Goal: Check status: Check status

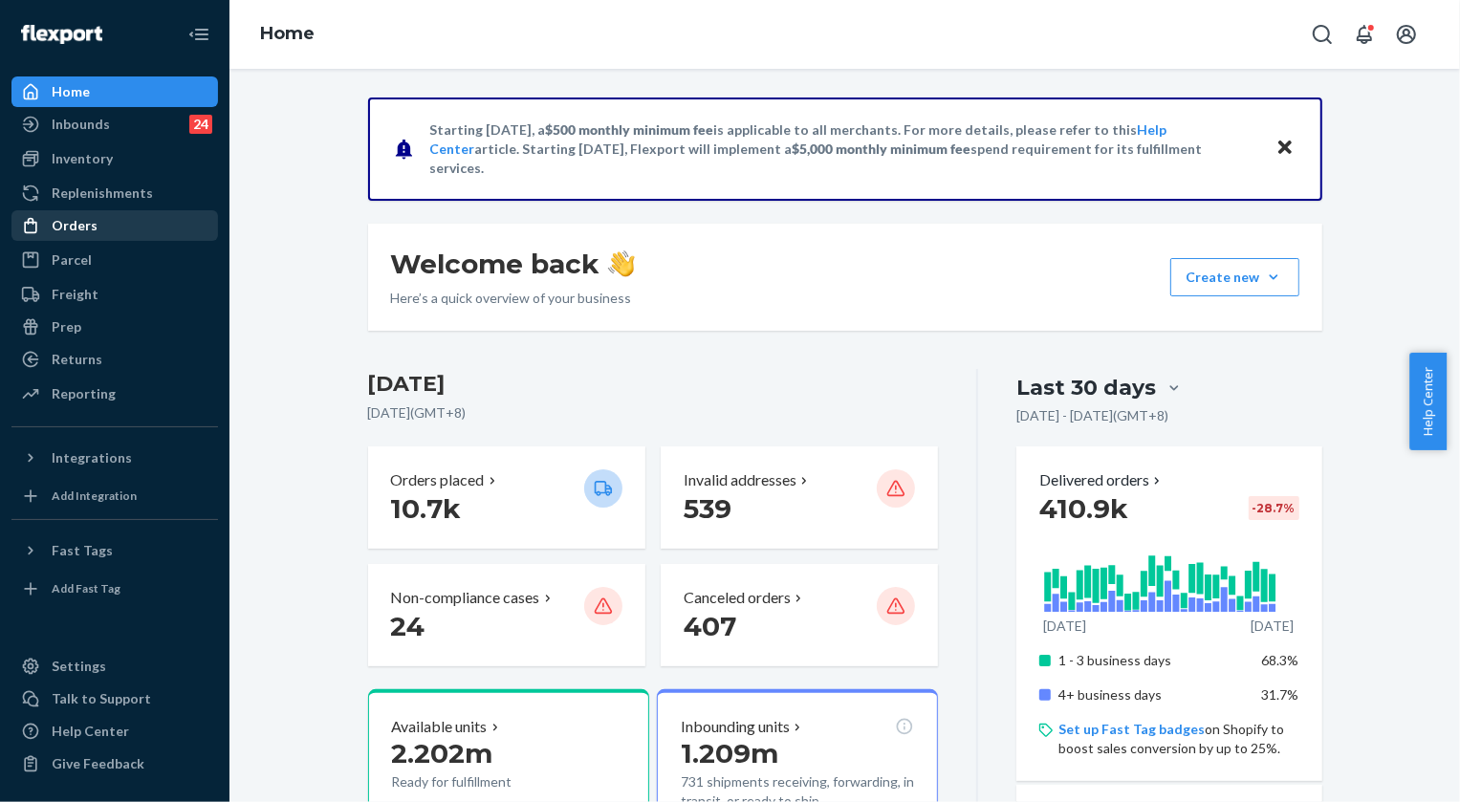
click at [70, 223] on div "Orders" at bounding box center [75, 225] width 46 height 19
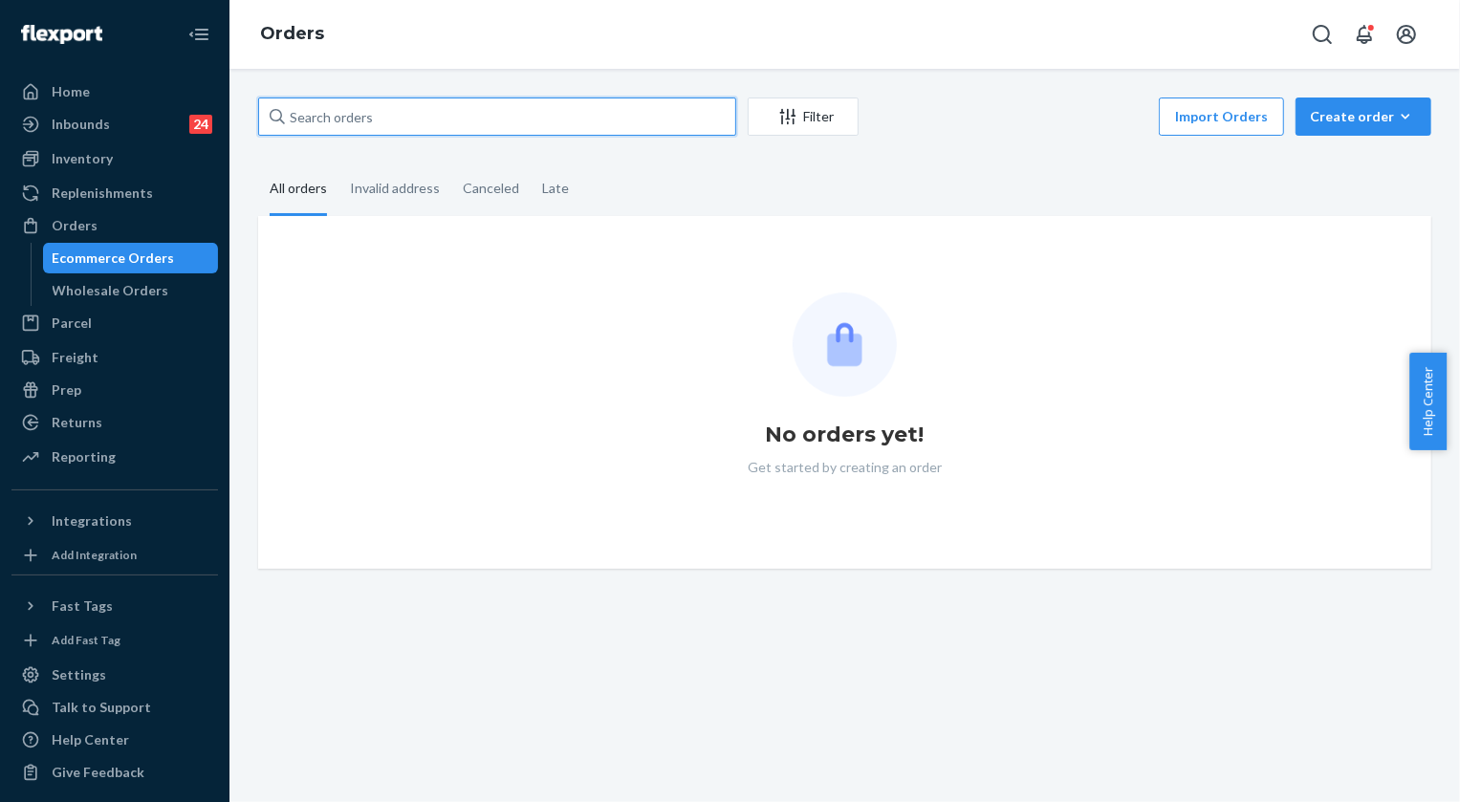
click at [407, 125] on input "text" at bounding box center [497, 117] width 478 height 38
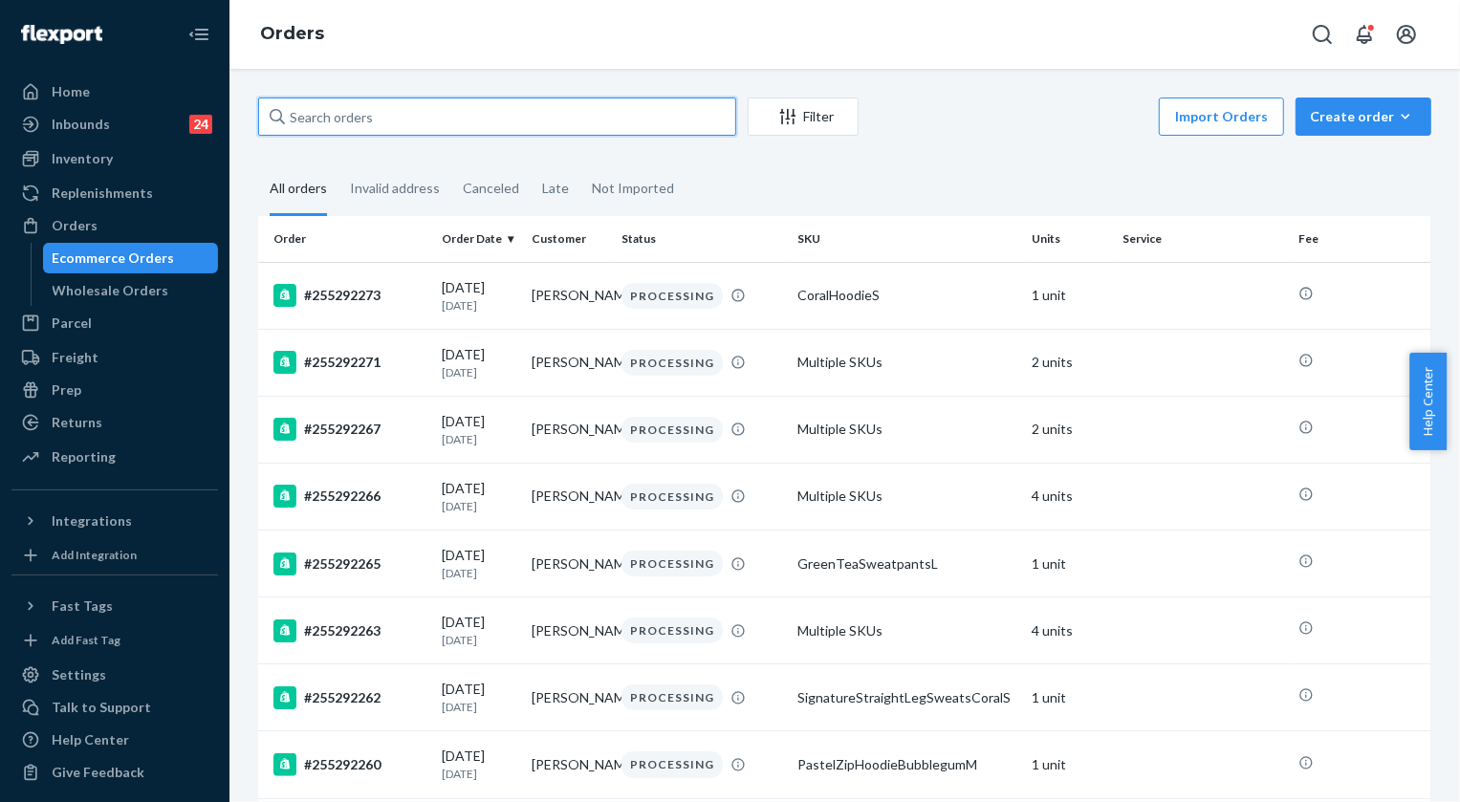
paste input "254547115"
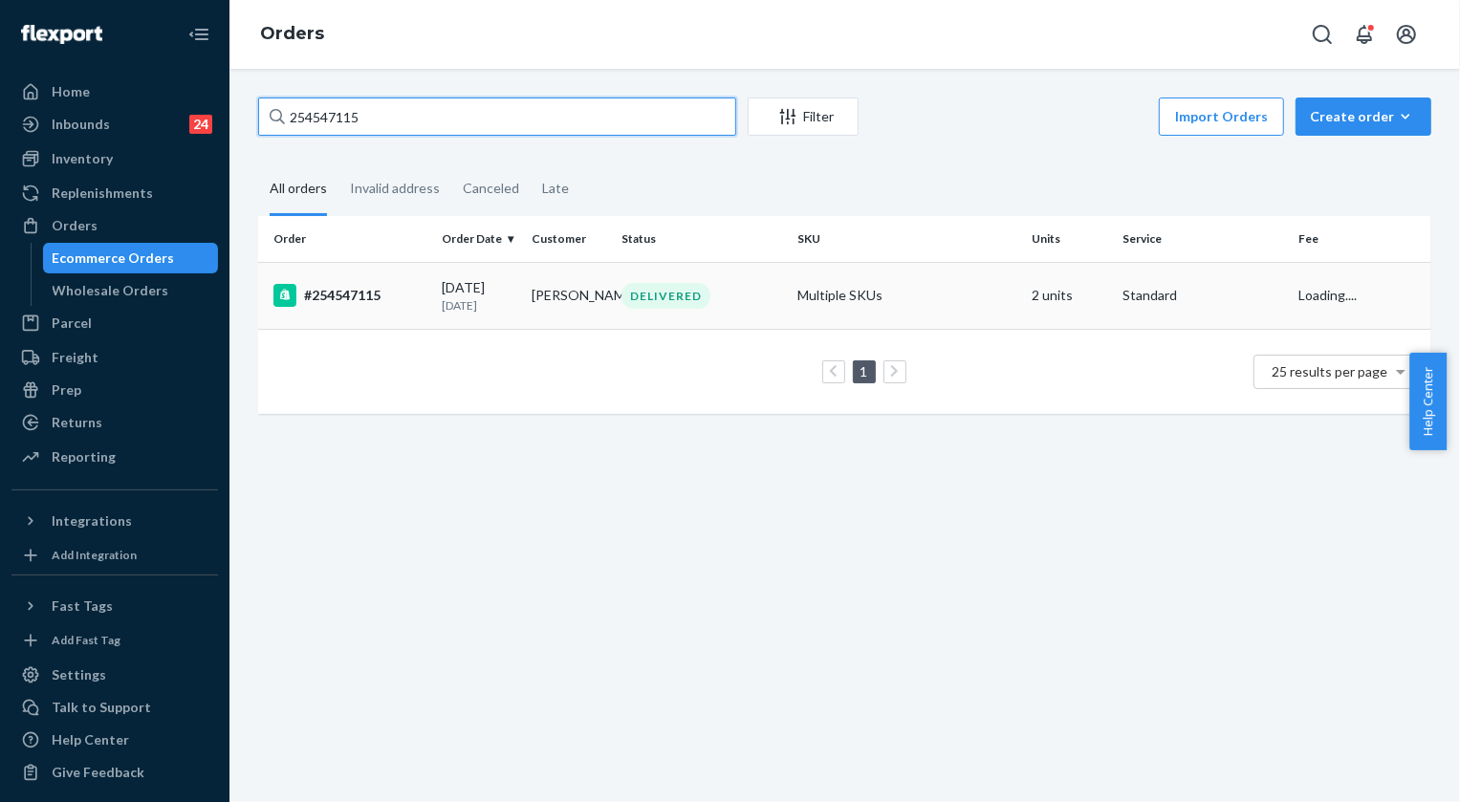
type input "254547115"
click at [685, 290] on div "DELIVERED" at bounding box center [666, 296] width 89 height 26
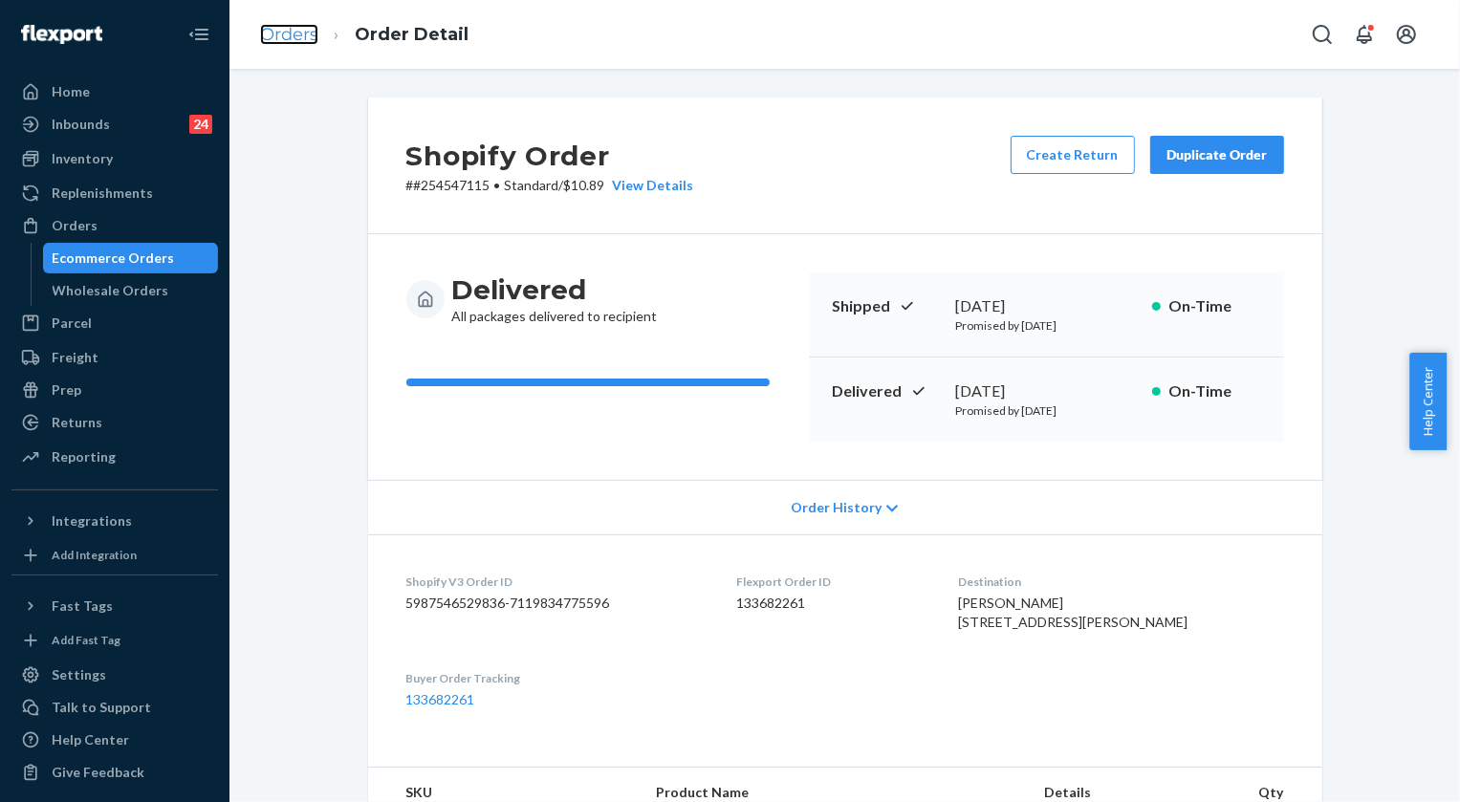
click at [274, 33] on link "Orders" at bounding box center [289, 34] width 58 height 21
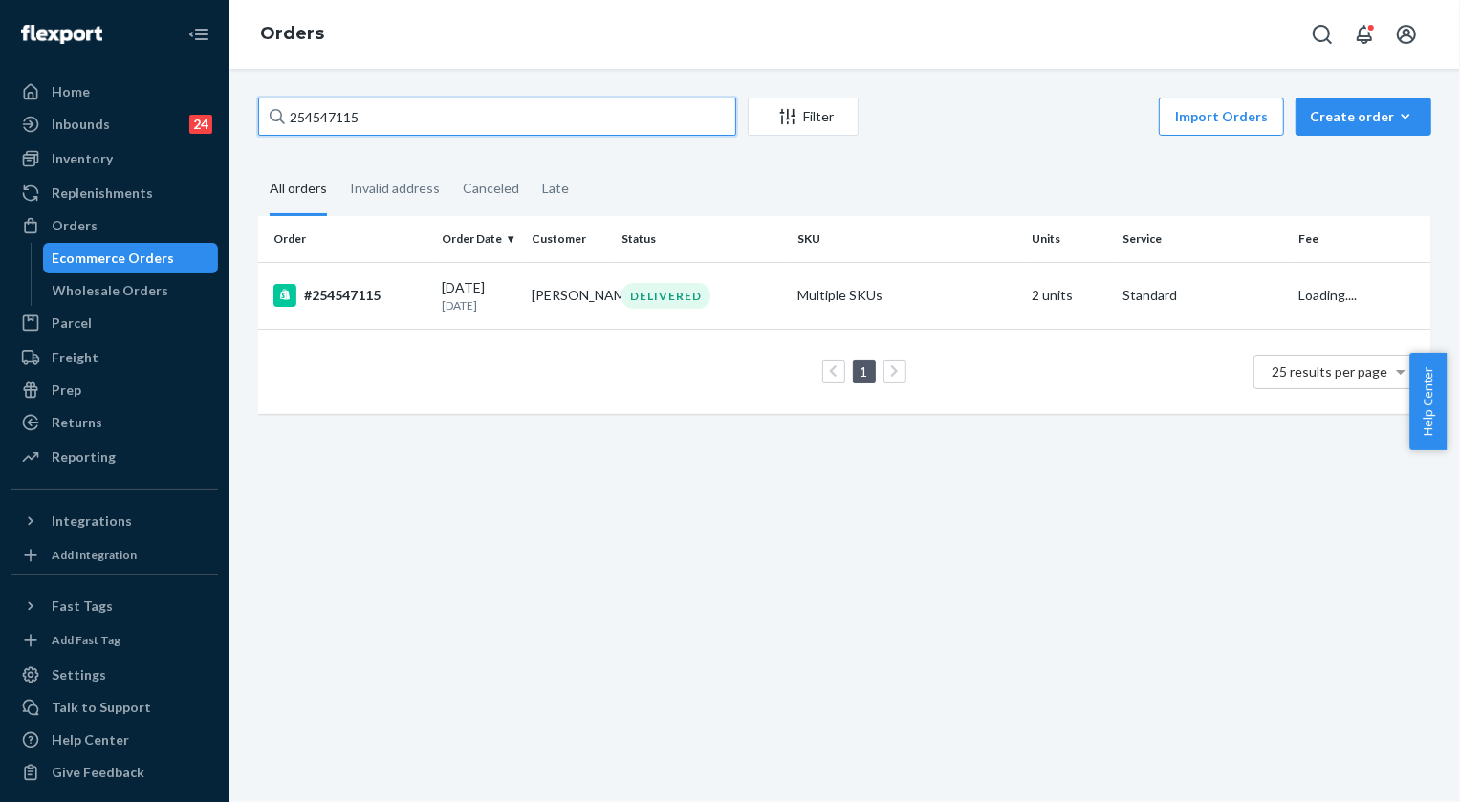
click at [401, 121] on input "254547115" at bounding box center [497, 117] width 478 height 38
click at [399, 120] on input "254547115" at bounding box center [497, 117] width 478 height 38
click at [398, 119] on input "254547115" at bounding box center [497, 117] width 478 height 38
paste input "5041262"
type input "255041262"
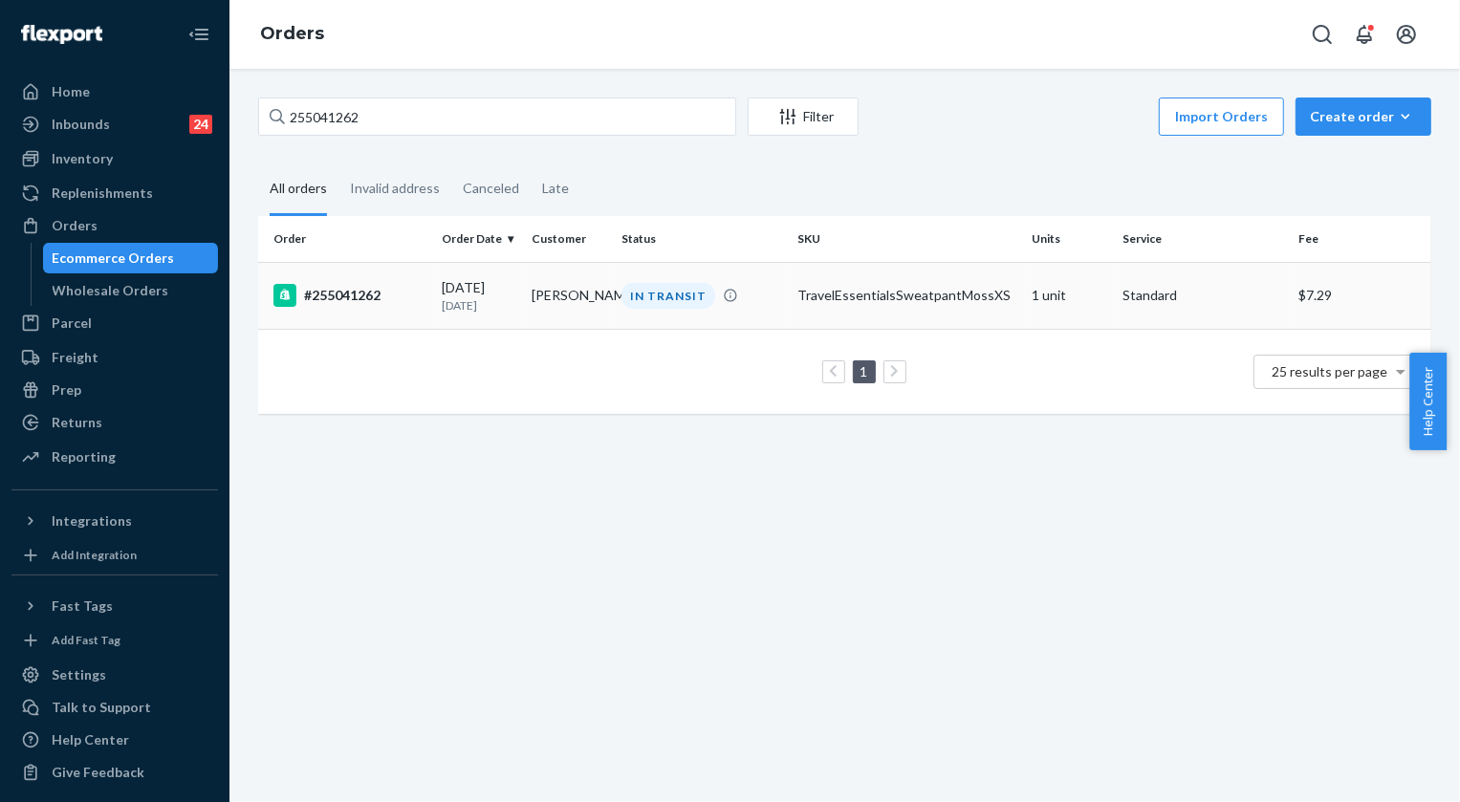
click at [689, 300] on div "IN TRANSIT" at bounding box center [669, 296] width 94 height 26
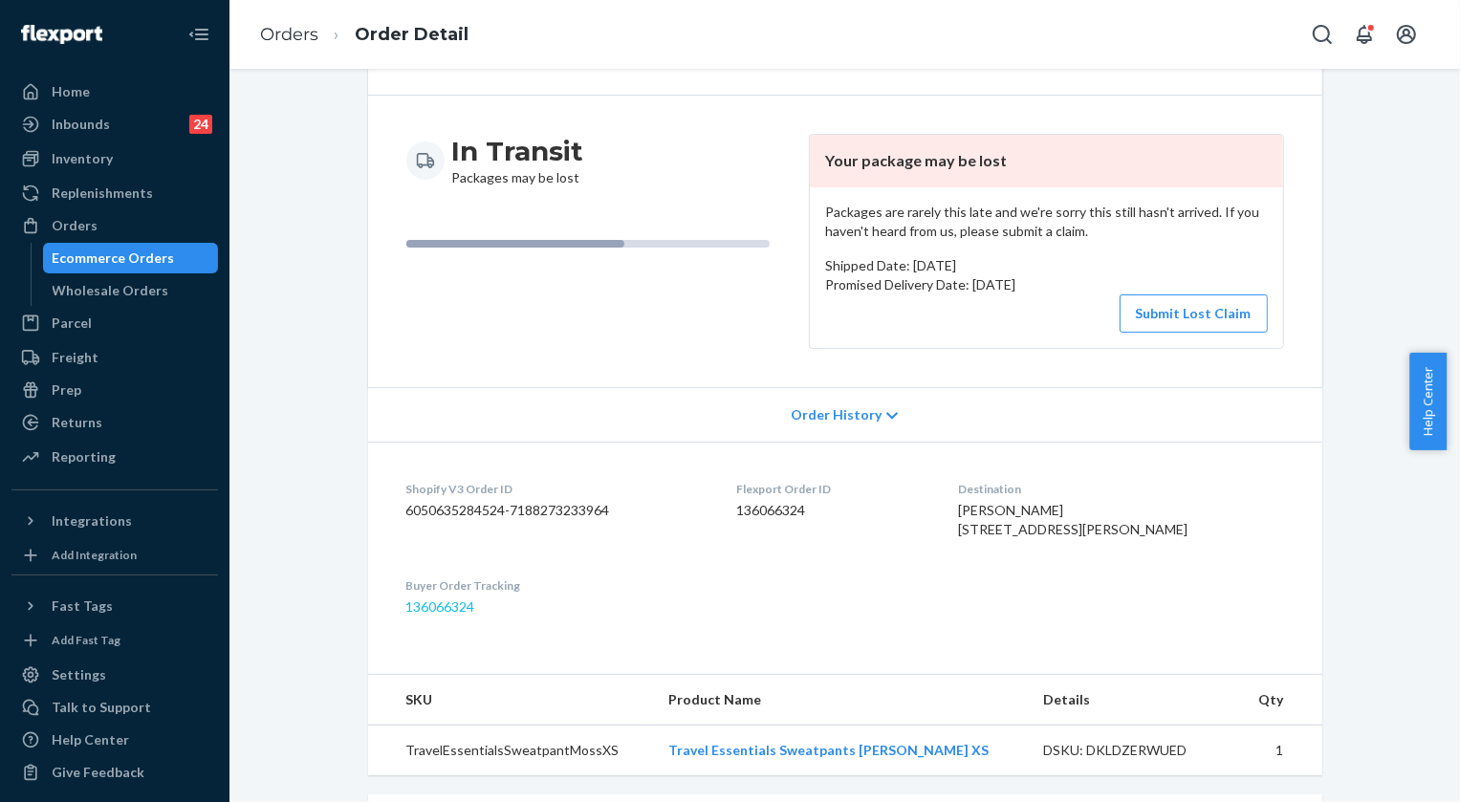
scroll to position [173, 0]
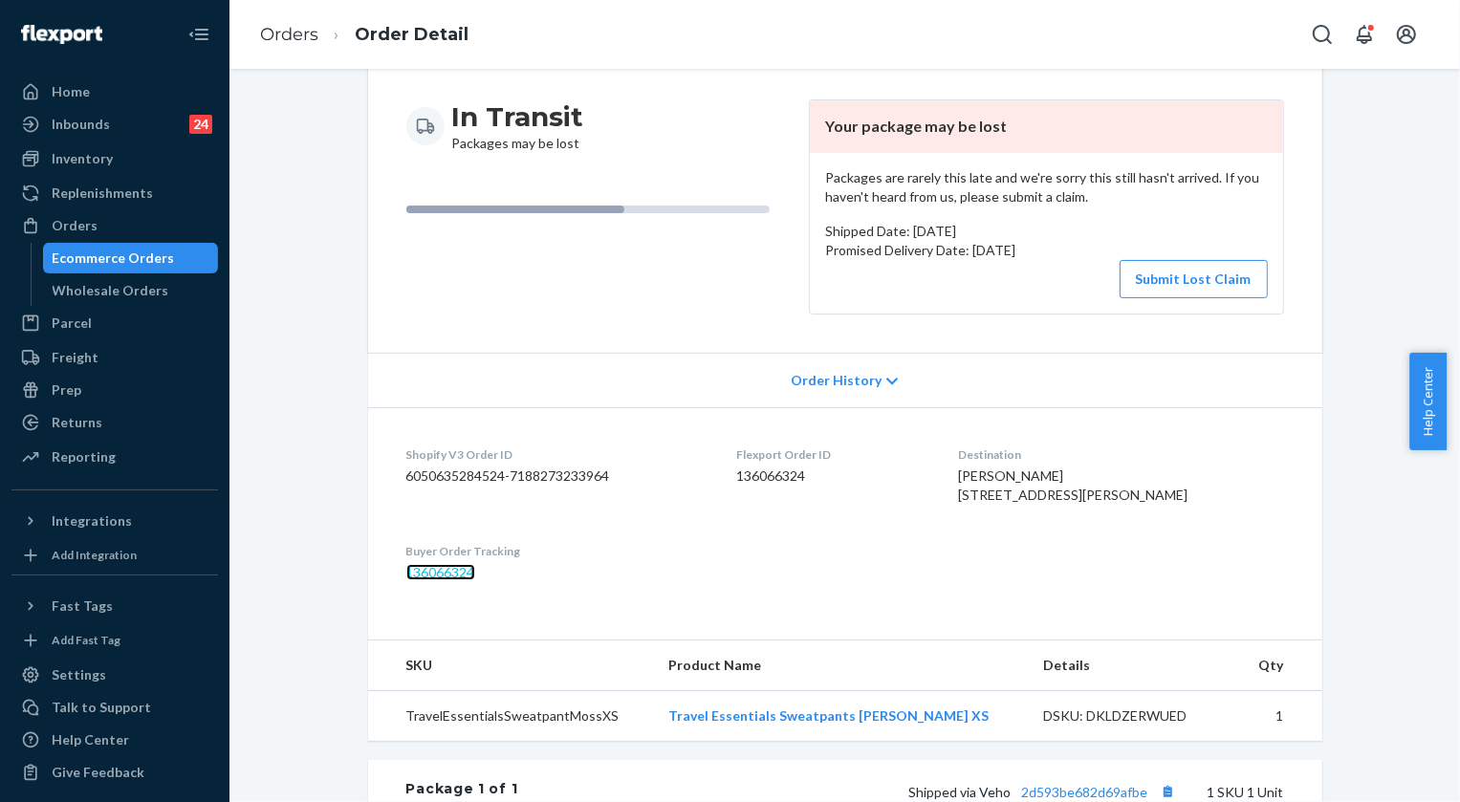
click at [449, 581] on link "136066324" at bounding box center [440, 572] width 69 height 16
click at [280, 30] on link "Orders" at bounding box center [289, 34] width 58 height 21
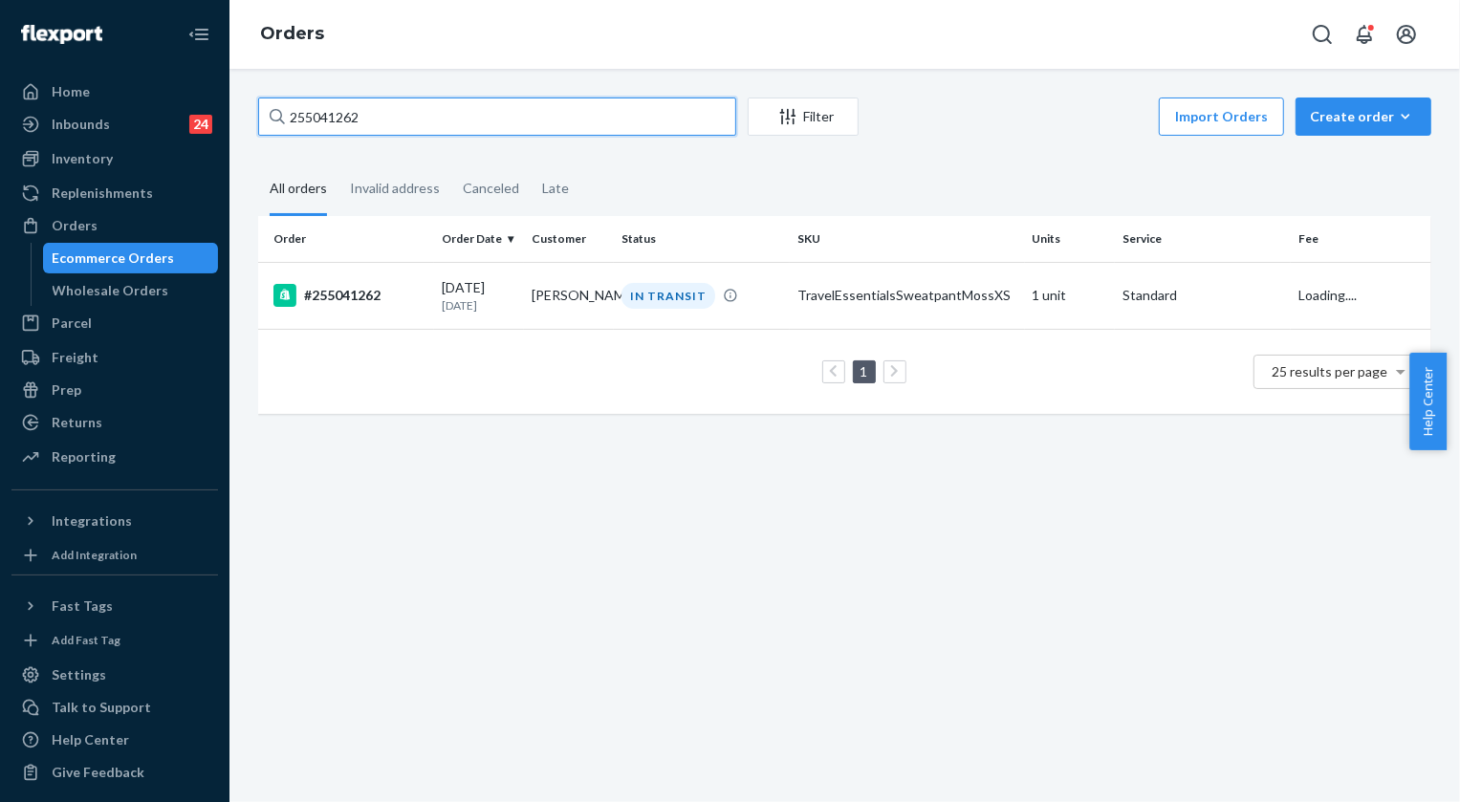
click at [410, 124] on input "255041262" at bounding box center [497, 117] width 478 height 38
click at [410, 122] on input "255041262" at bounding box center [497, 117] width 478 height 38
paste input "4600030"
click at [422, 131] on input "254600030" at bounding box center [497, 117] width 478 height 38
click at [420, 131] on input "254600030" at bounding box center [497, 117] width 478 height 38
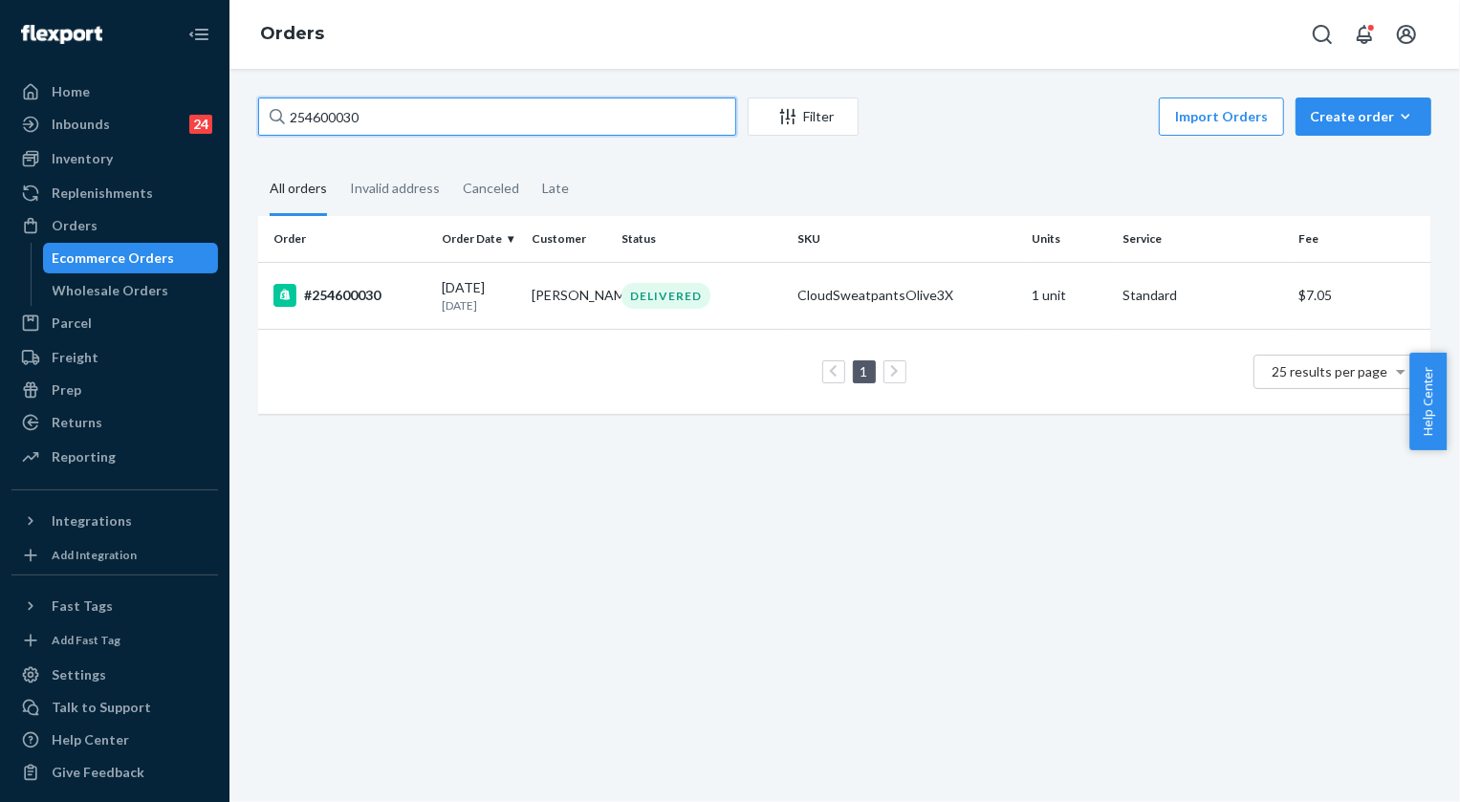
click at [420, 130] on input "254600030" at bounding box center [497, 117] width 478 height 38
paste input "5271834"
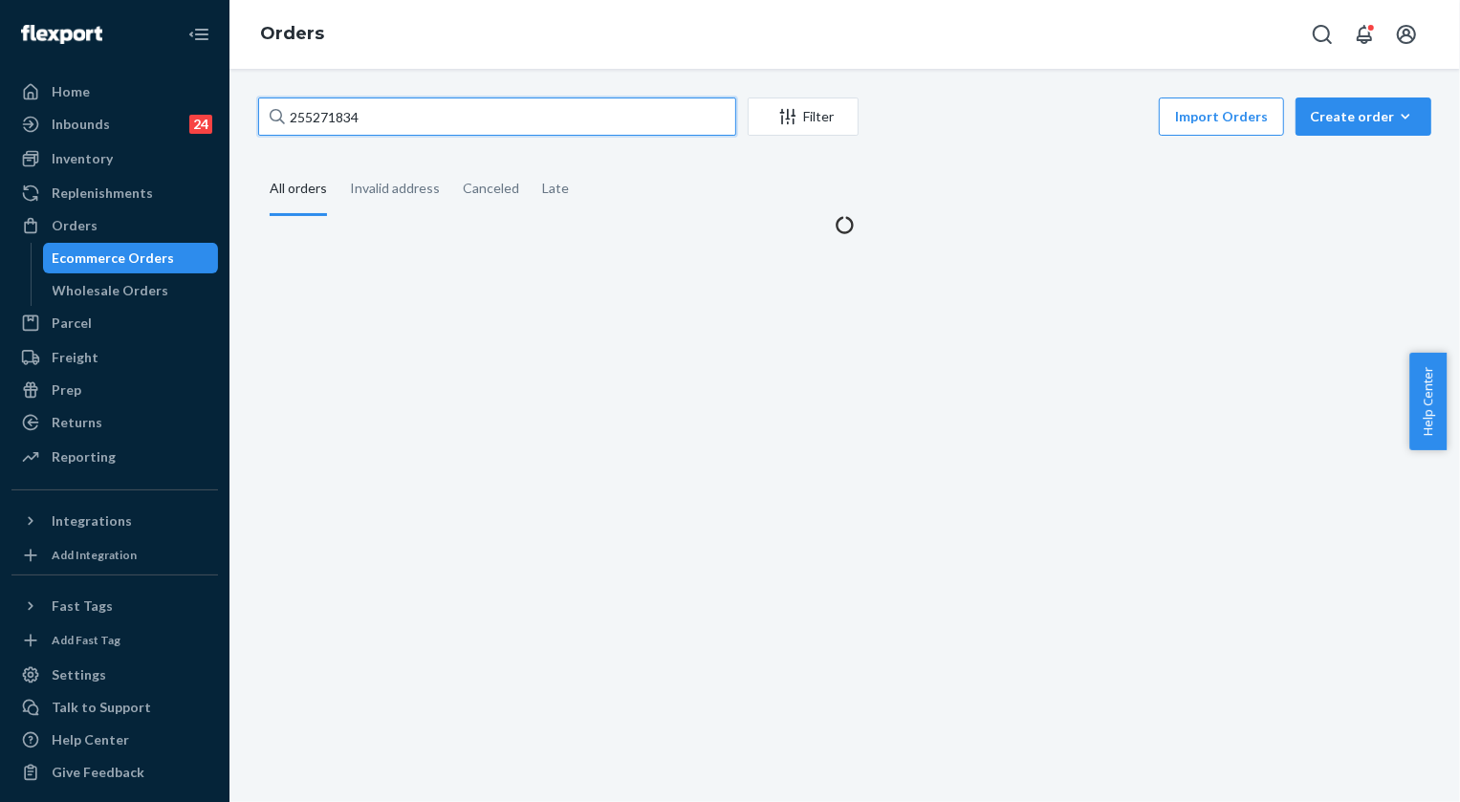
type input "255271834"
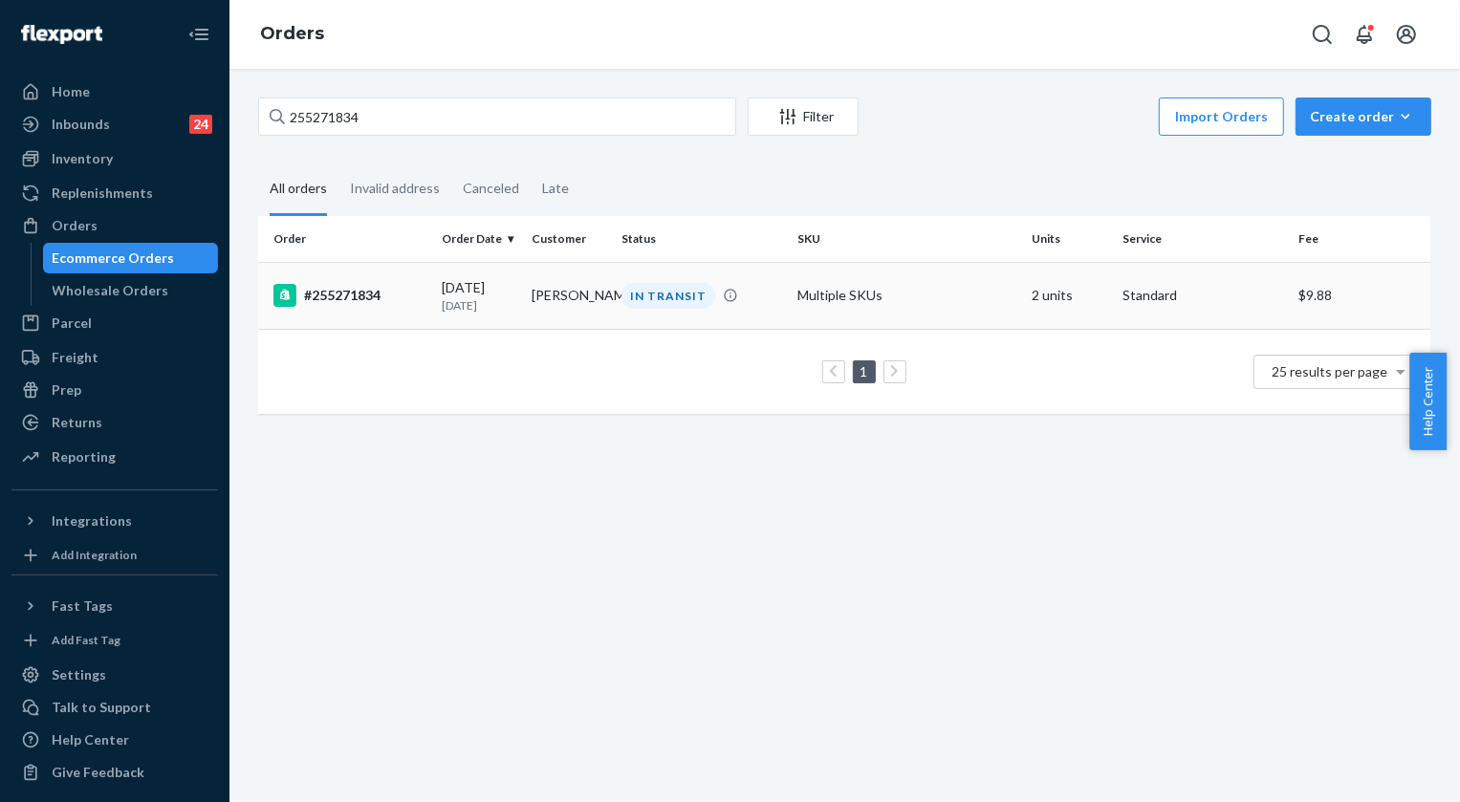
click at [669, 302] on div "IN TRANSIT" at bounding box center [669, 296] width 94 height 26
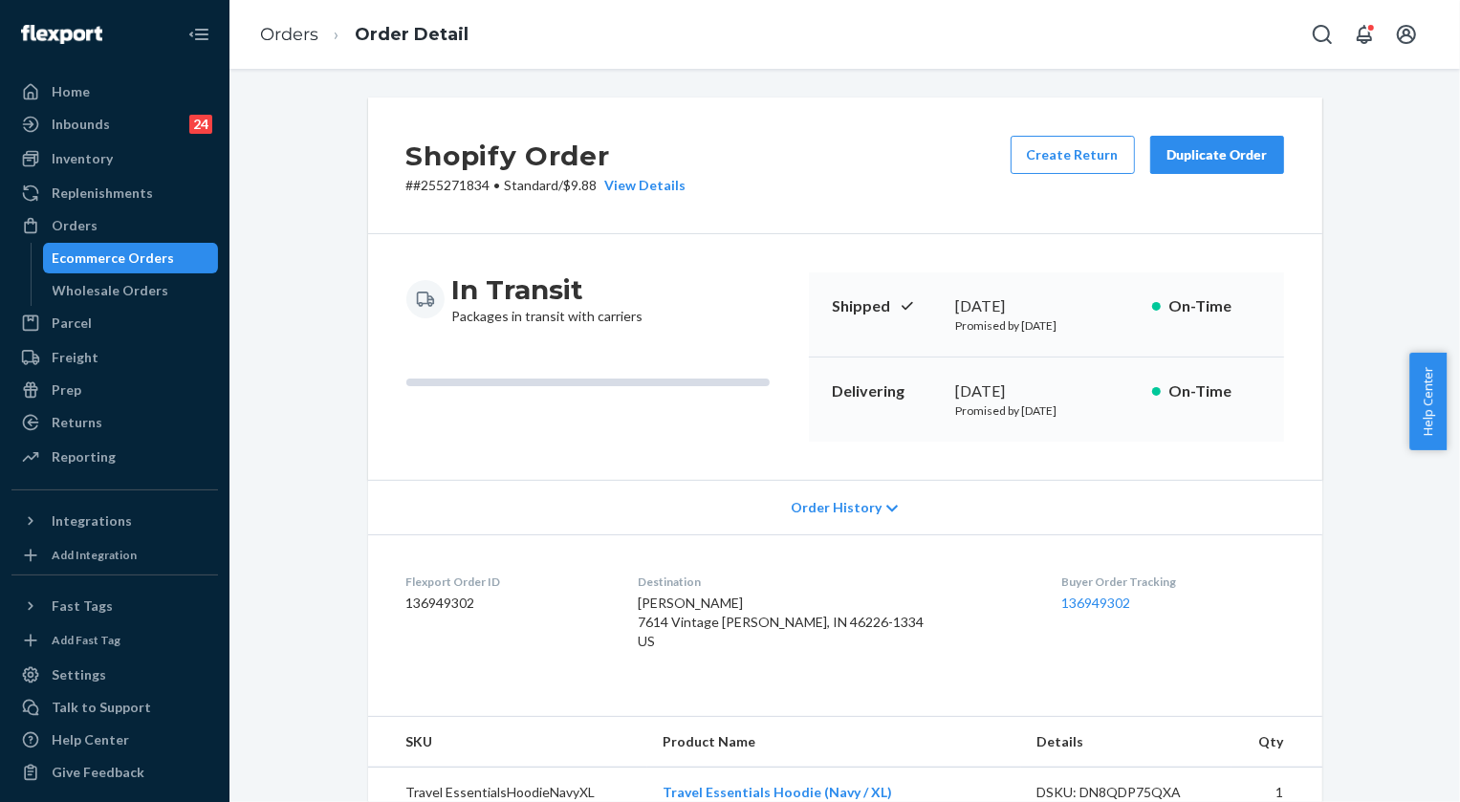
click at [1090, 603] on dd "136949302" at bounding box center [1174, 603] width 222 height 19
click at [1069, 603] on link "136949302" at bounding box center [1097, 603] width 69 height 16
click at [284, 30] on link "Orders" at bounding box center [289, 34] width 58 height 21
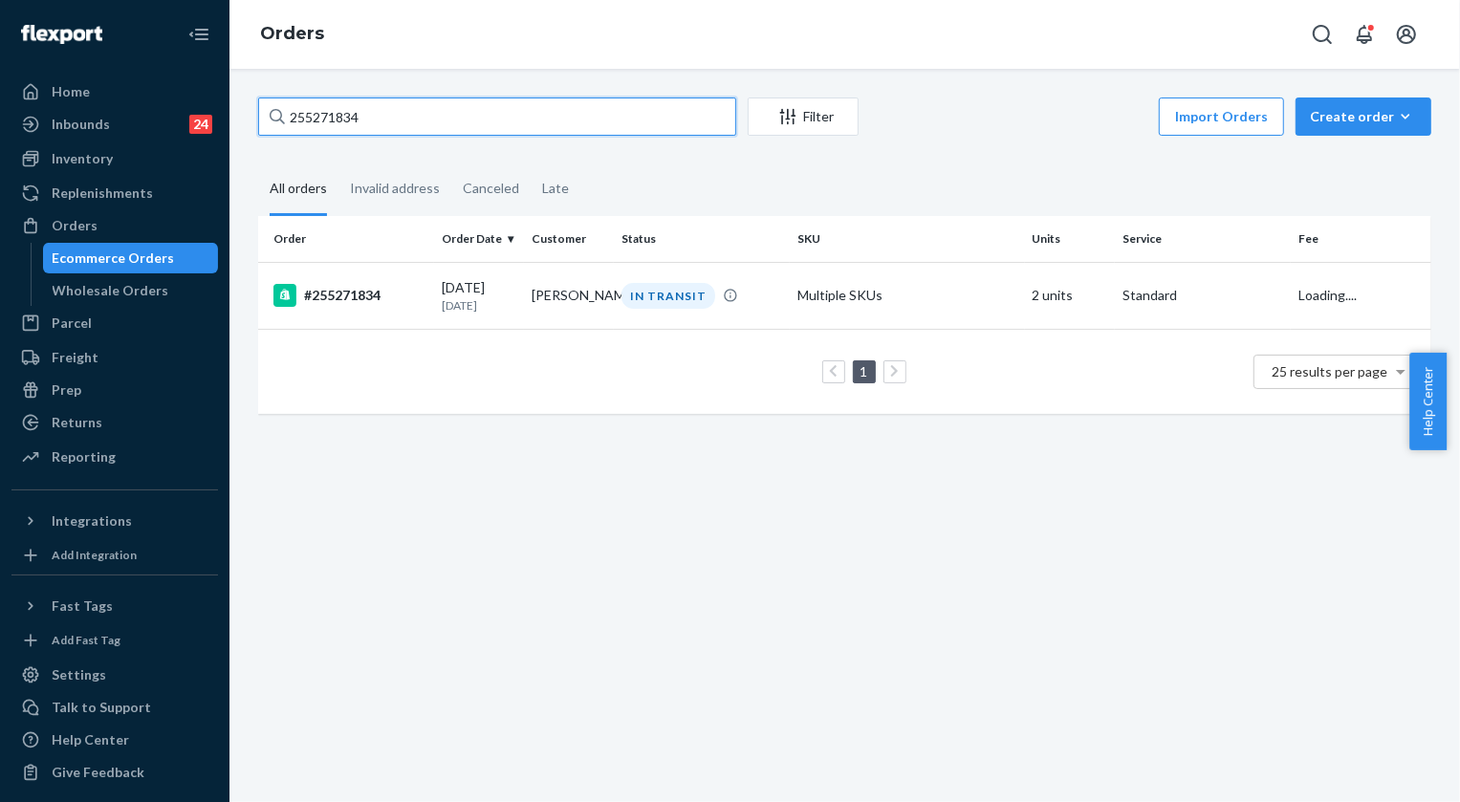
click at [330, 127] on input "255271834" at bounding box center [497, 117] width 478 height 38
paste input "168472"
type input "255168472"
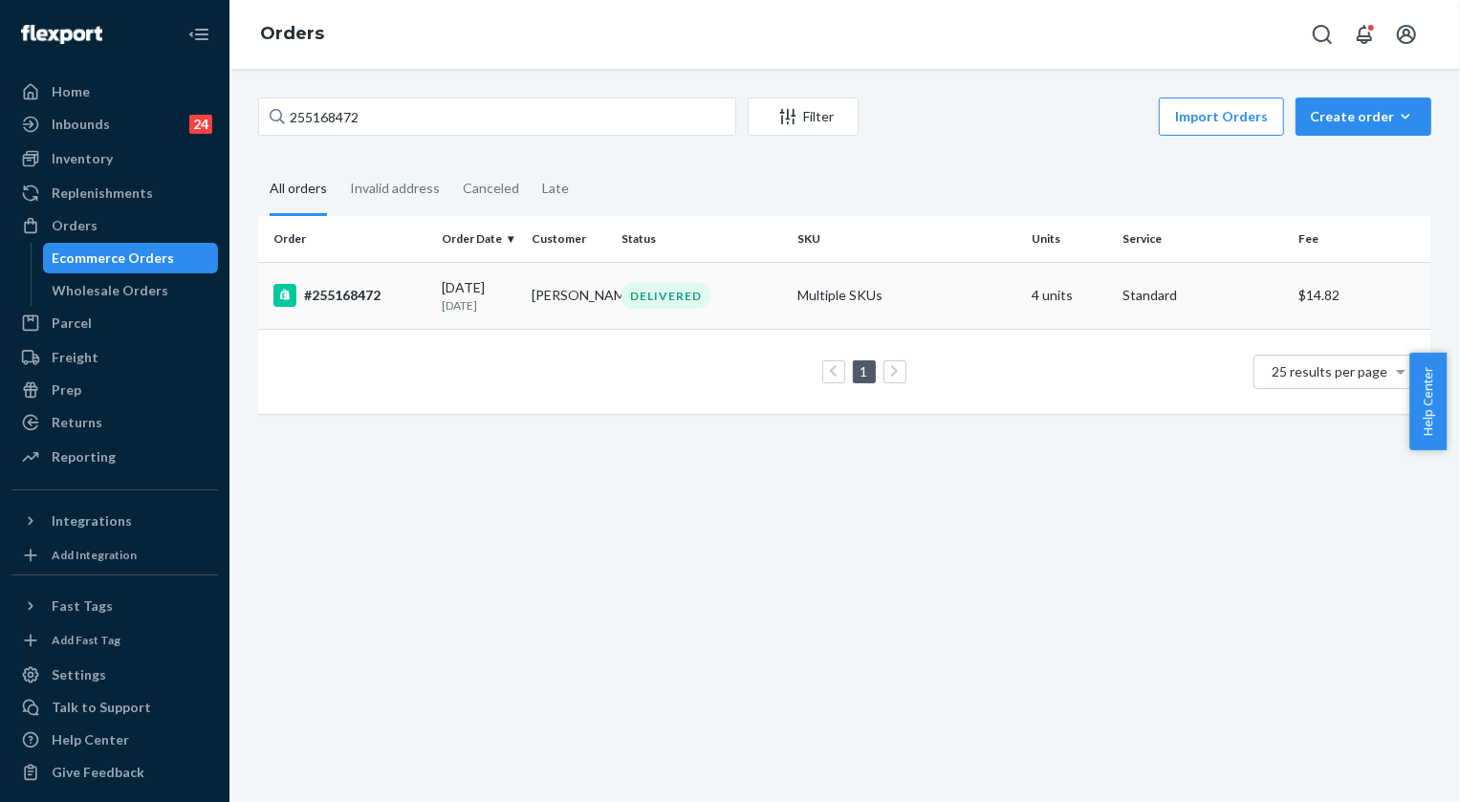
click at [663, 296] on div "DELIVERED" at bounding box center [666, 296] width 89 height 26
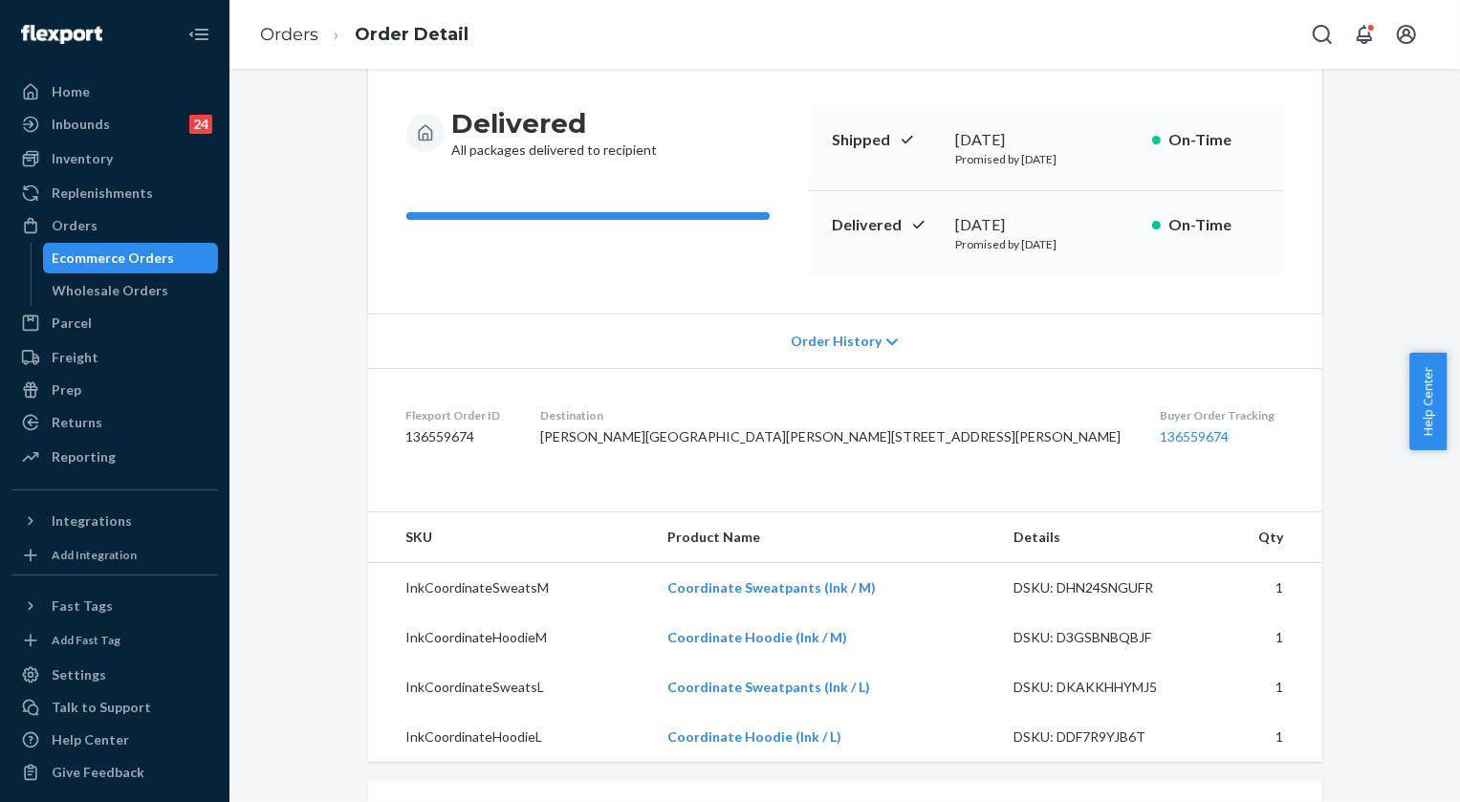
scroll to position [173, 0]
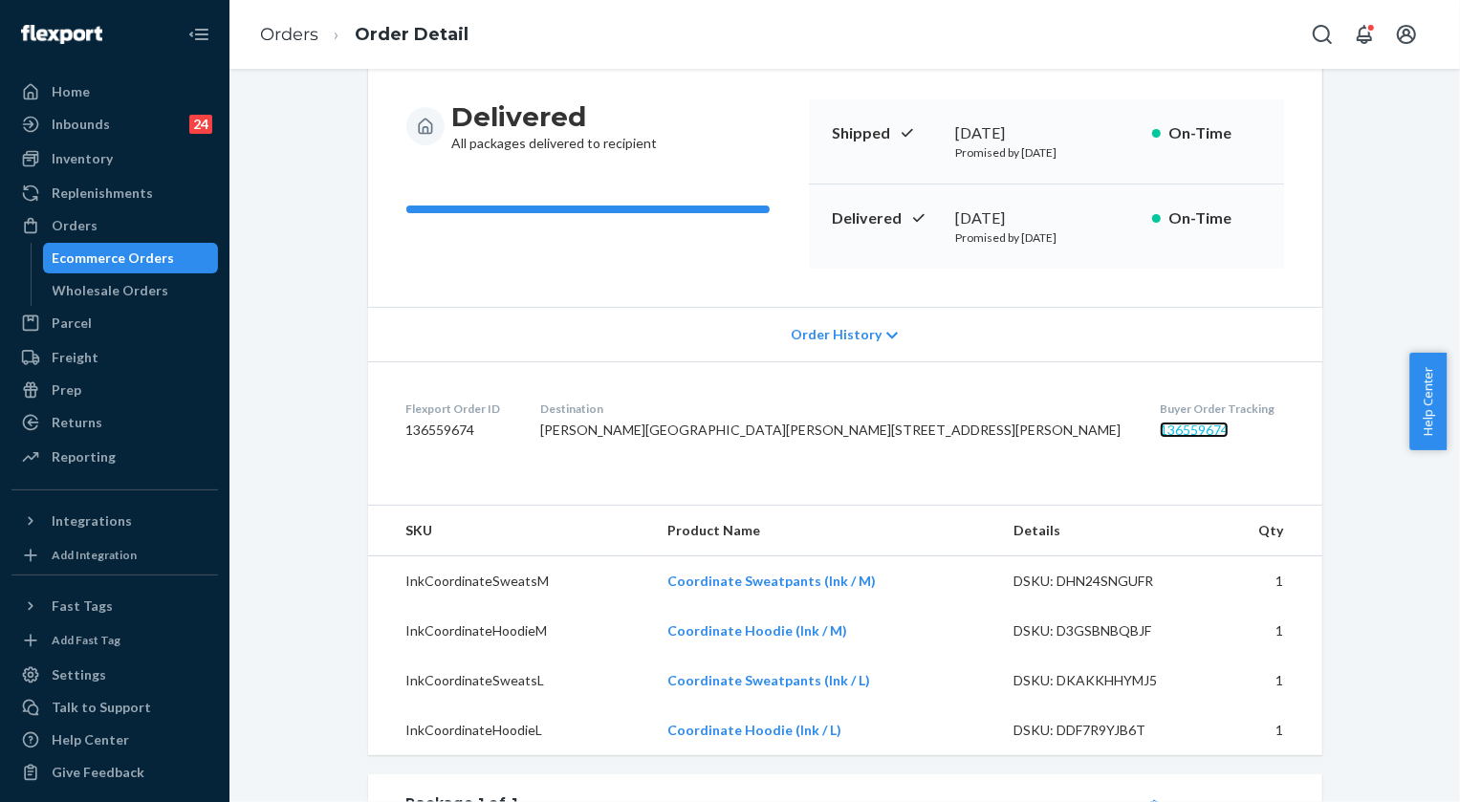
click at [1160, 428] on link "136559674" at bounding box center [1194, 430] width 69 height 16
drag, startPoint x: 669, startPoint y: 464, endPoint x: 794, endPoint y: 477, distance: 125.0
click at [794, 477] on dl "Flexport Order ID 136559674 Destination [PERSON_NAME][GEOGRAPHIC_DATA][PERSON_N…" at bounding box center [845, 424] width 954 height 124
copy span "[STREET_ADDRESS][PERSON_NAME]"
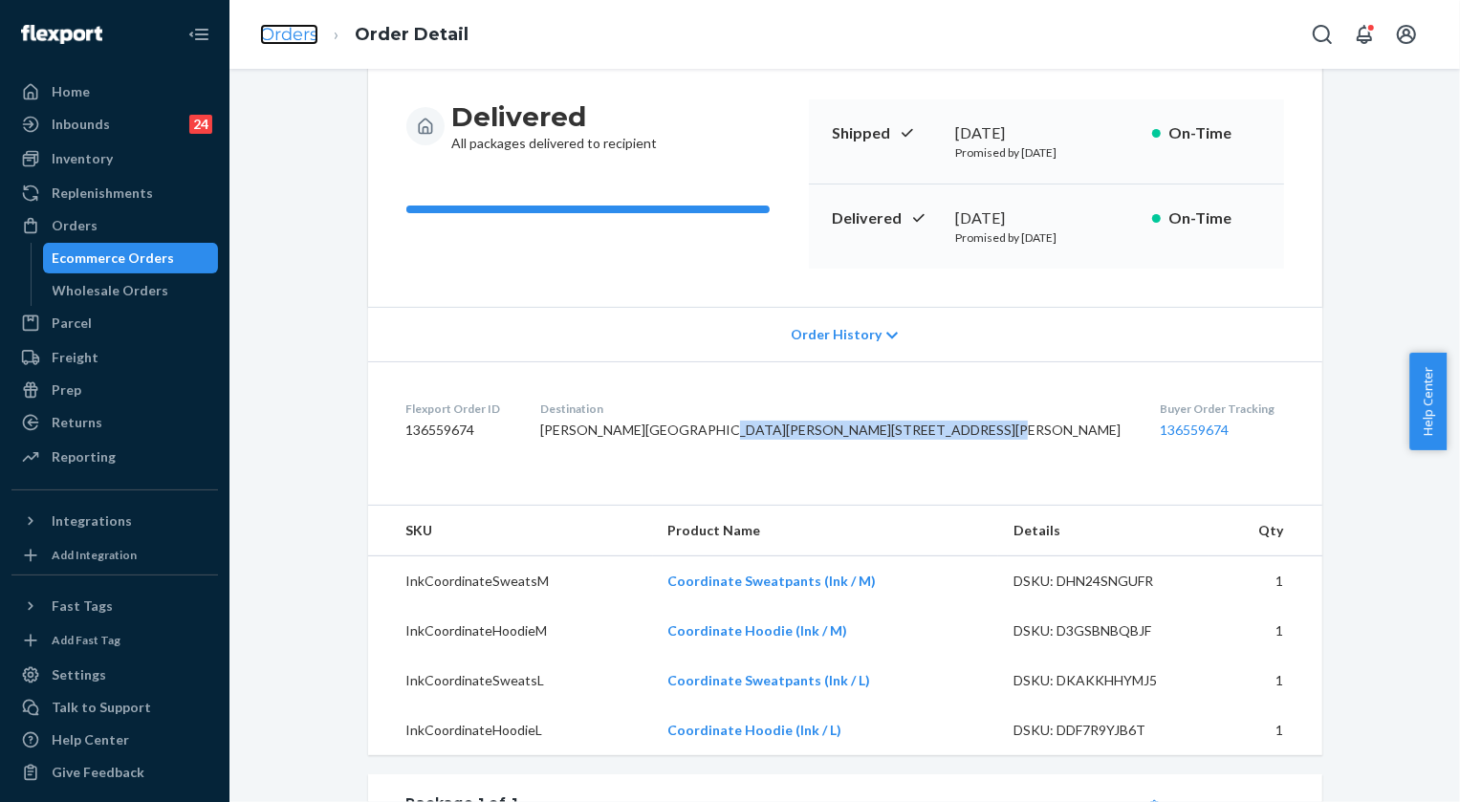
click at [295, 31] on link "Orders" at bounding box center [289, 34] width 58 height 21
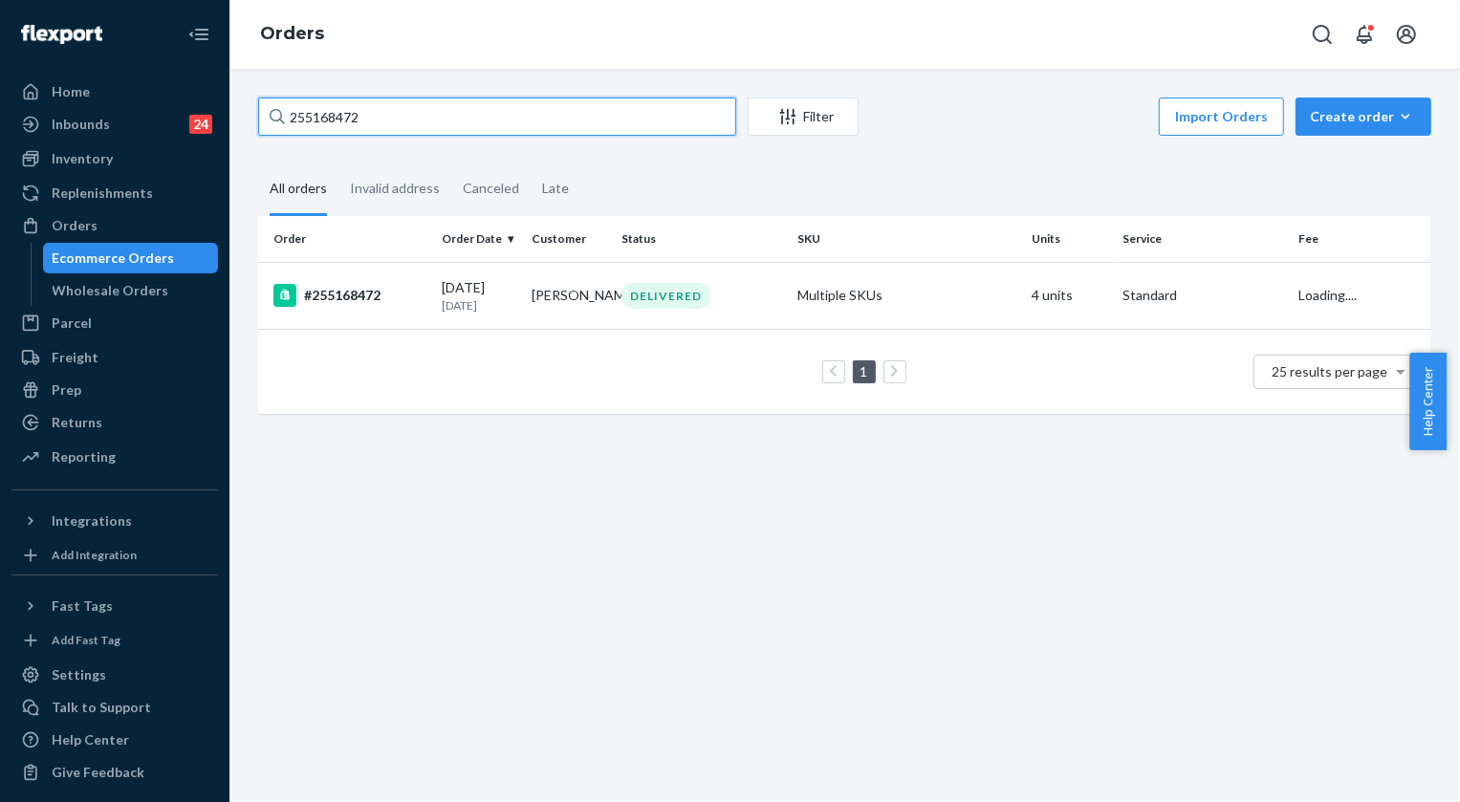
click at [350, 112] on input "255168472" at bounding box center [497, 117] width 478 height 38
paste input "4916955"
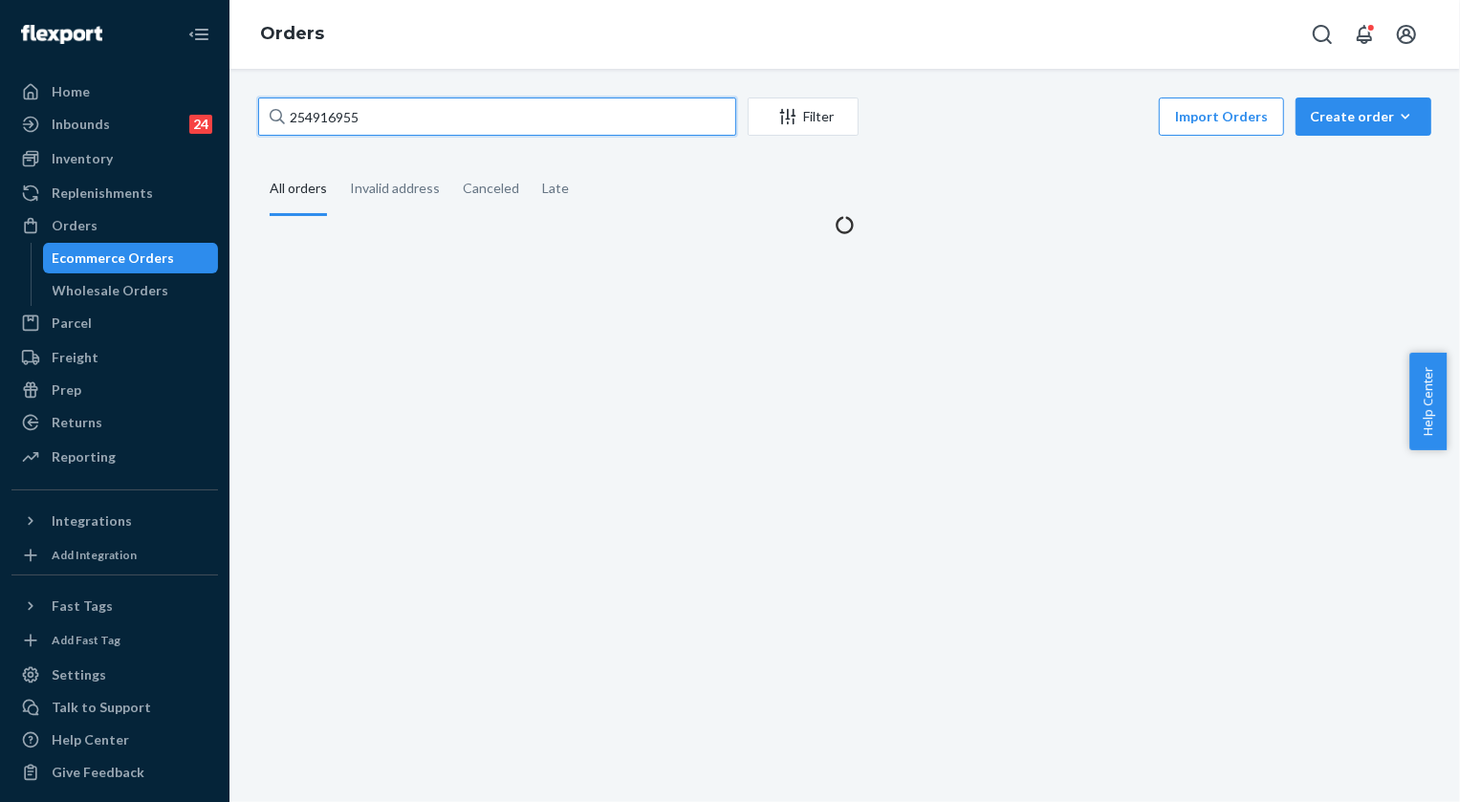
type input "254916955"
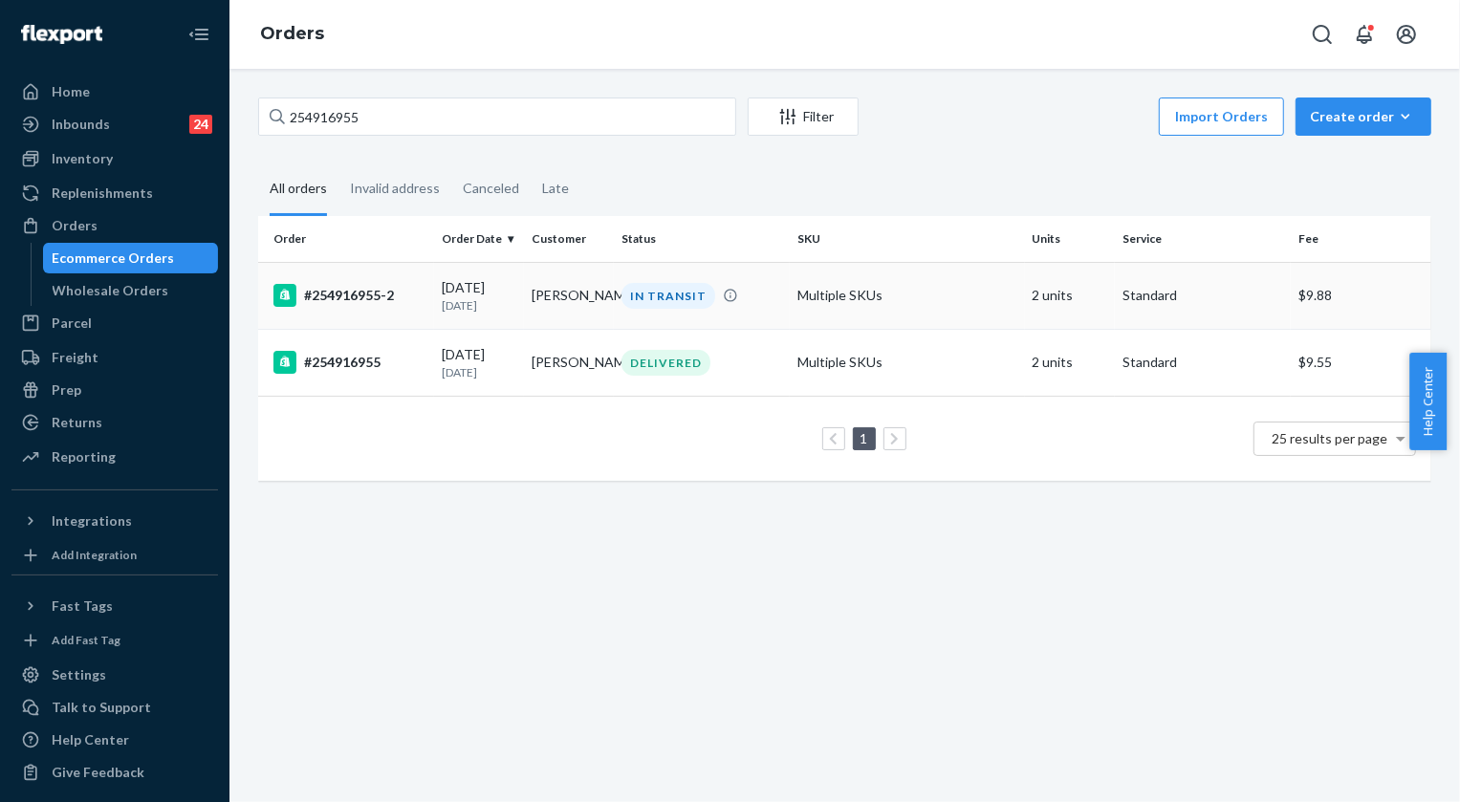
click at [687, 296] on div "IN TRANSIT" at bounding box center [669, 296] width 94 height 26
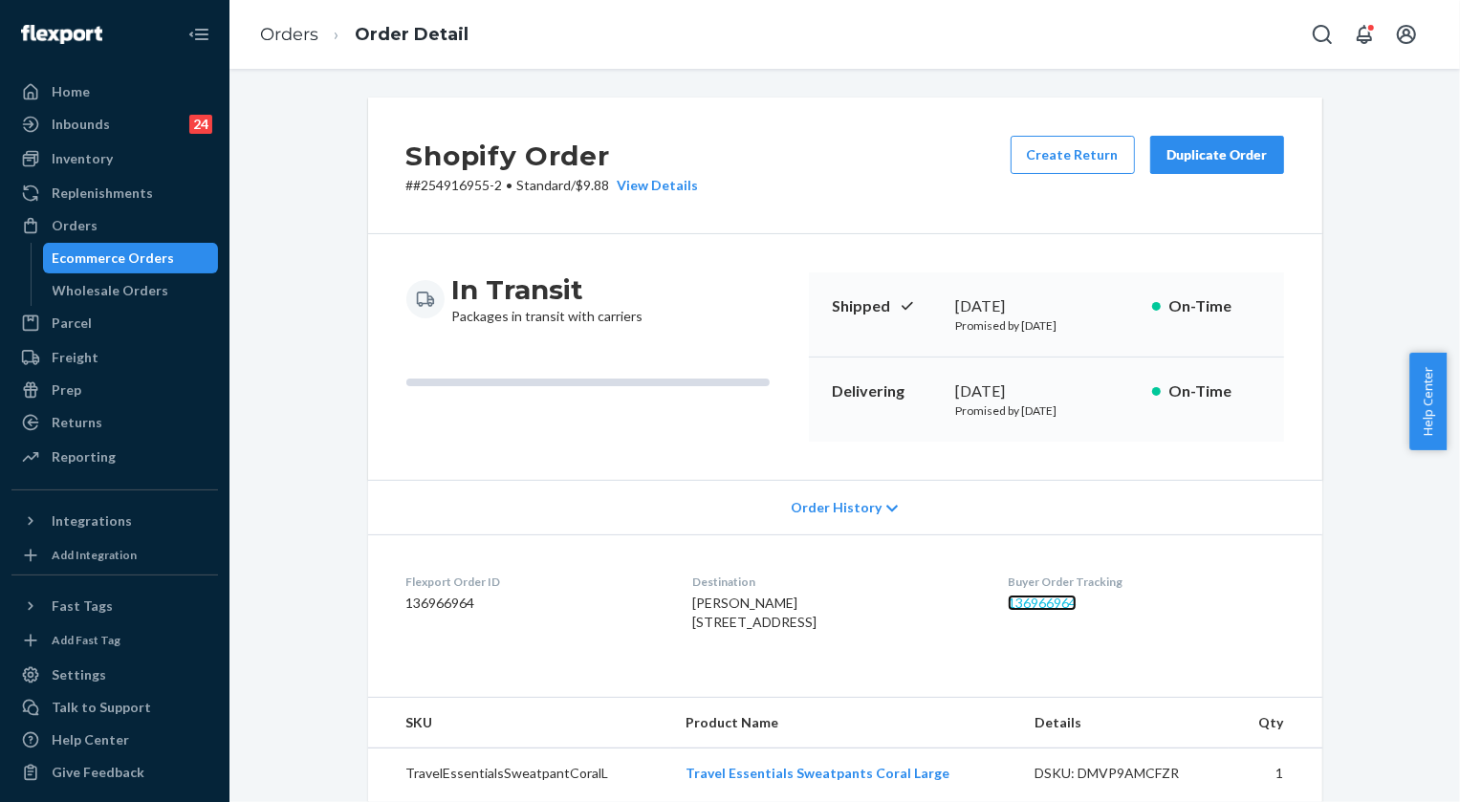
click at [1065, 598] on link "136966964" at bounding box center [1042, 603] width 69 height 16
click at [277, 32] on link "Orders" at bounding box center [289, 34] width 58 height 21
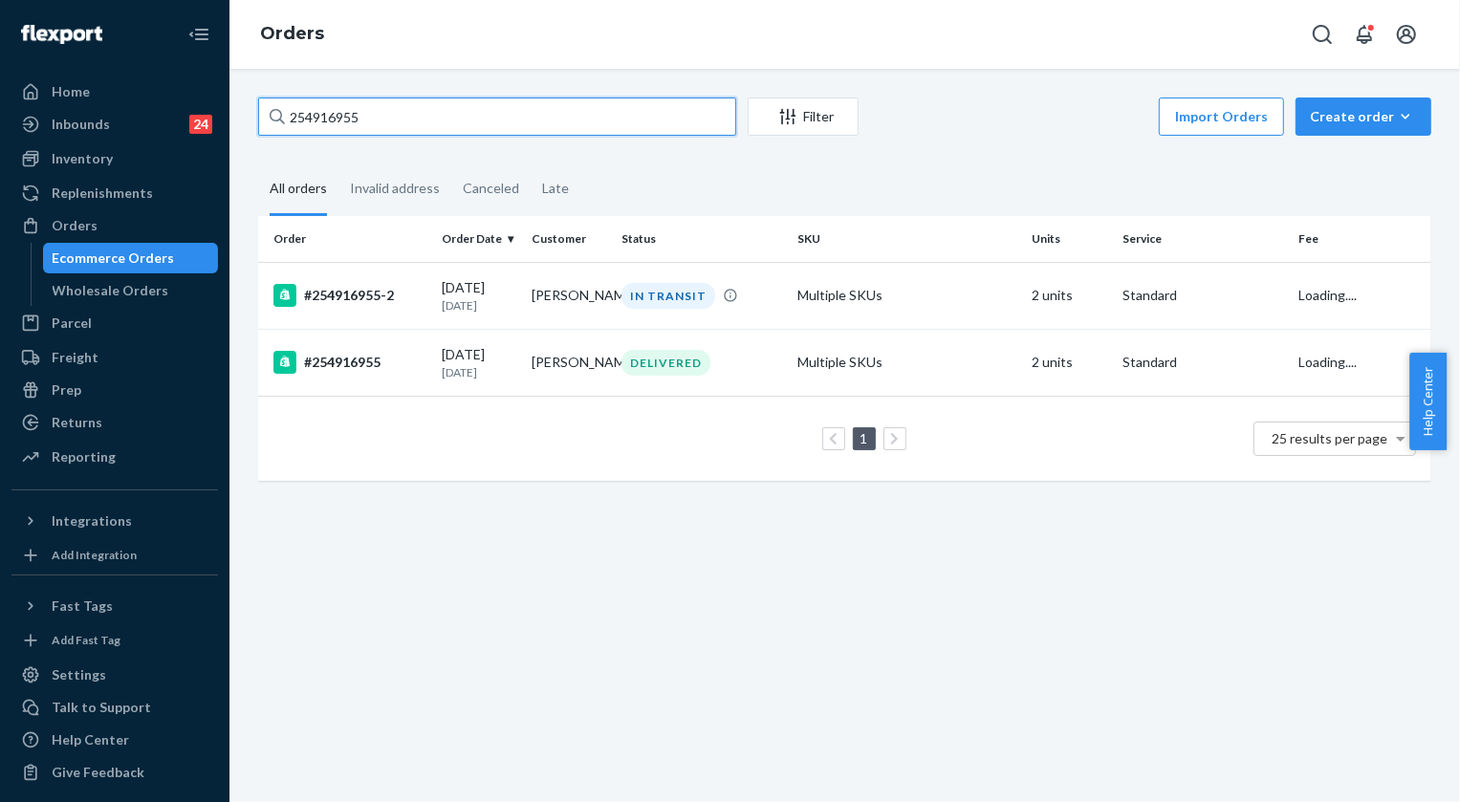
click at [383, 118] on input "254916955" at bounding box center [497, 117] width 478 height 38
paste input "5198651"
type input "255198651"
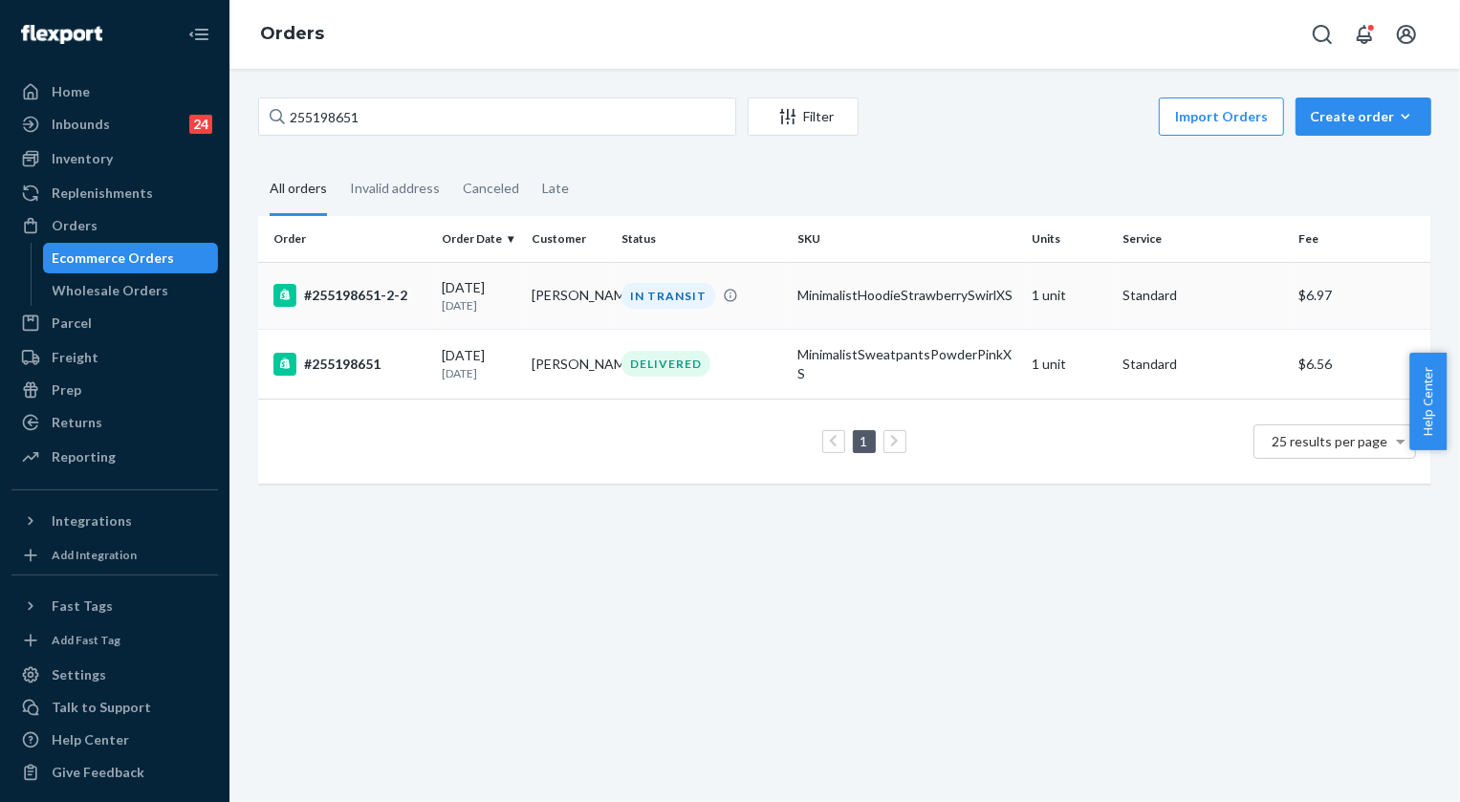
click at [661, 296] on div "IN TRANSIT" at bounding box center [669, 296] width 94 height 26
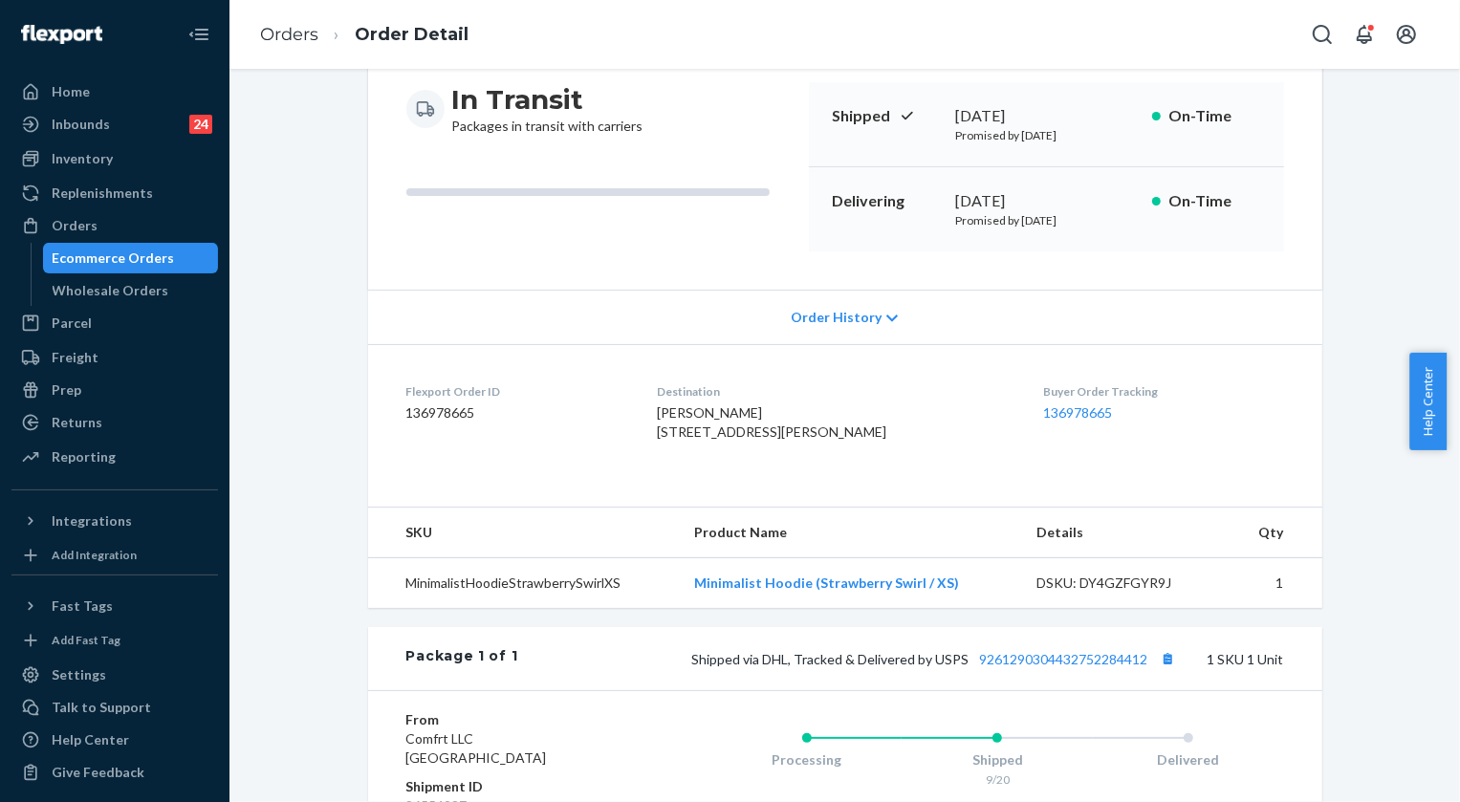
scroll to position [260, 0]
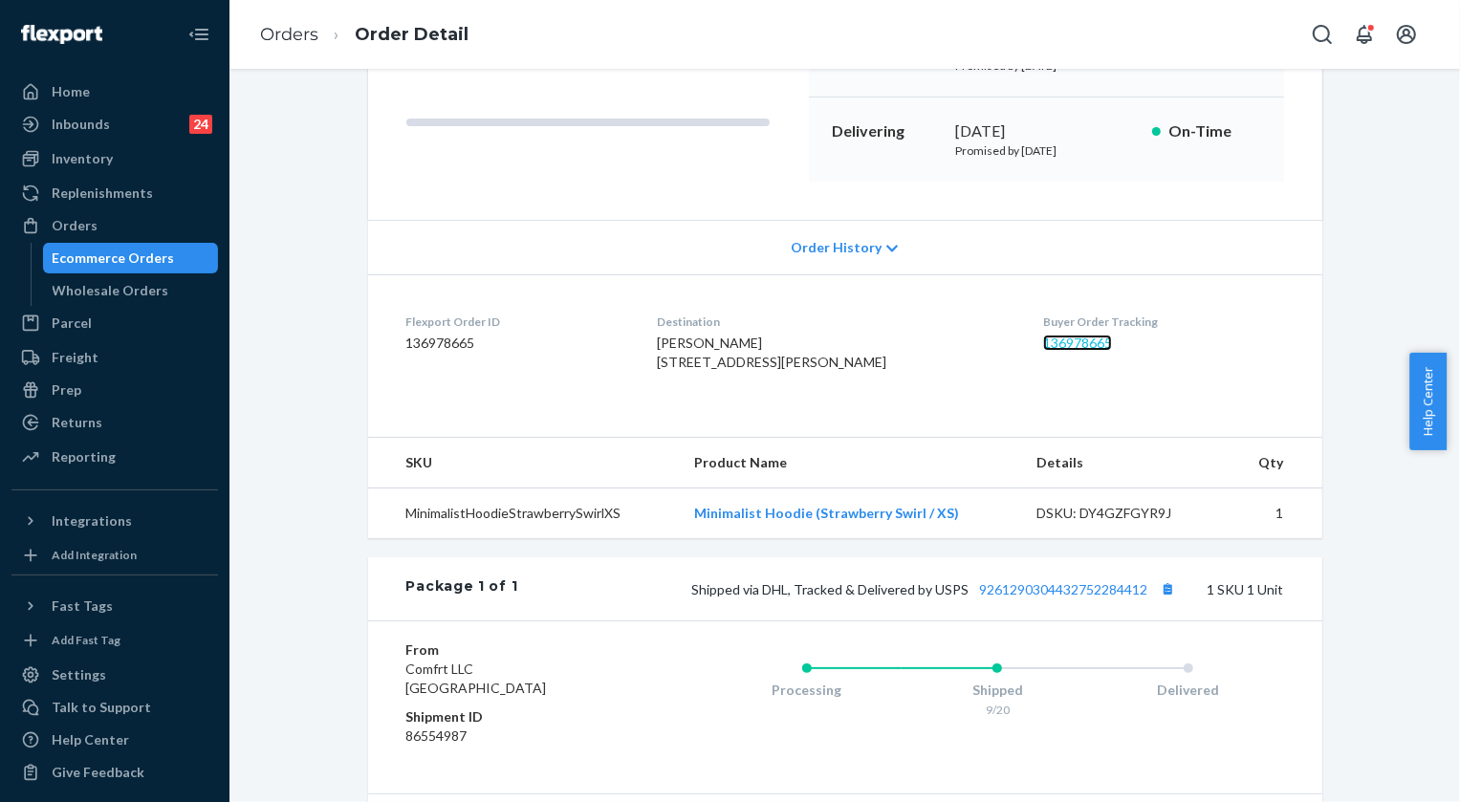
click at [1047, 335] on link "136978665" at bounding box center [1077, 343] width 69 height 16
click at [289, 24] on link "Orders" at bounding box center [289, 34] width 58 height 21
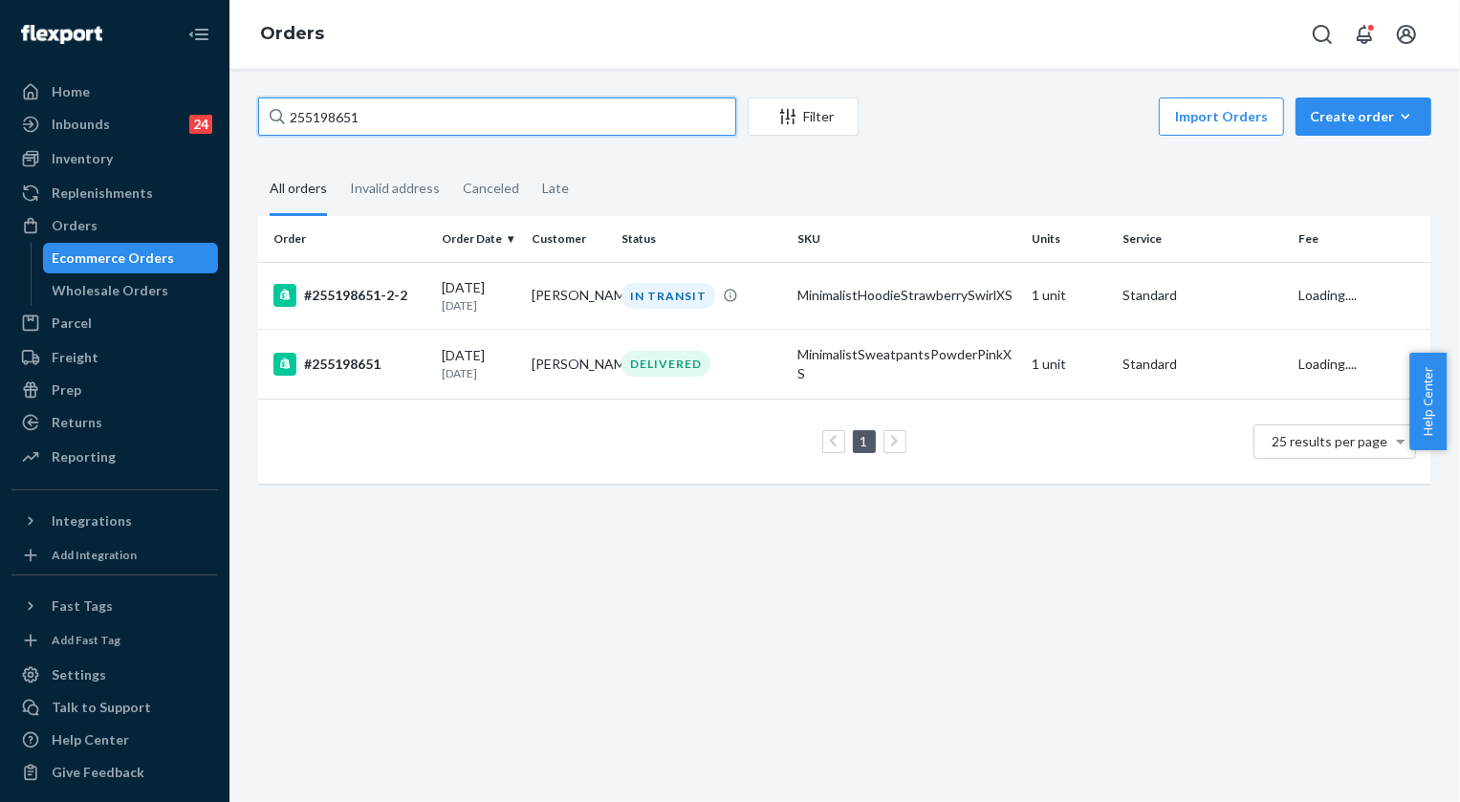
click at [425, 116] on input "255198651" at bounding box center [497, 117] width 478 height 38
click at [425, 115] on input "255198651" at bounding box center [497, 117] width 478 height 38
paste input "210169"
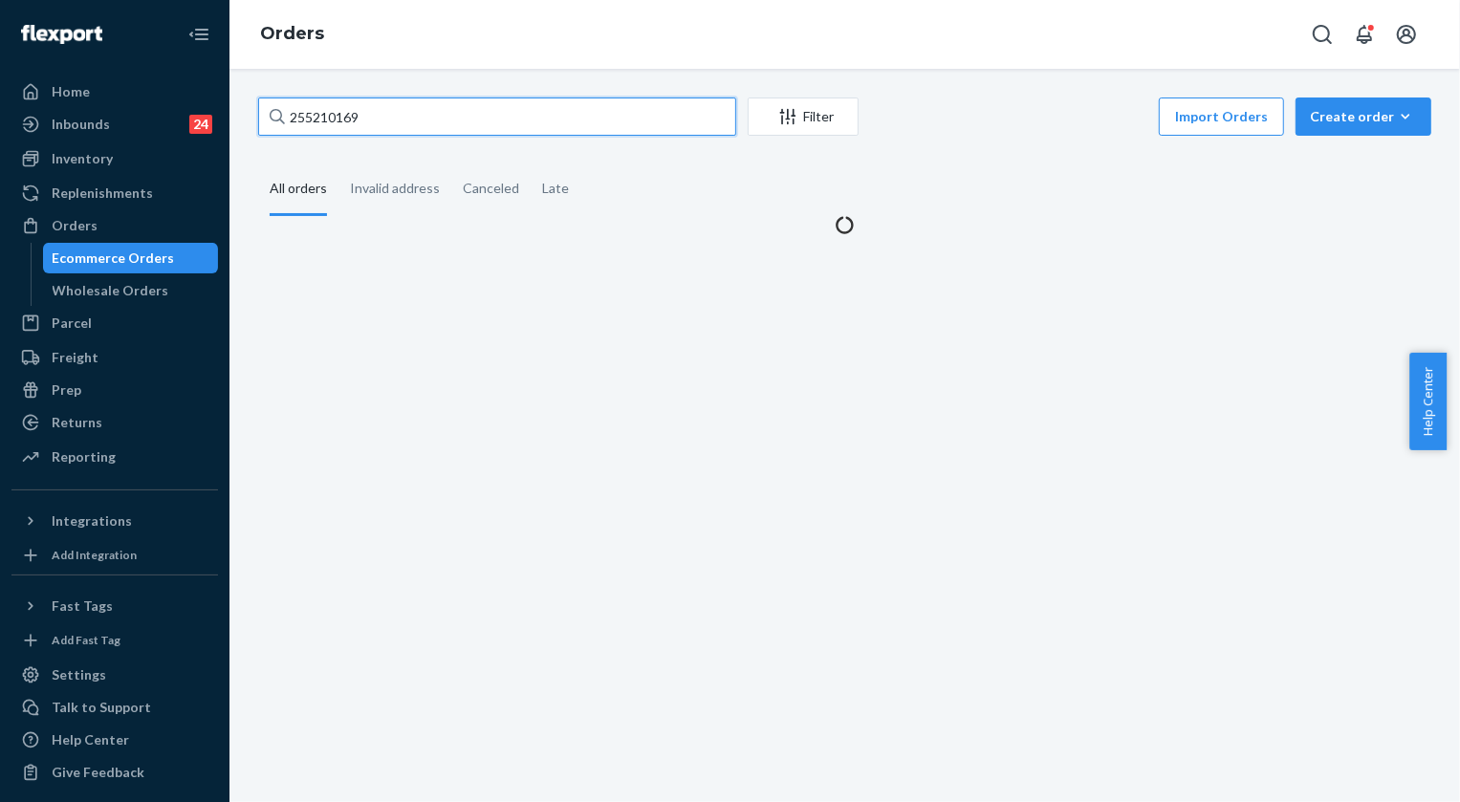
type input "255210169"
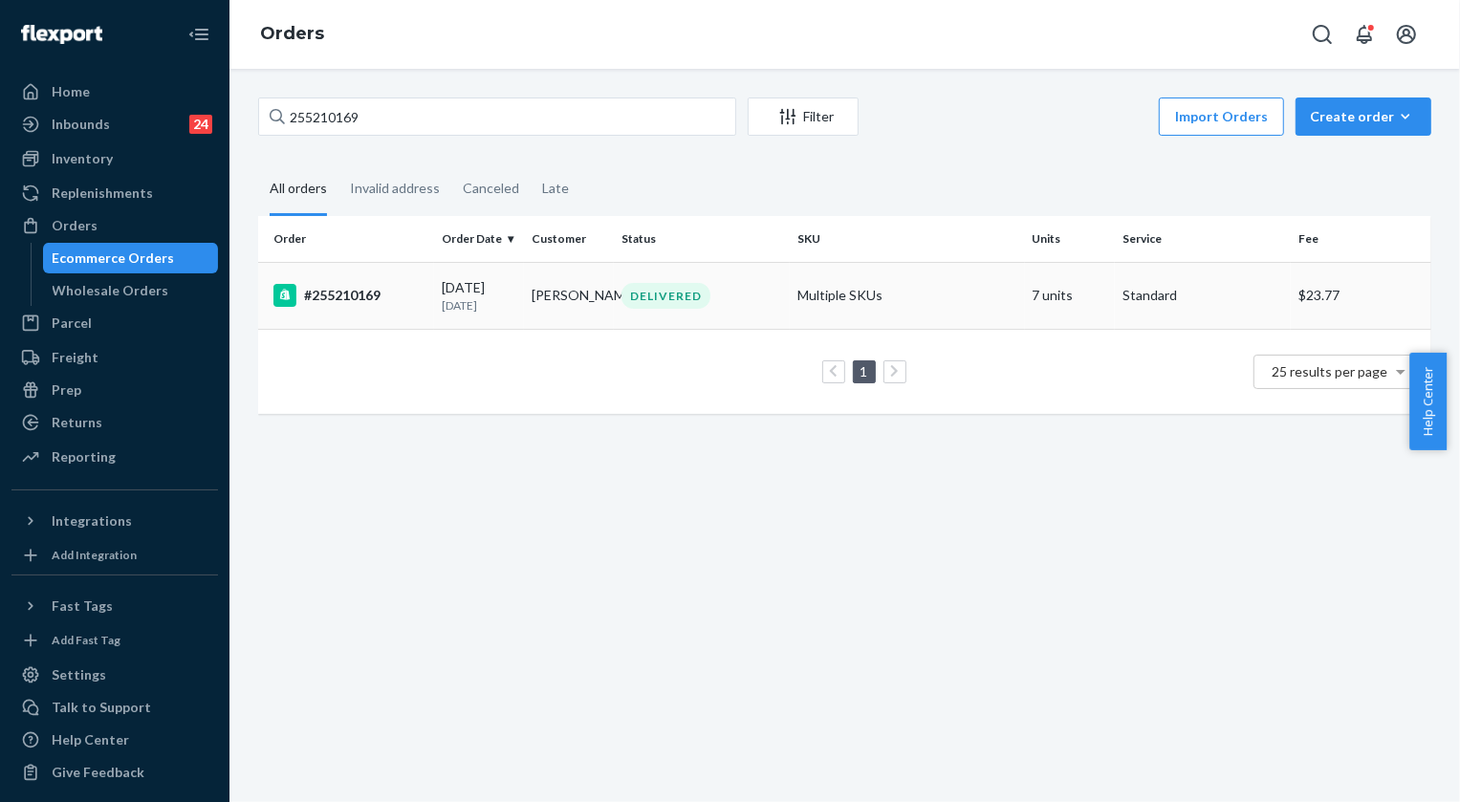
click at [670, 291] on div "DELIVERED" at bounding box center [666, 296] width 89 height 26
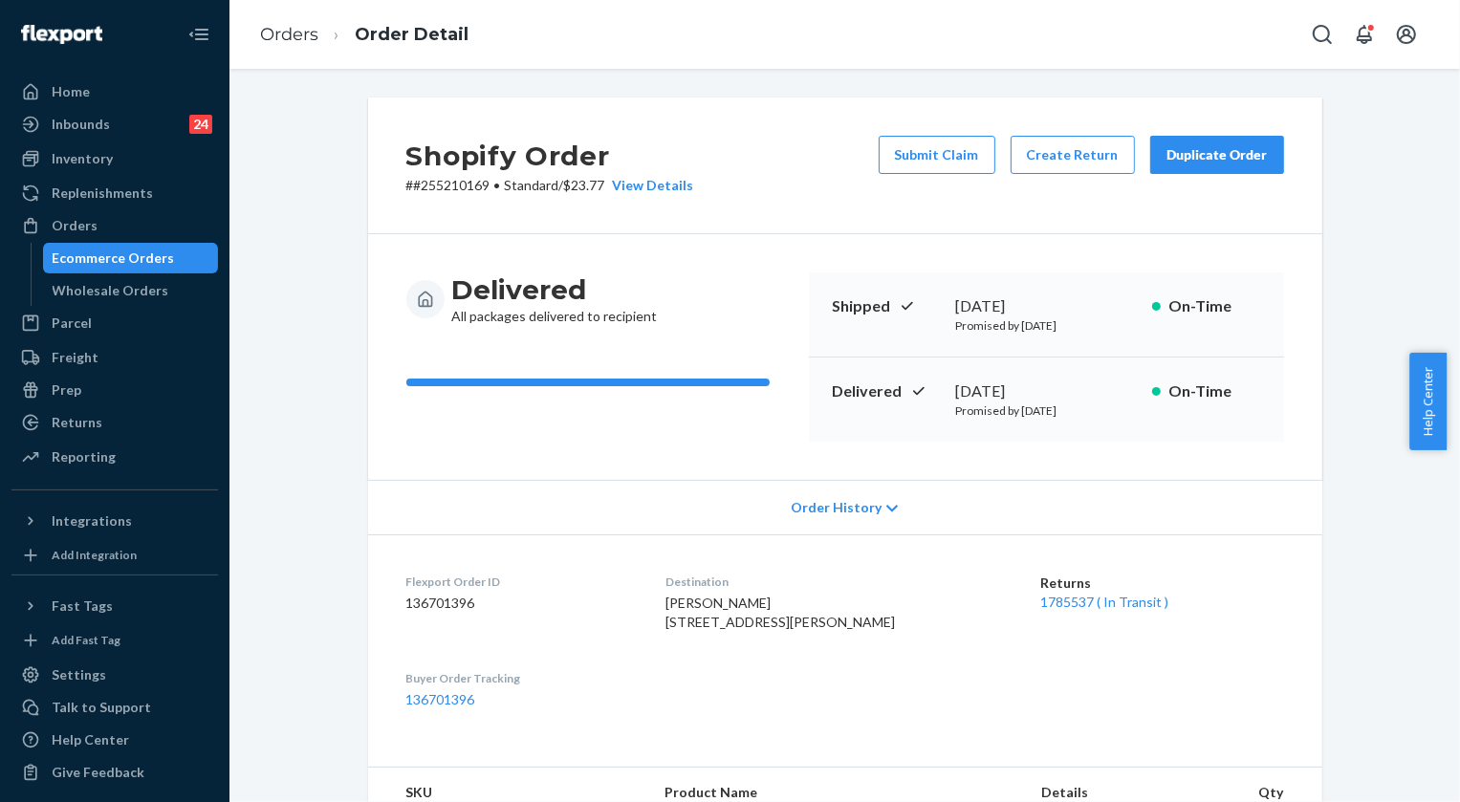
scroll to position [173, 0]
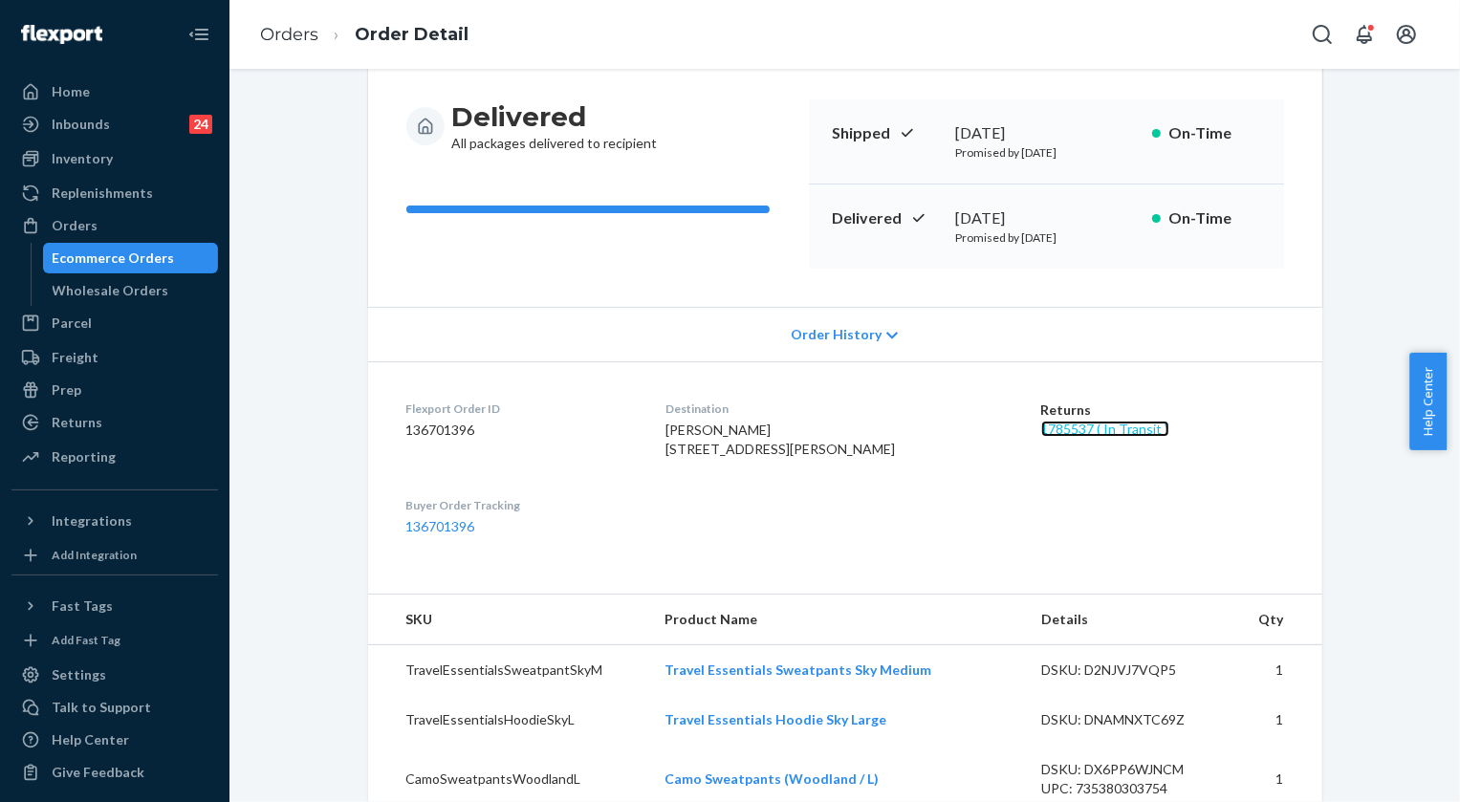
click at [1085, 433] on link "1785537 ( In Transit )" at bounding box center [1105, 429] width 128 height 16
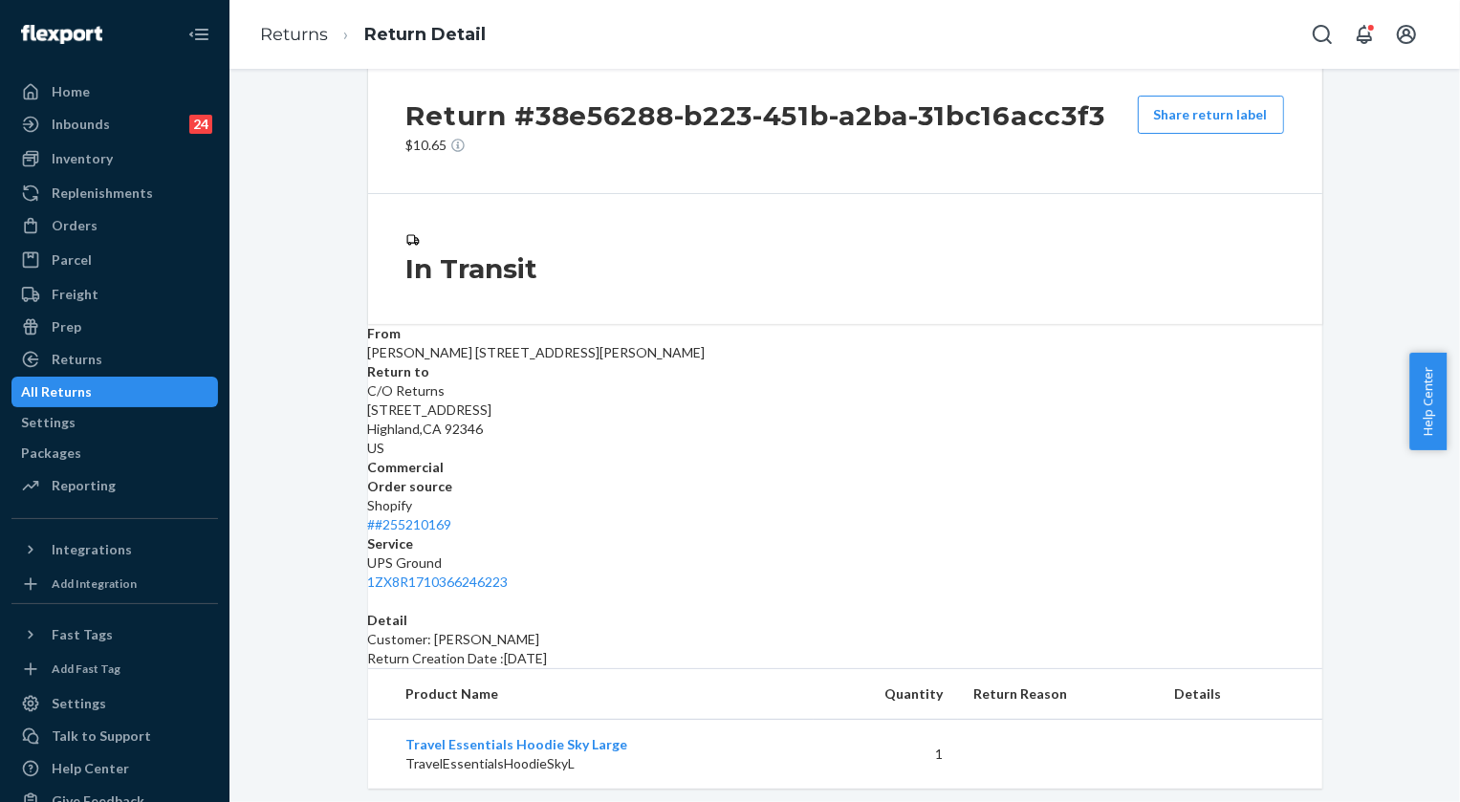
scroll to position [62, 0]
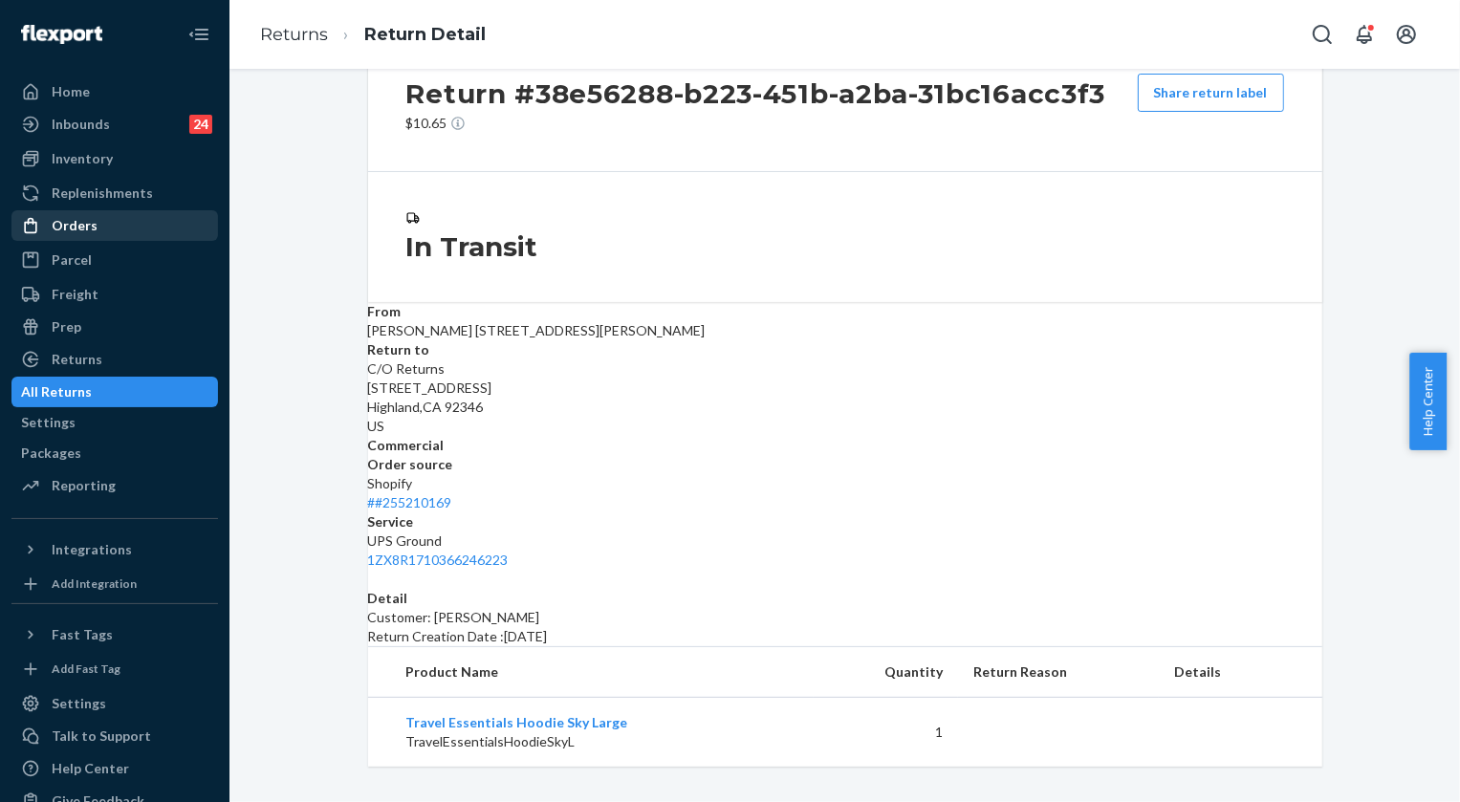
click at [95, 214] on div "Orders" at bounding box center [114, 225] width 203 height 27
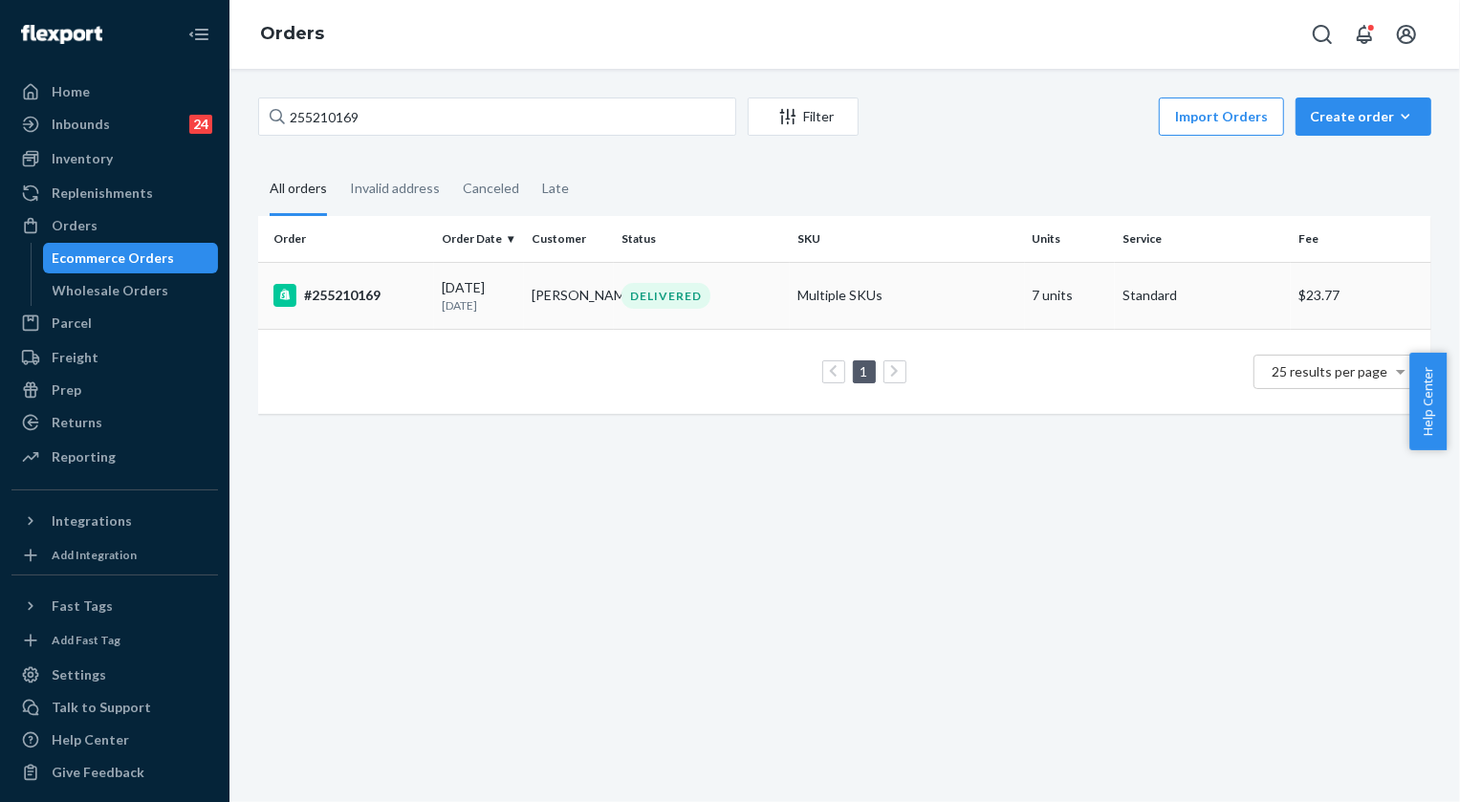
click at [628, 296] on div "DELIVERED" at bounding box center [666, 296] width 89 height 26
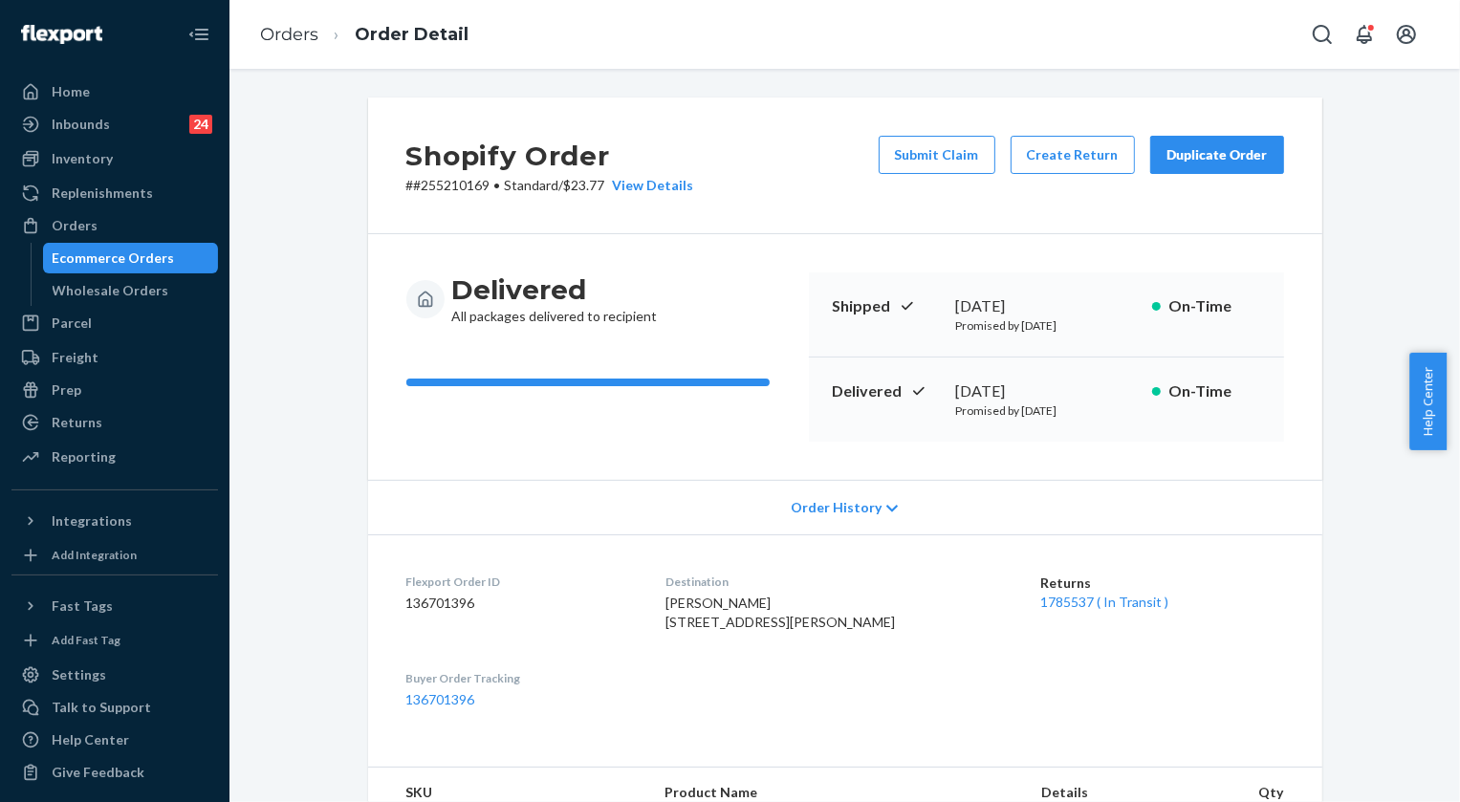
click at [1199, 164] on div "Duplicate Order" at bounding box center [1217, 154] width 101 height 19
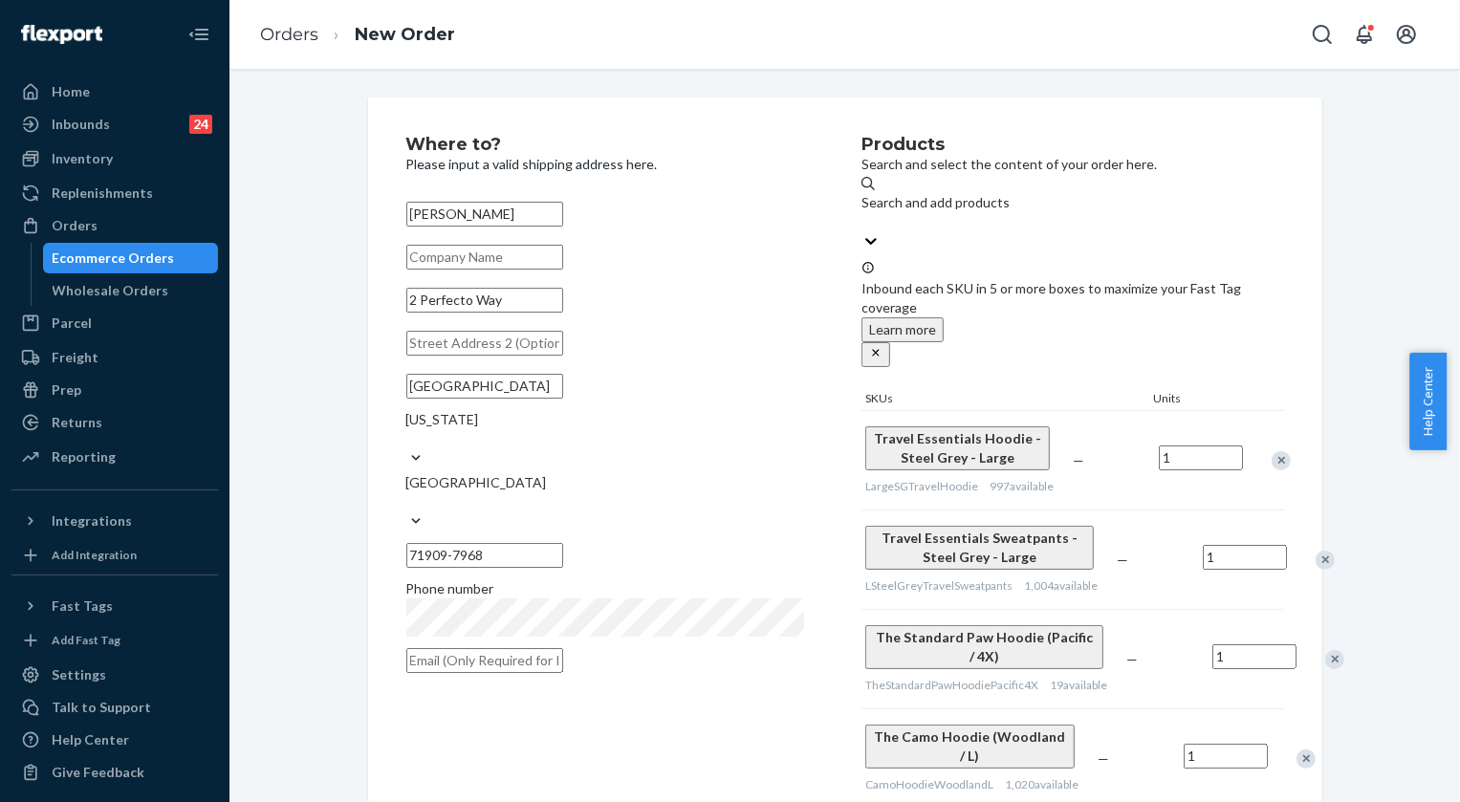
click at [1272, 451] on div "Remove Item" at bounding box center [1281, 460] width 19 height 19
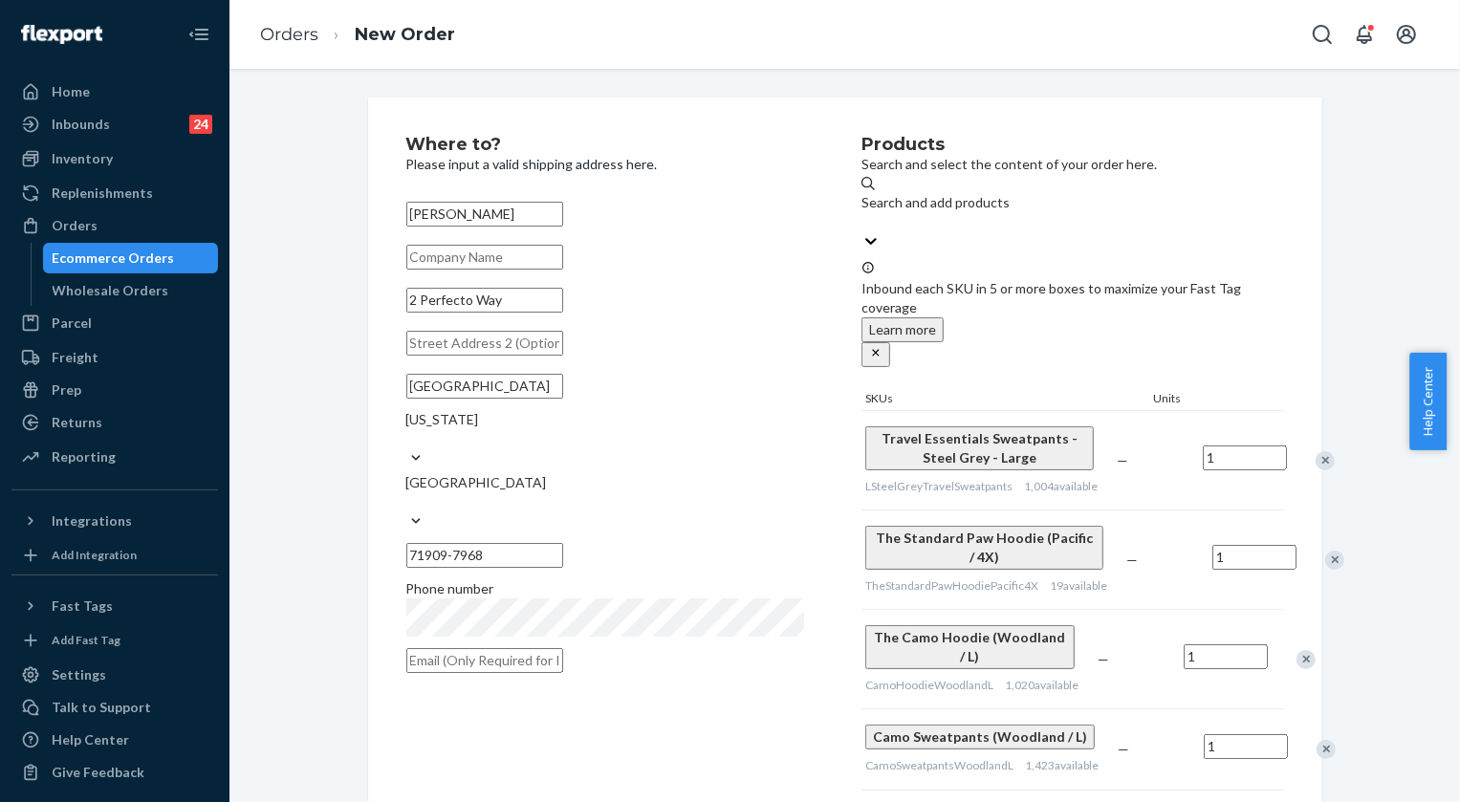
click at [1316, 451] on div "Remove Item" at bounding box center [1325, 460] width 19 height 19
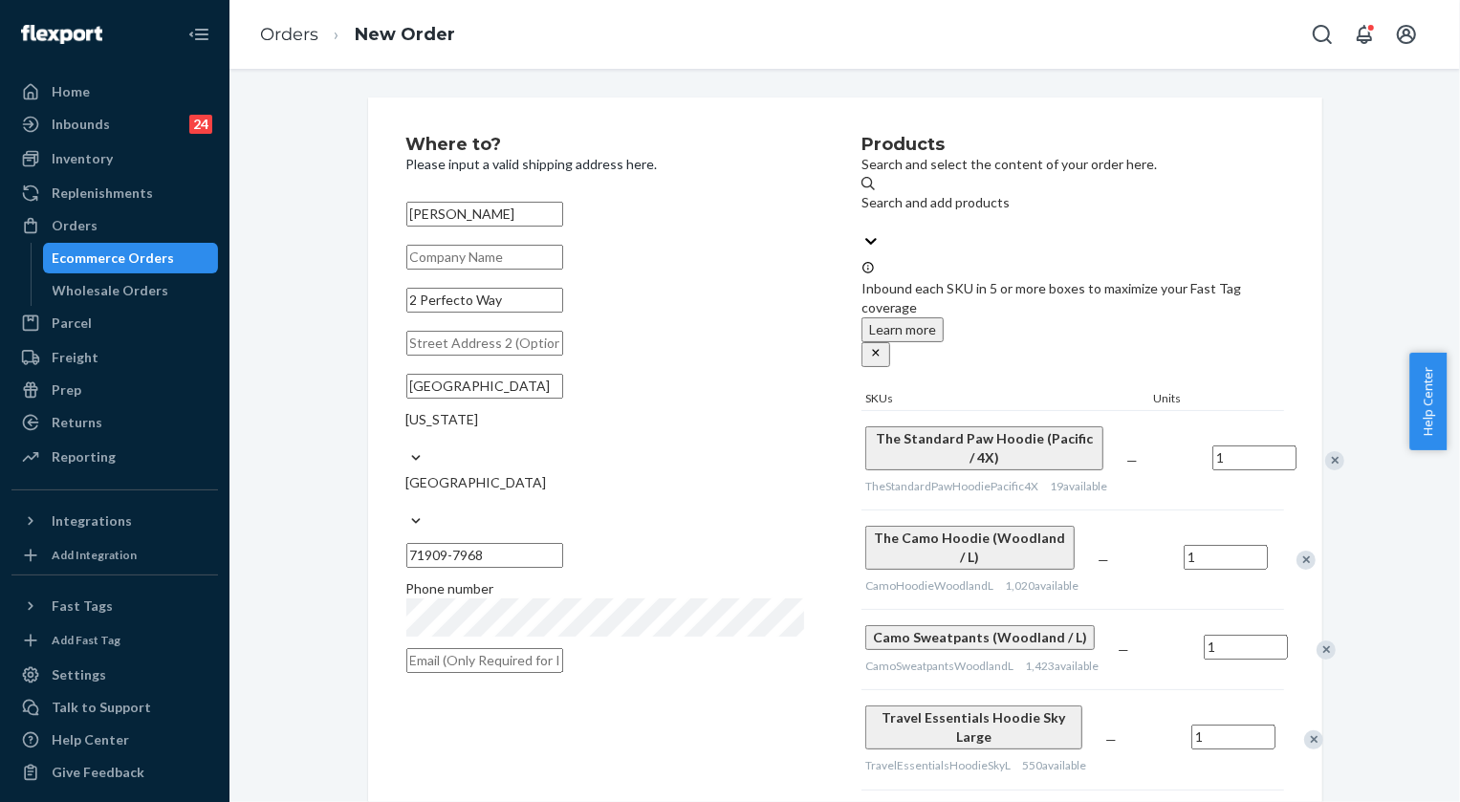
click at [1326, 451] on div "Remove Item" at bounding box center [1335, 460] width 19 height 19
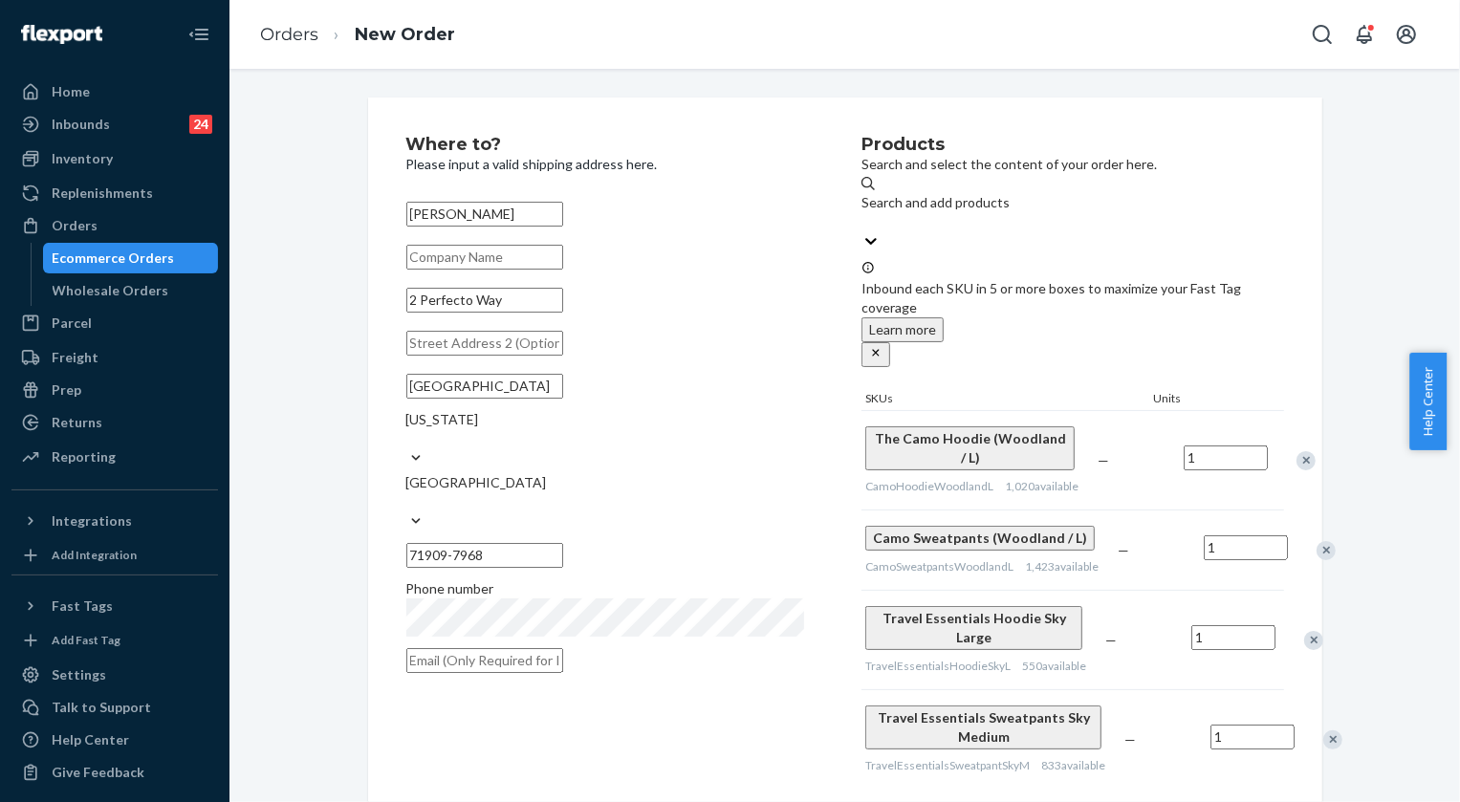
click at [1297, 451] on div "Remove Item" at bounding box center [1306, 460] width 19 height 19
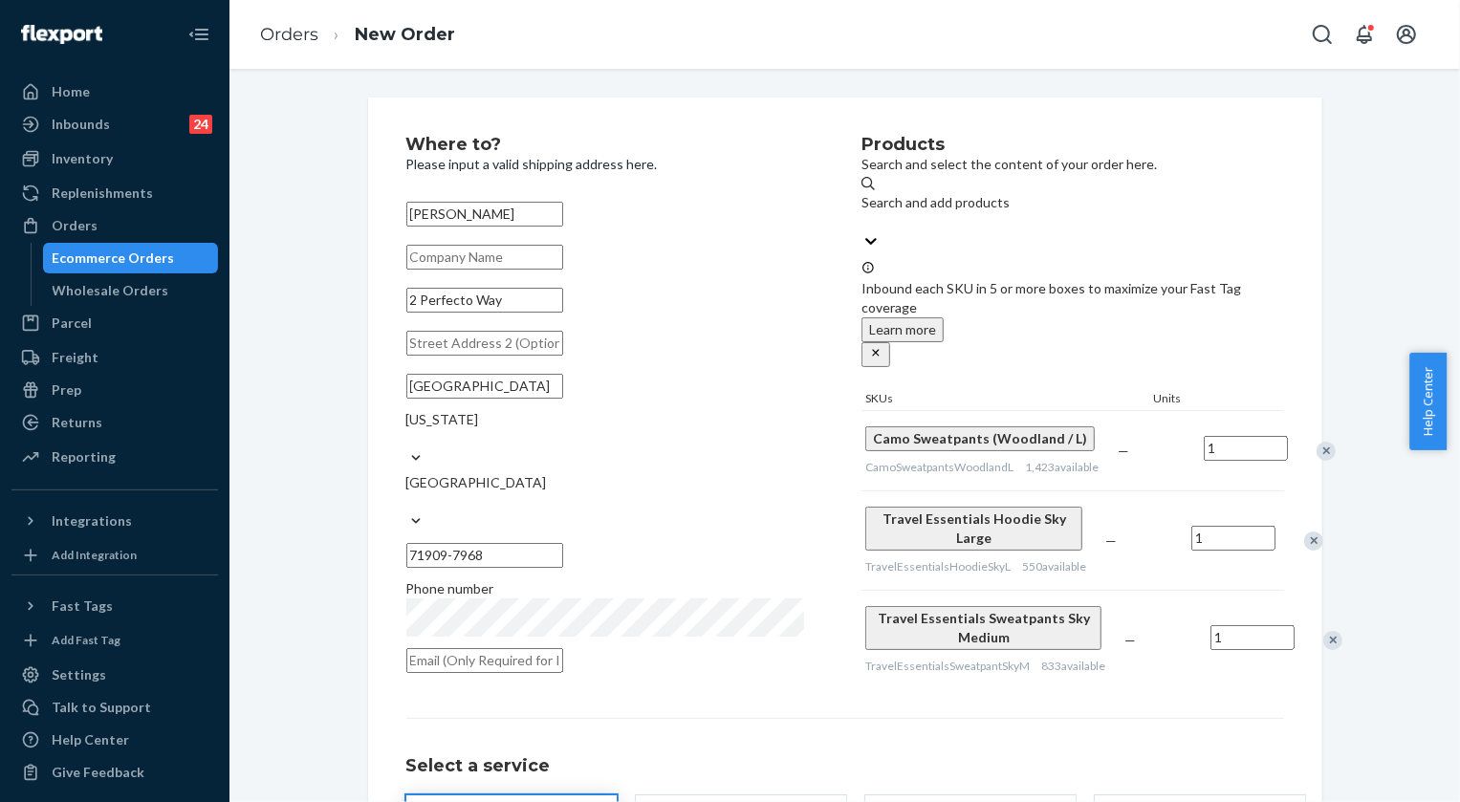
click at [1317, 442] on div "Remove Item" at bounding box center [1326, 451] width 19 height 19
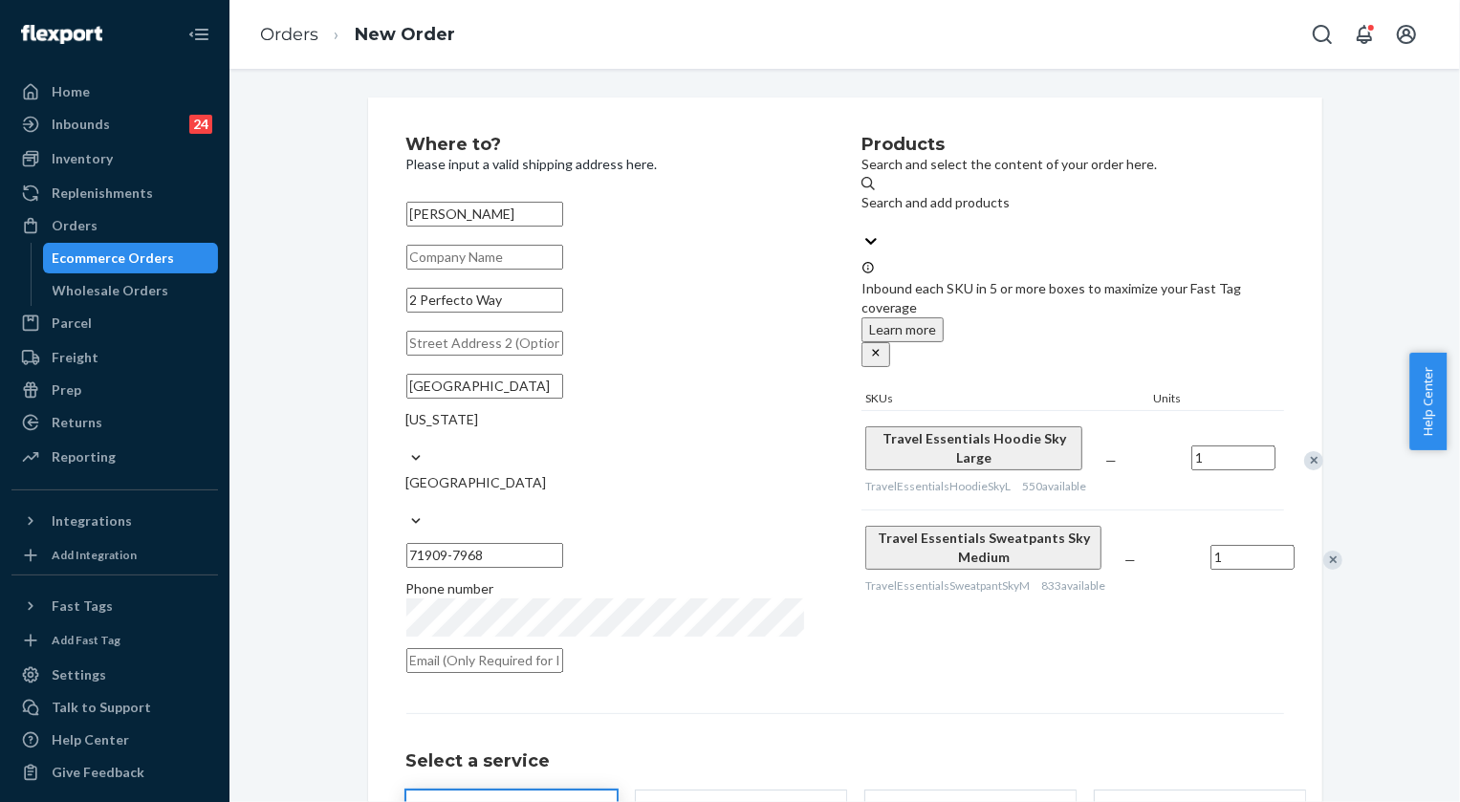
click at [1324, 551] on div "Remove Item" at bounding box center [1333, 560] width 19 height 19
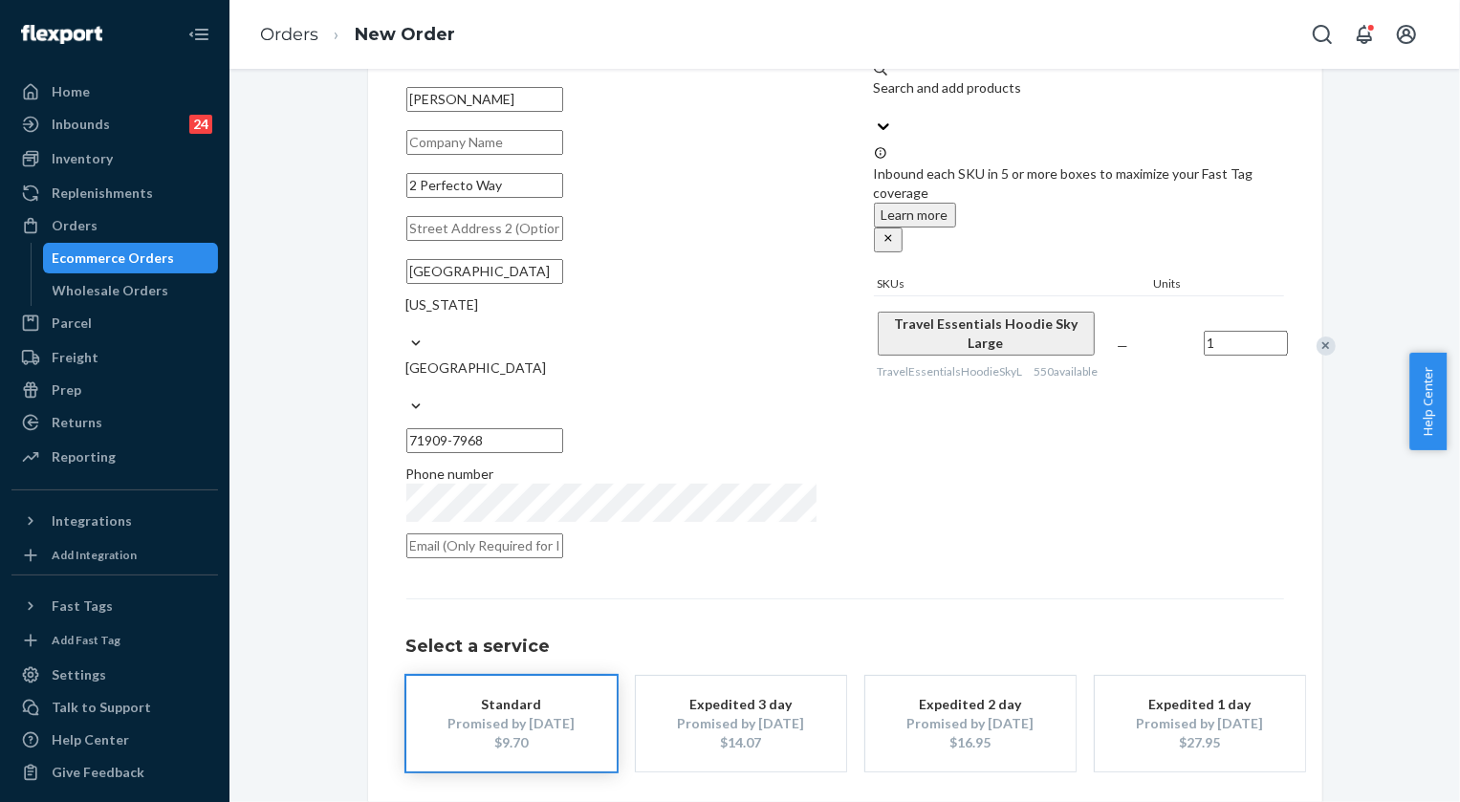
scroll to position [163, 0]
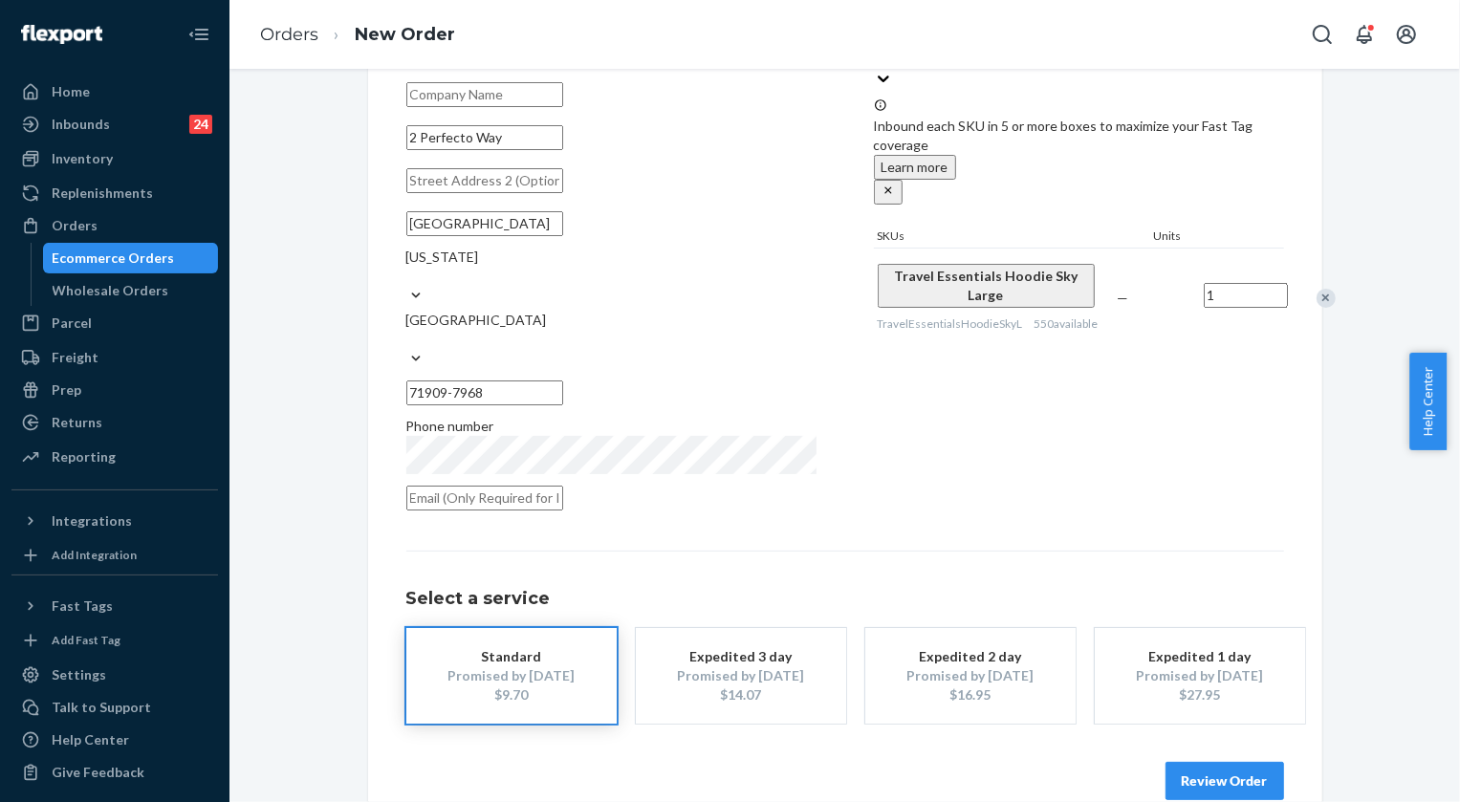
click at [1218, 762] on button "Review Order" at bounding box center [1225, 781] width 119 height 38
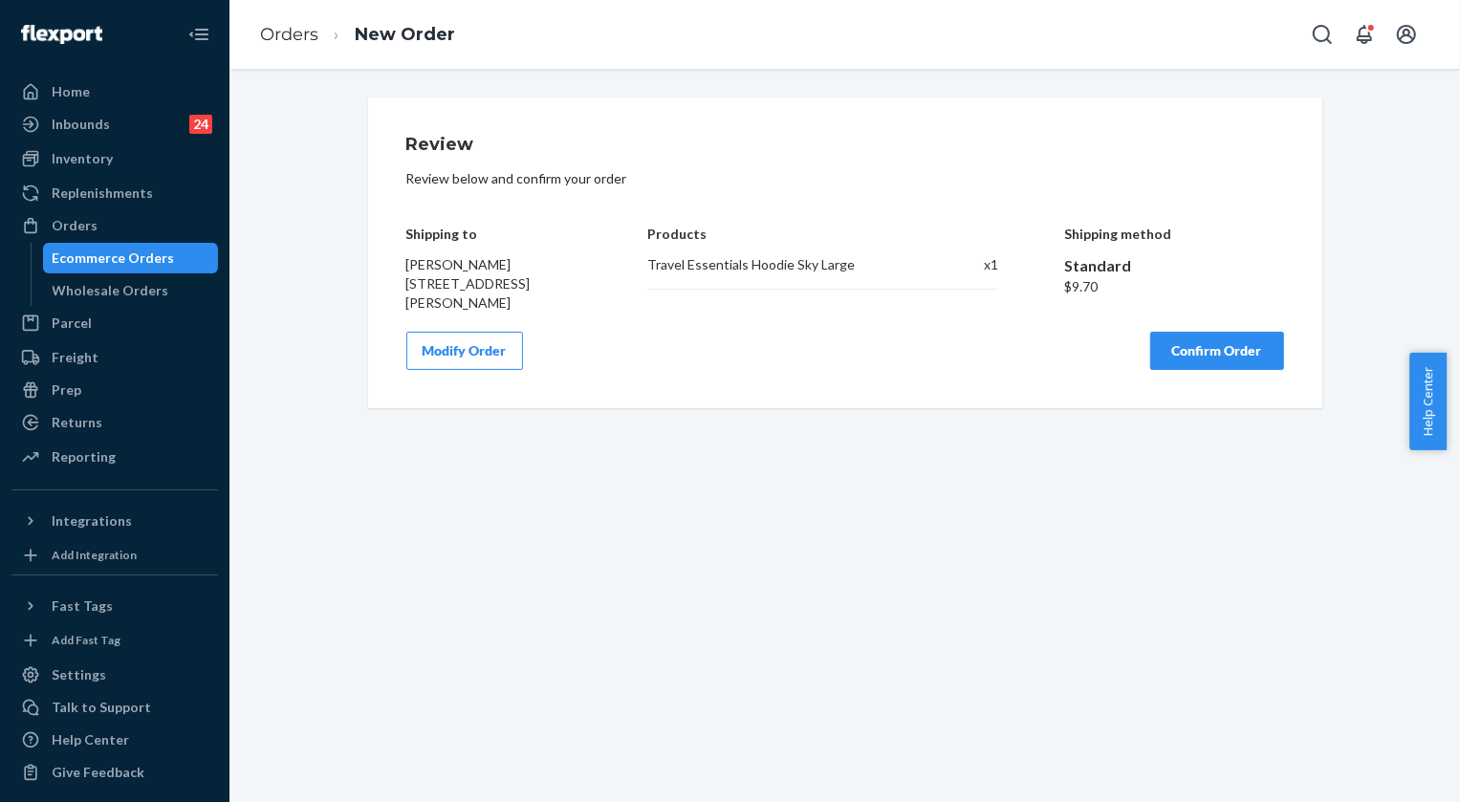
scroll to position [0, 0]
click at [1238, 370] on button "Confirm Order" at bounding box center [1217, 351] width 134 height 38
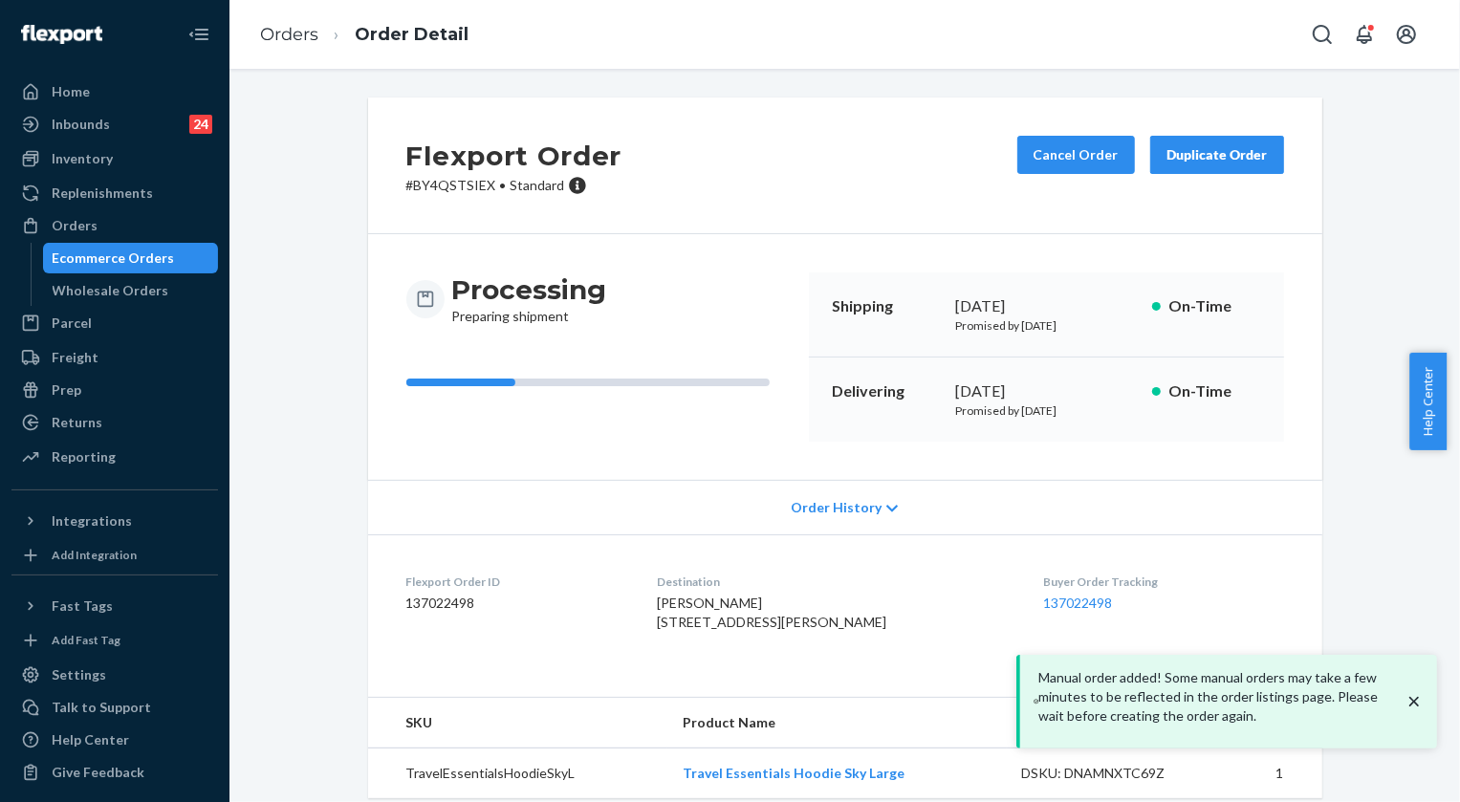
click at [434, 189] on p "# BY4QSTSIEX • Standard" at bounding box center [514, 185] width 216 height 19
copy p "BY4QSTSIEX"
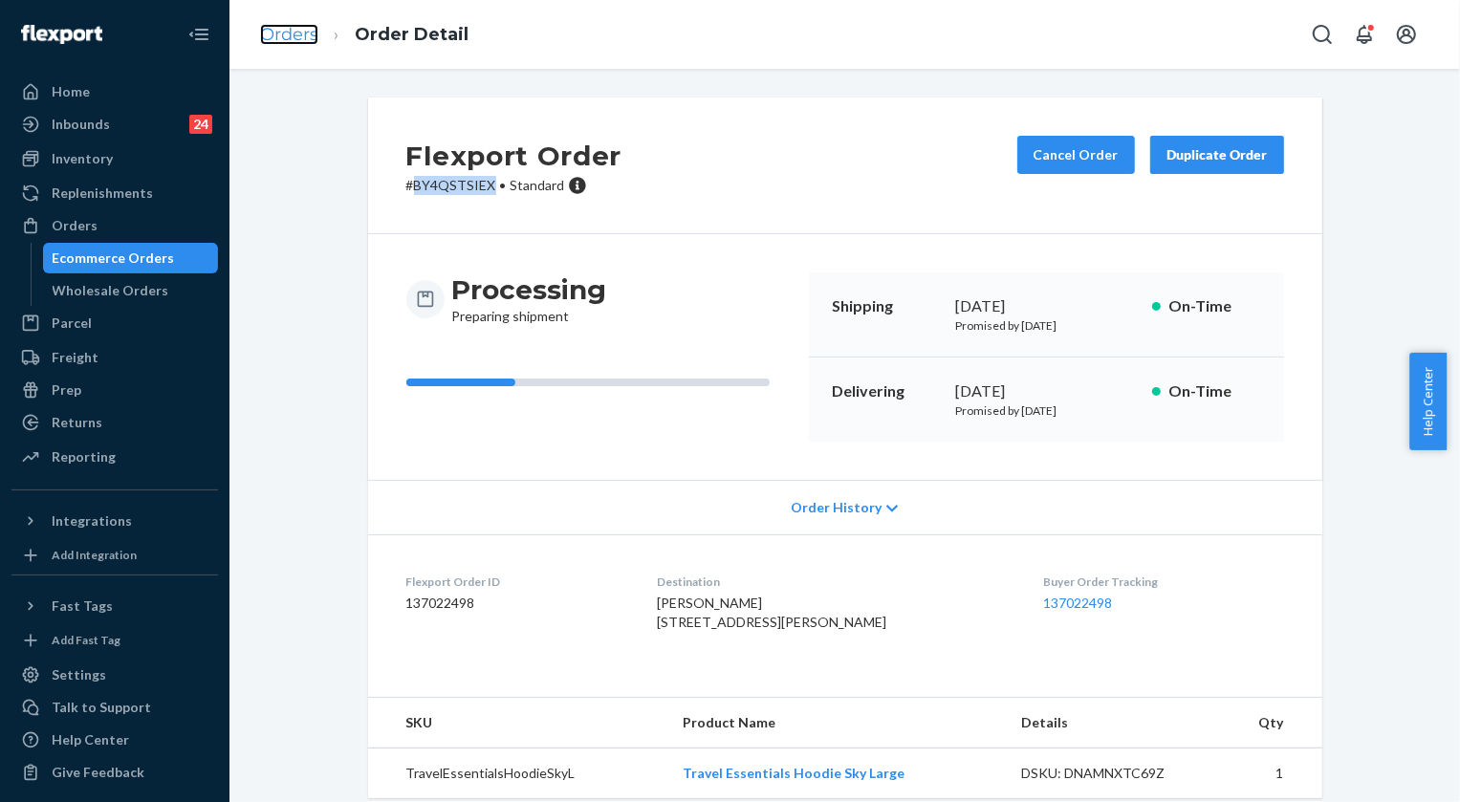
click at [298, 33] on link "Orders" at bounding box center [289, 34] width 58 height 21
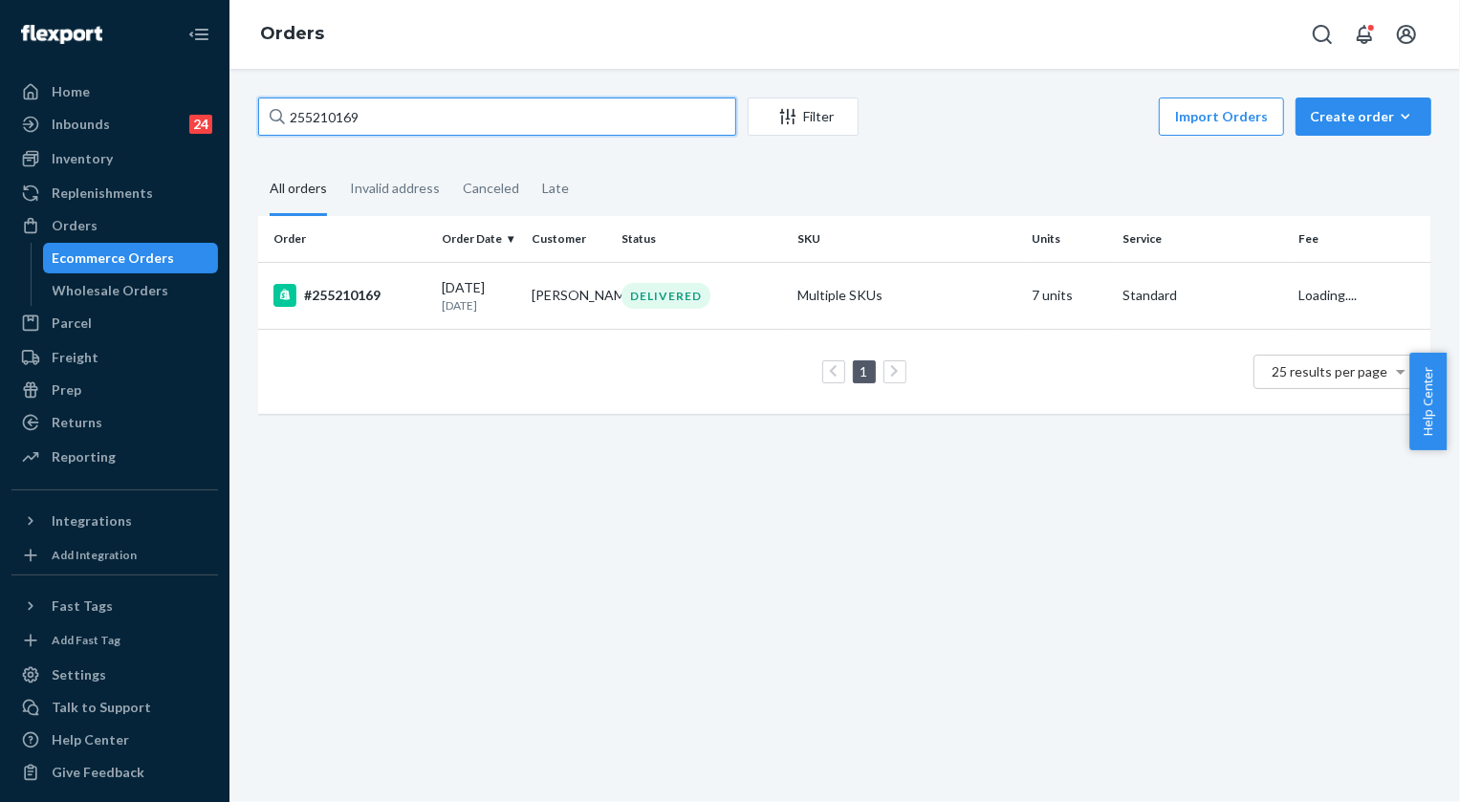
click at [408, 124] on input "255210169" at bounding box center [497, 117] width 478 height 38
paste input "04122"
type input "255204122"
click at [678, 320] on td "DELIVERED" at bounding box center [702, 295] width 176 height 67
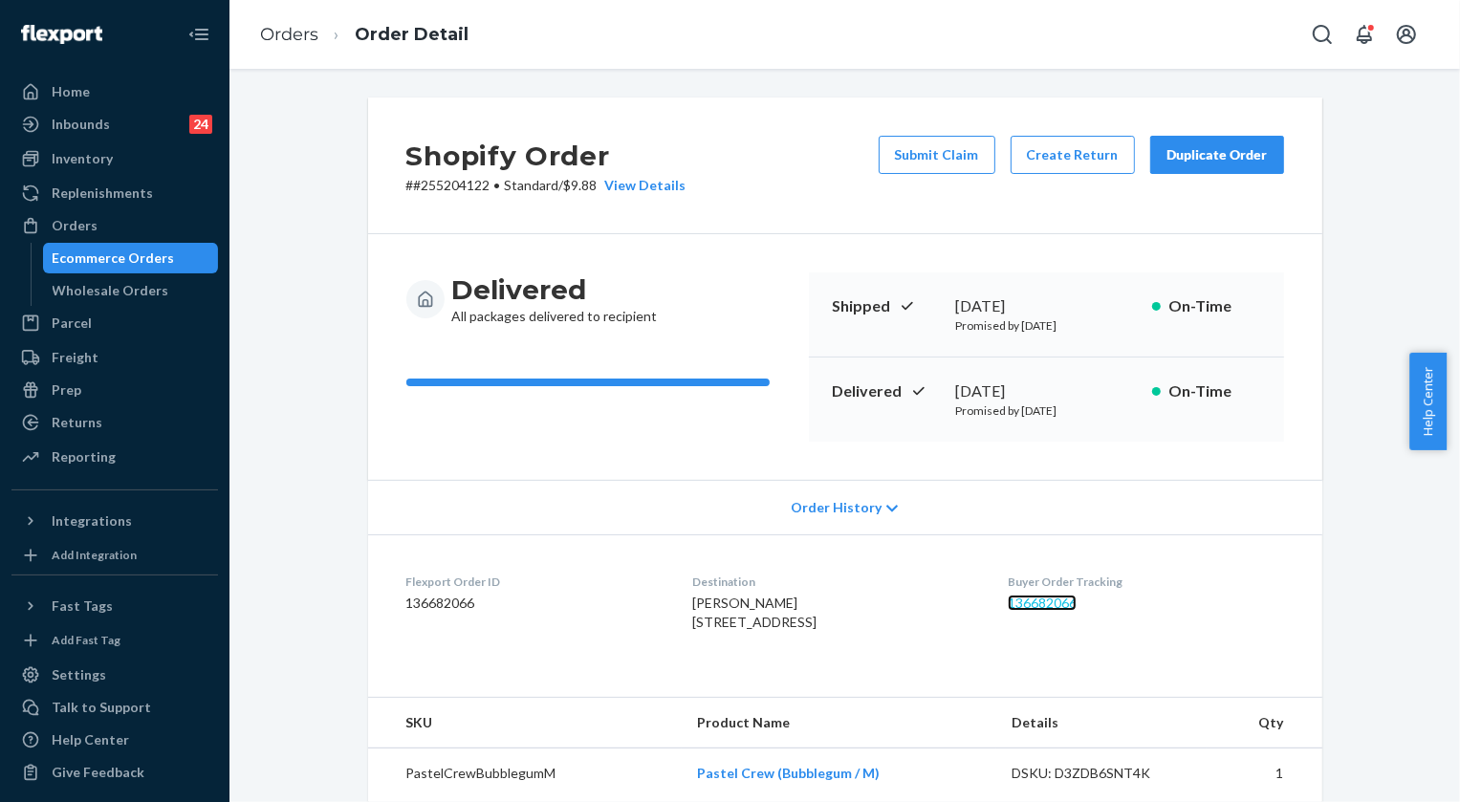
click at [1064, 603] on link "136682066" at bounding box center [1042, 603] width 69 height 16
drag, startPoint x: 671, startPoint y: 620, endPoint x: 796, endPoint y: 640, distance: 125.9
click at [796, 640] on dl "Flexport Order ID 136682066 Destination [PERSON_NAME] [STREET_ADDRESS] US Buyer…" at bounding box center [845, 606] width 954 height 143
copy span "[STREET_ADDRESS]"
click at [617, 484] on div "Order History" at bounding box center [845, 507] width 954 height 55
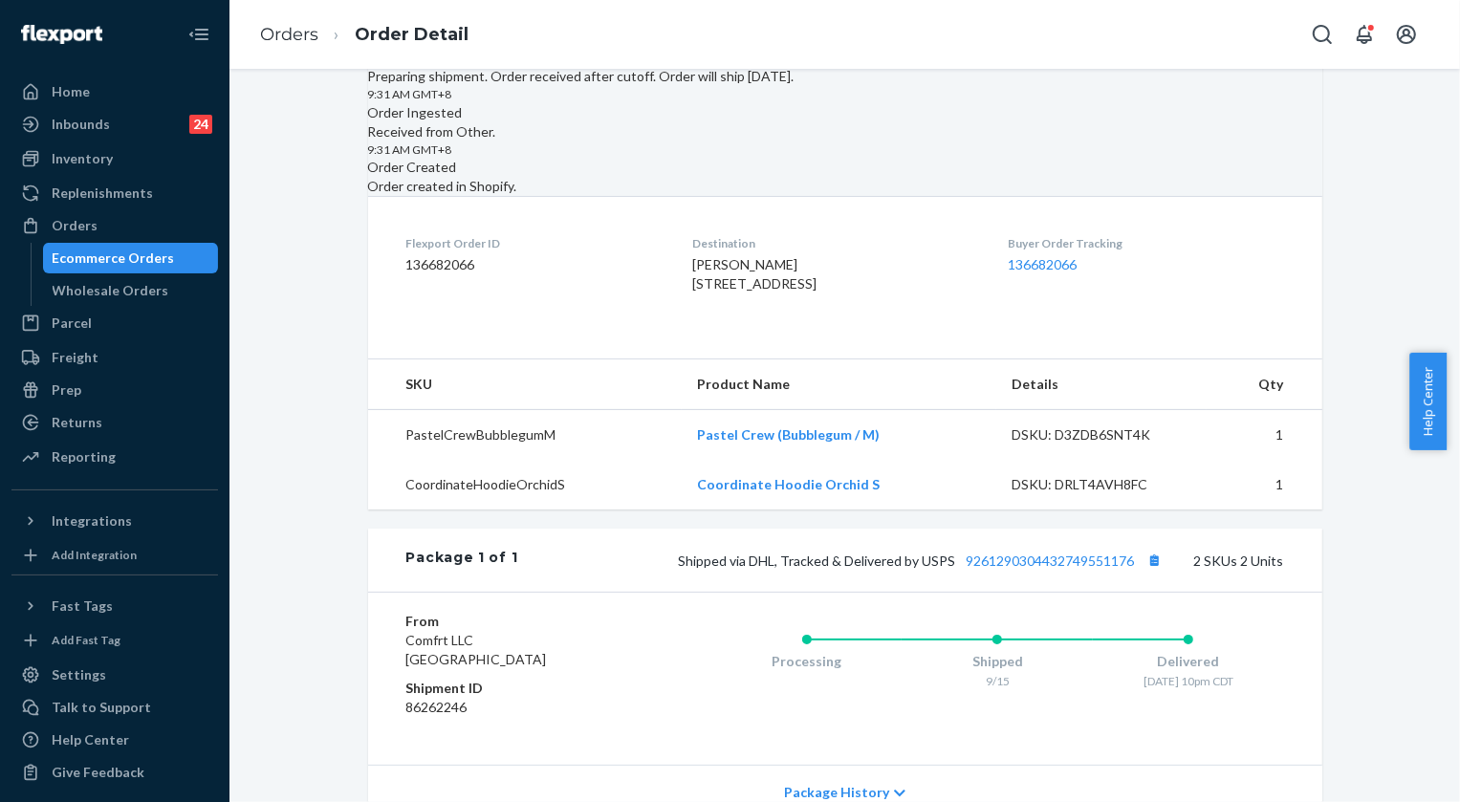
scroll to position [846, 0]
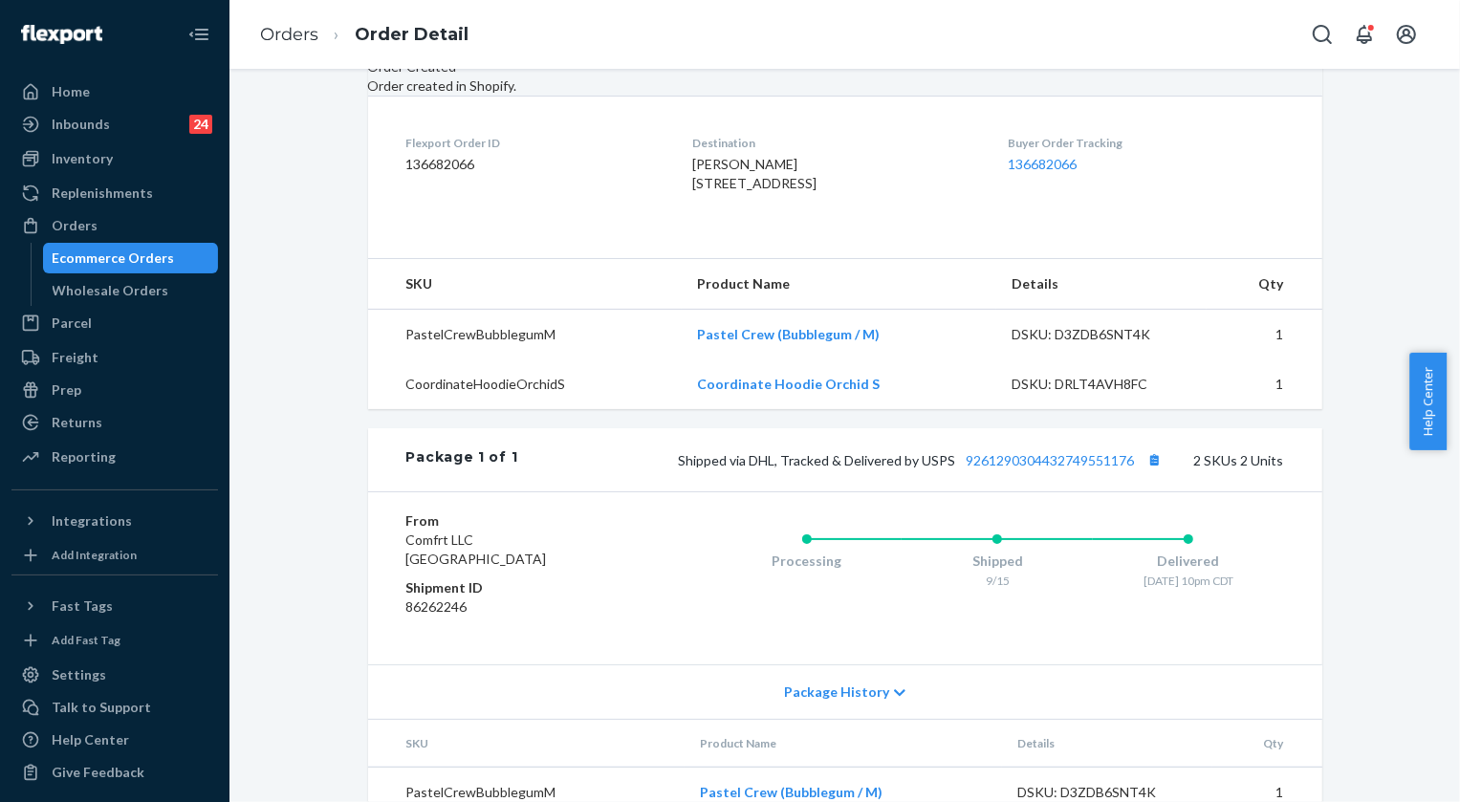
drag, startPoint x: 671, startPoint y: 471, endPoint x: 797, endPoint y: 506, distance: 129.9
click at [797, 239] on dl "Flexport Order ID 136682066 Destination [PERSON_NAME] [STREET_ADDRESS] US Buyer…" at bounding box center [845, 167] width 954 height 143
copy span "[PERSON_NAME] [STREET_ADDRESS]"
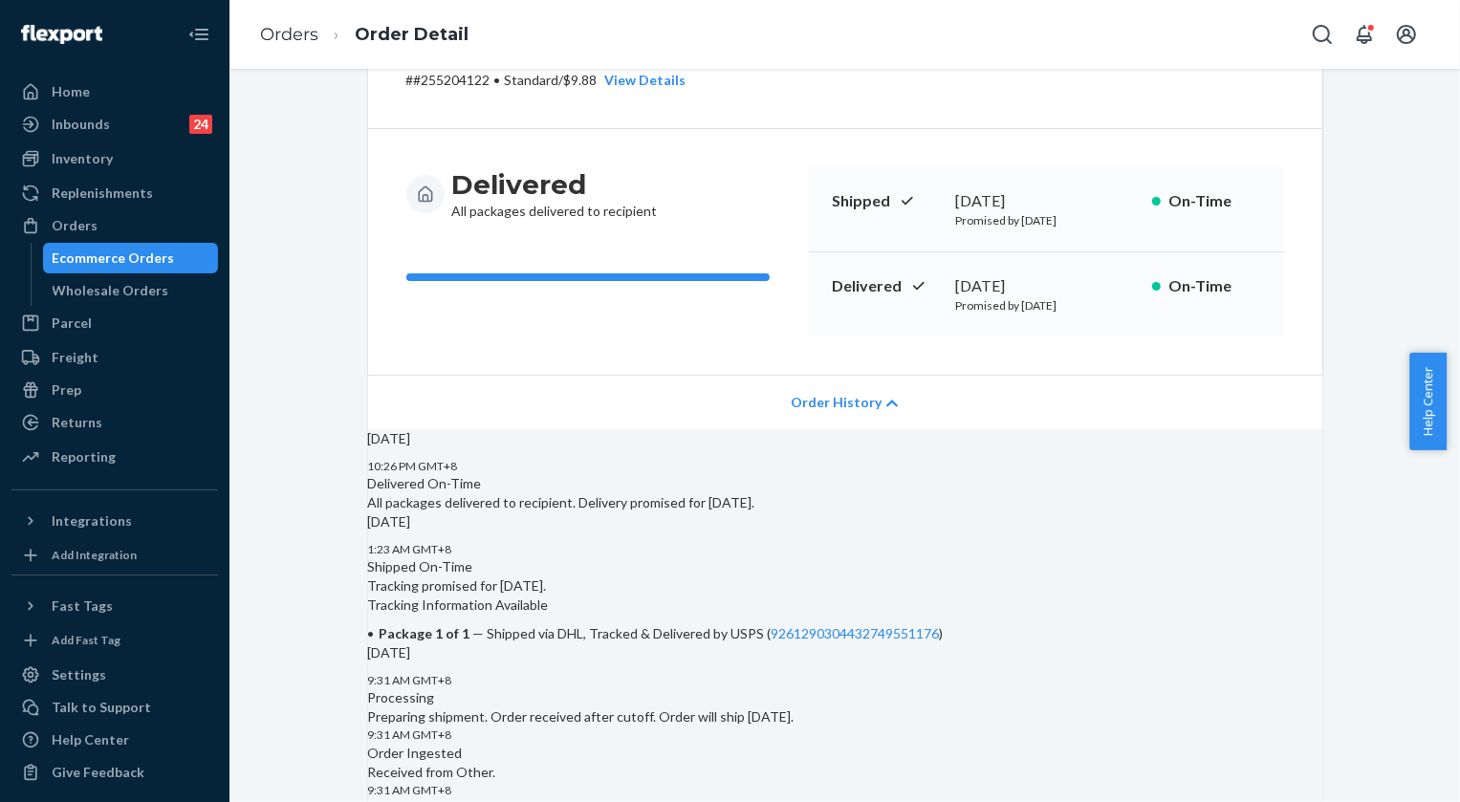
scroll to position [64, 0]
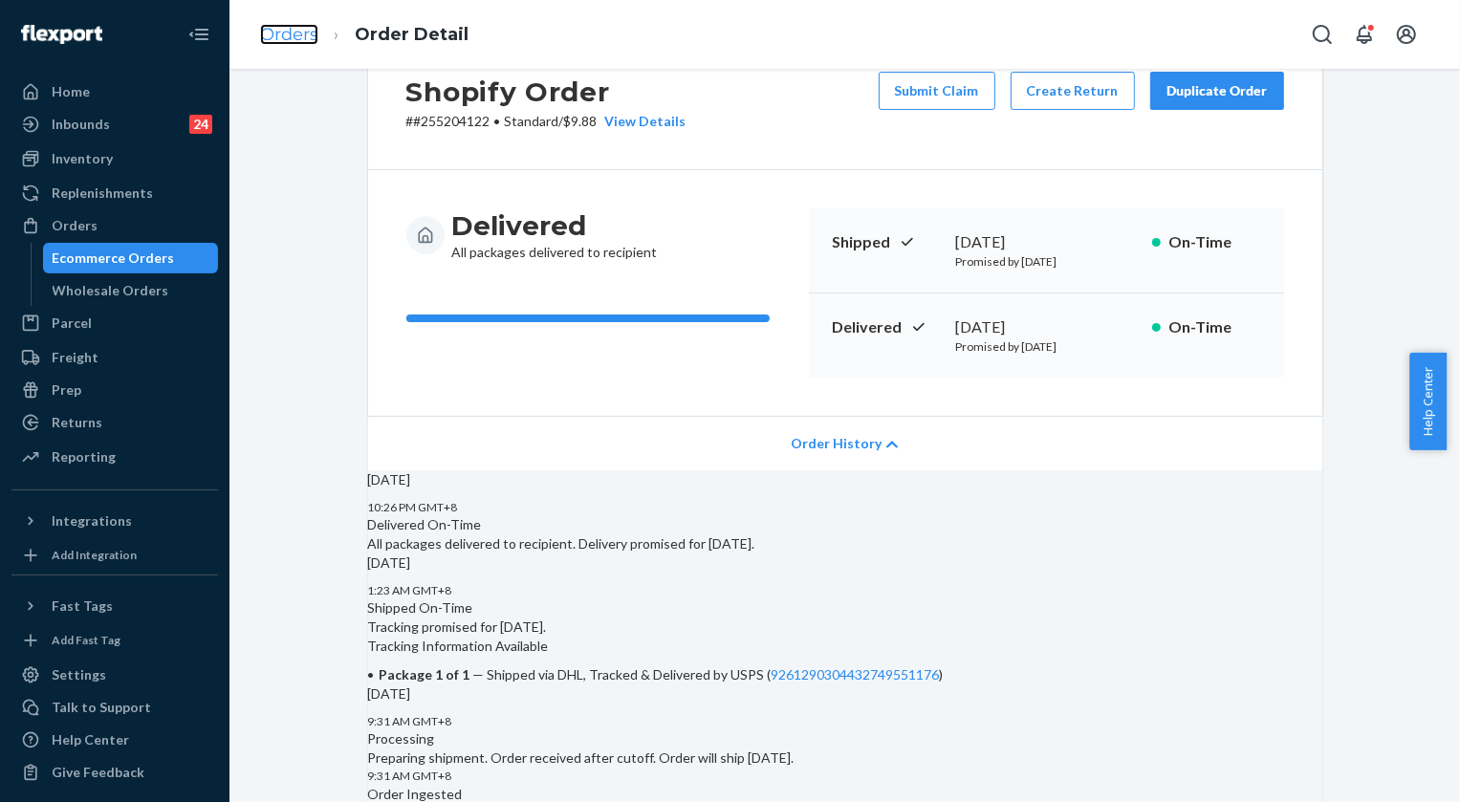
click at [295, 29] on link "Orders" at bounding box center [289, 34] width 58 height 21
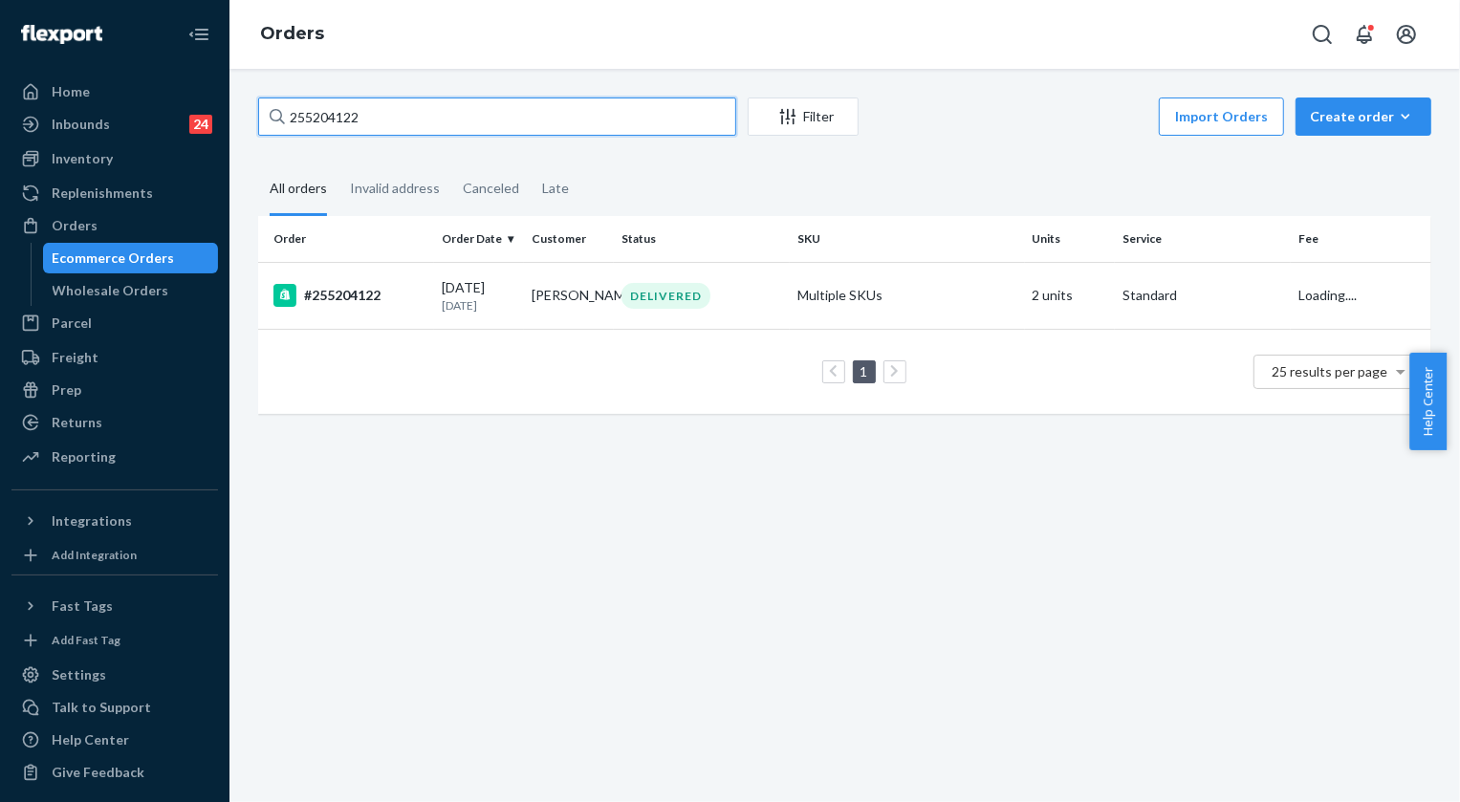
click at [437, 125] on input "255204122" at bounding box center [497, 117] width 478 height 38
paste input "R1NDRPSILE"
click at [412, 101] on input "R1NDRPSILE" at bounding box center [497, 117] width 478 height 38
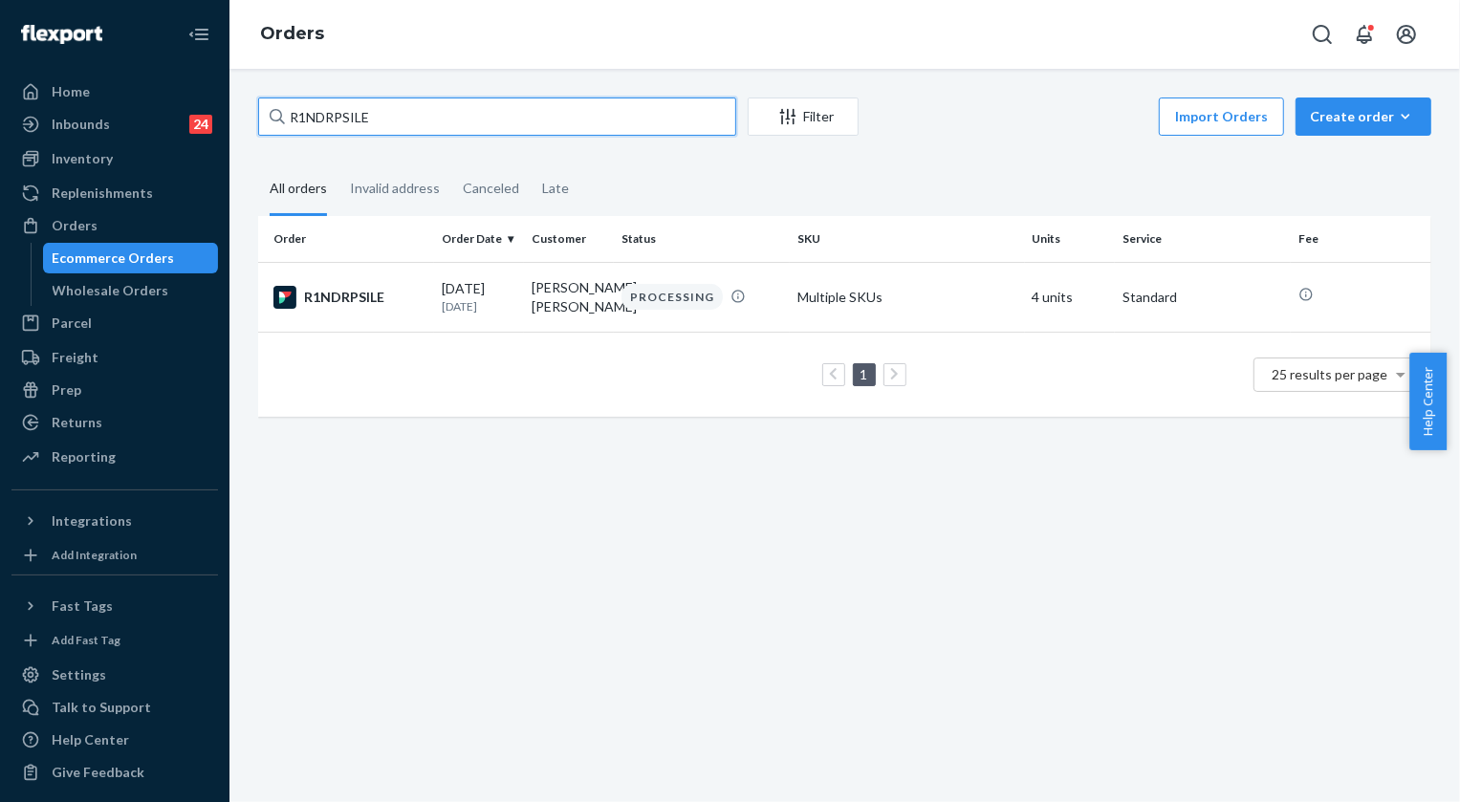
paste input "255103861"
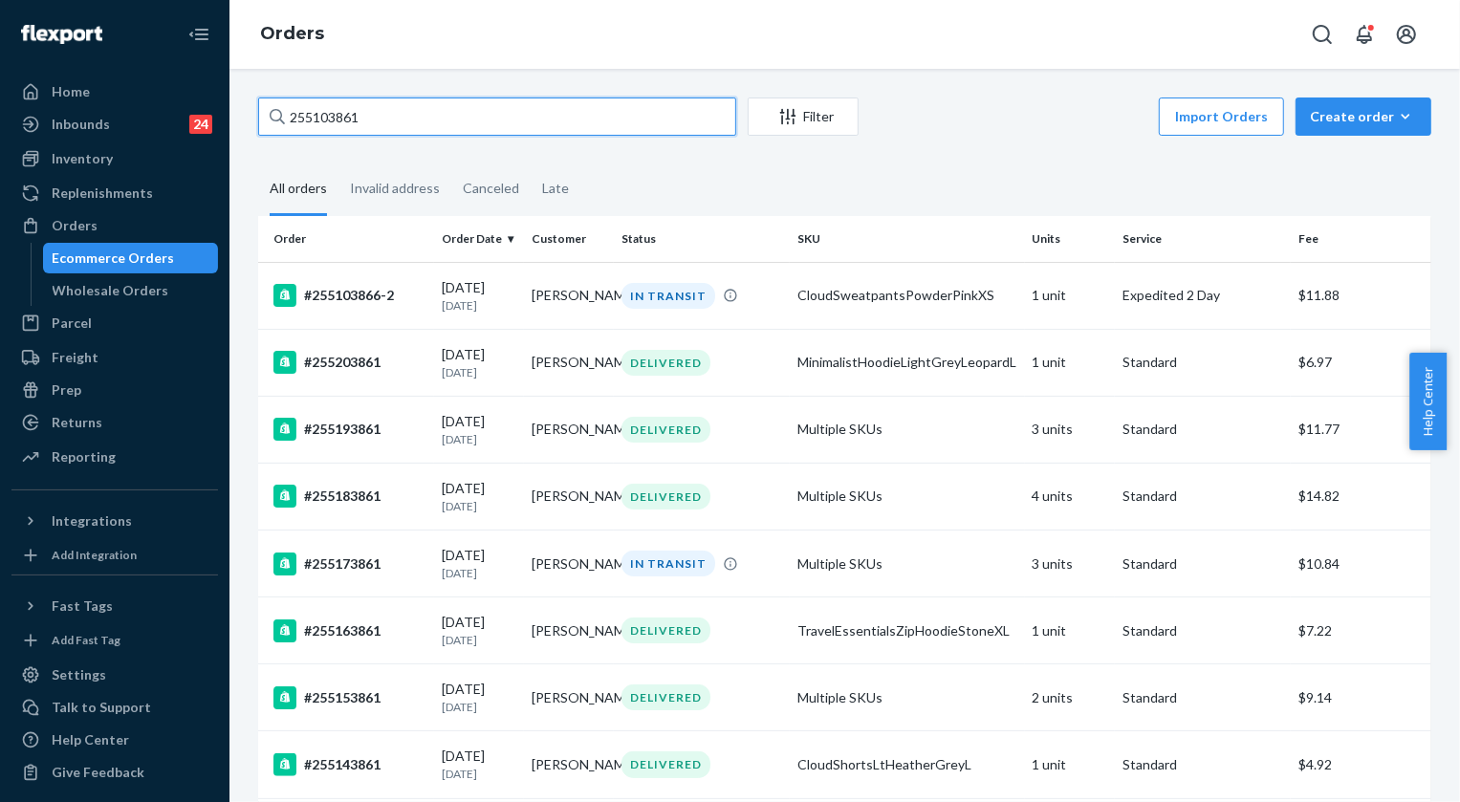
click at [449, 118] on input "255103861" at bounding box center [497, 117] width 478 height 38
paste input "255103861"
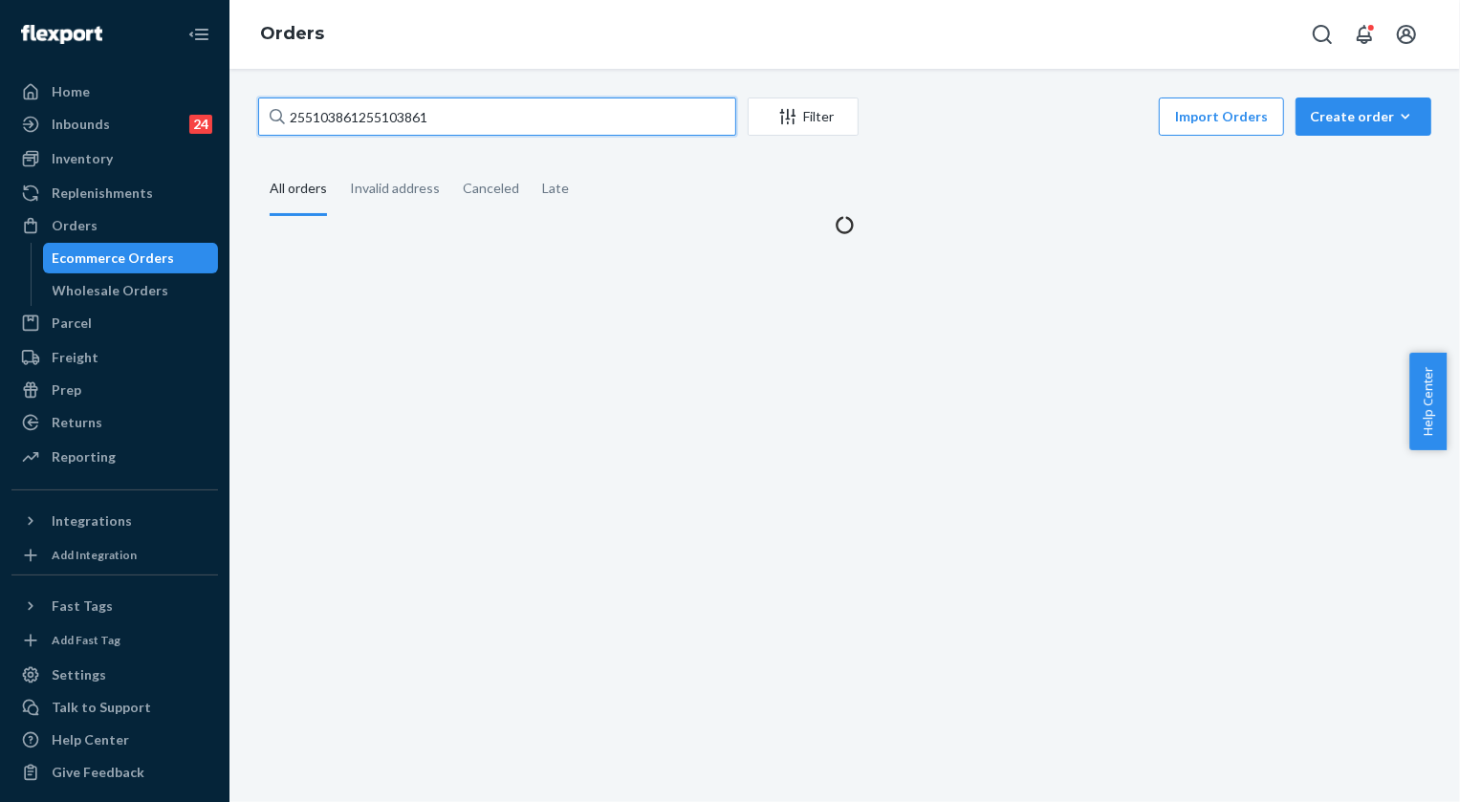
click at [448, 120] on input "255103861255103861" at bounding box center [497, 117] width 478 height 38
paste input "text"
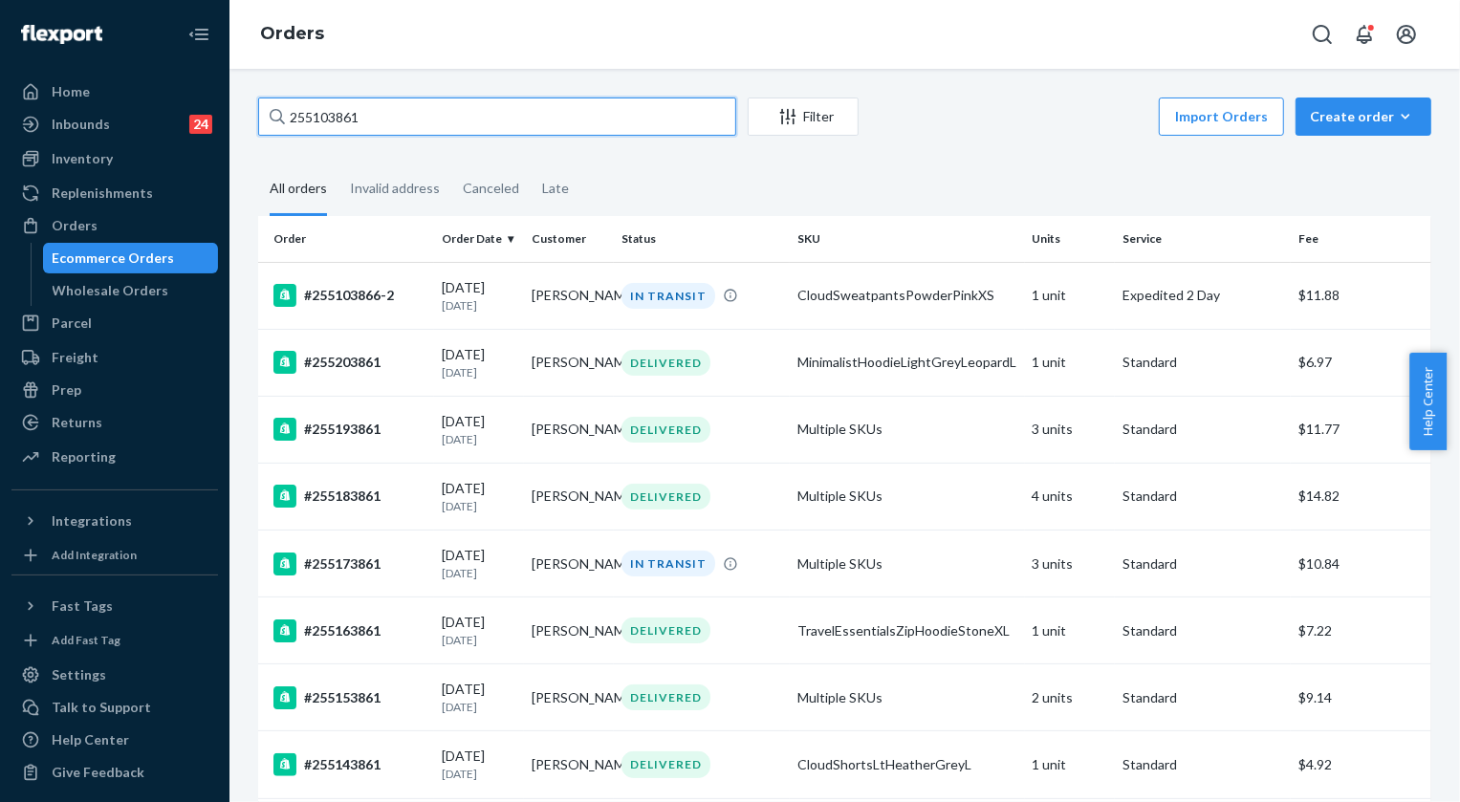
click at [355, 117] on input "255103861" at bounding box center [497, 117] width 478 height 38
paste input "30189"
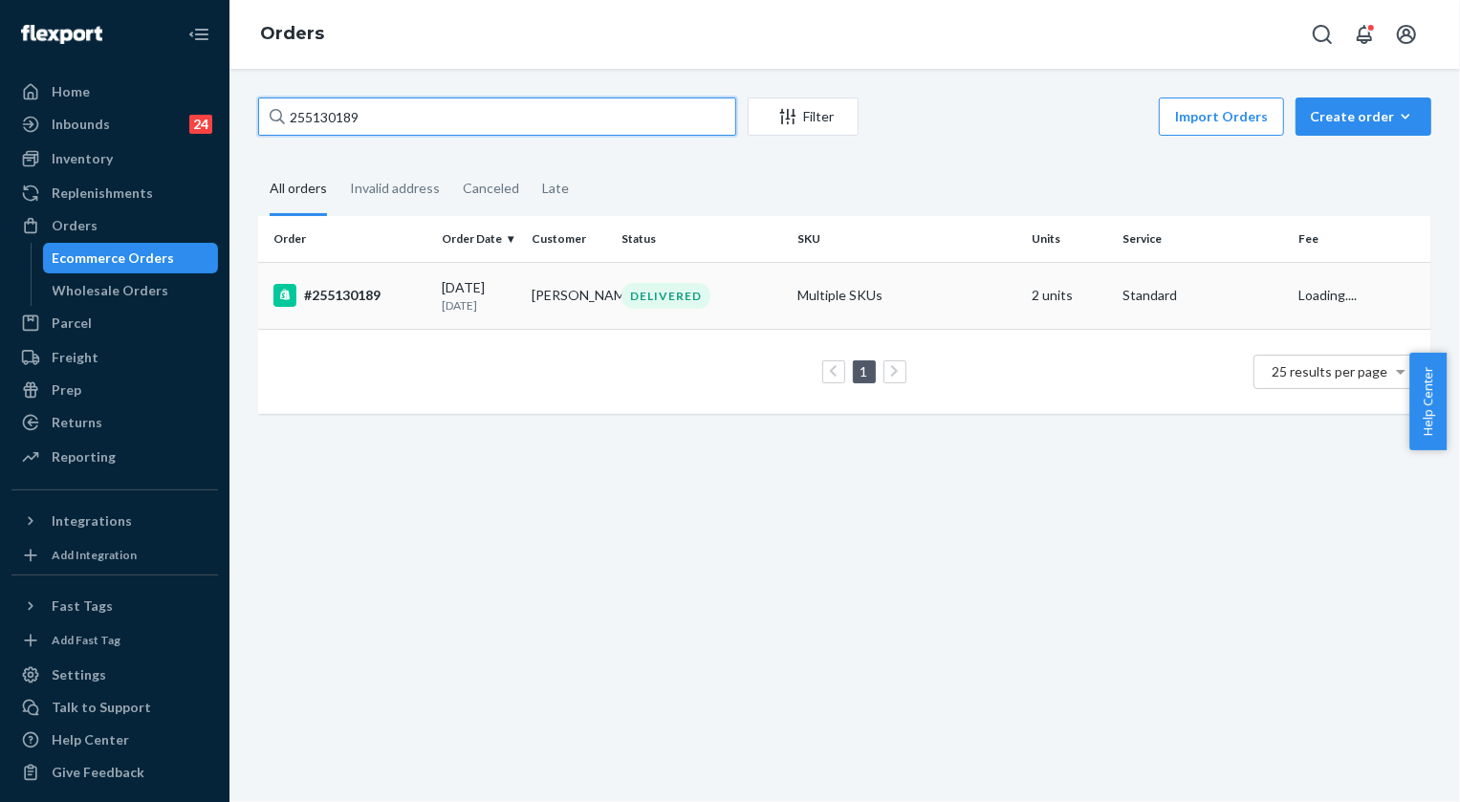
type input "255130189"
click at [663, 287] on div "DELIVERED" at bounding box center [666, 296] width 89 height 26
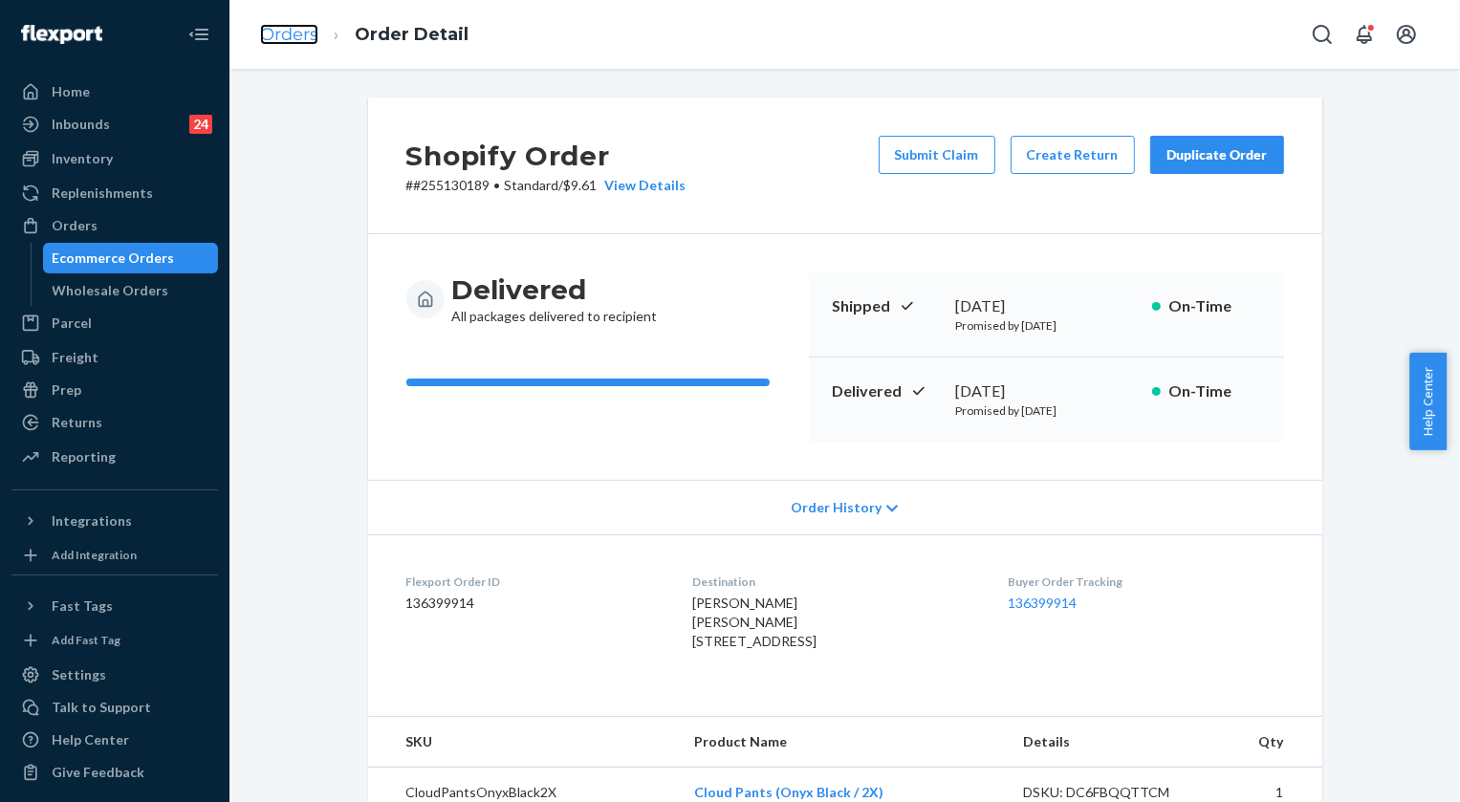
click at [285, 24] on link "Orders" at bounding box center [289, 34] width 58 height 21
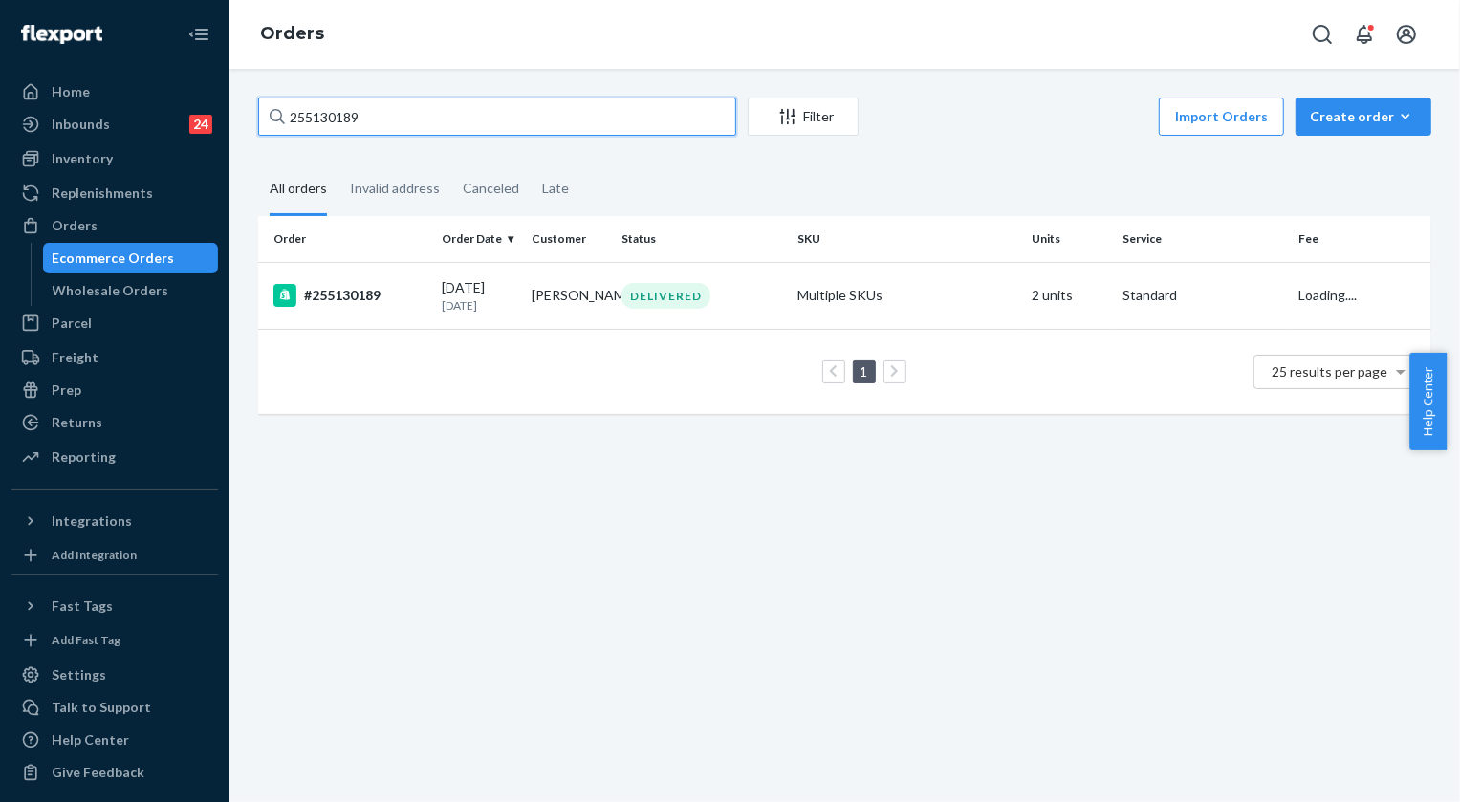
click at [415, 123] on input "255130189" at bounding box center [497, 117] width 478 height 38
click at [415, 121] on input "255130189" at bounding box center [497, 117] width 478 height 38
paste input "213693"
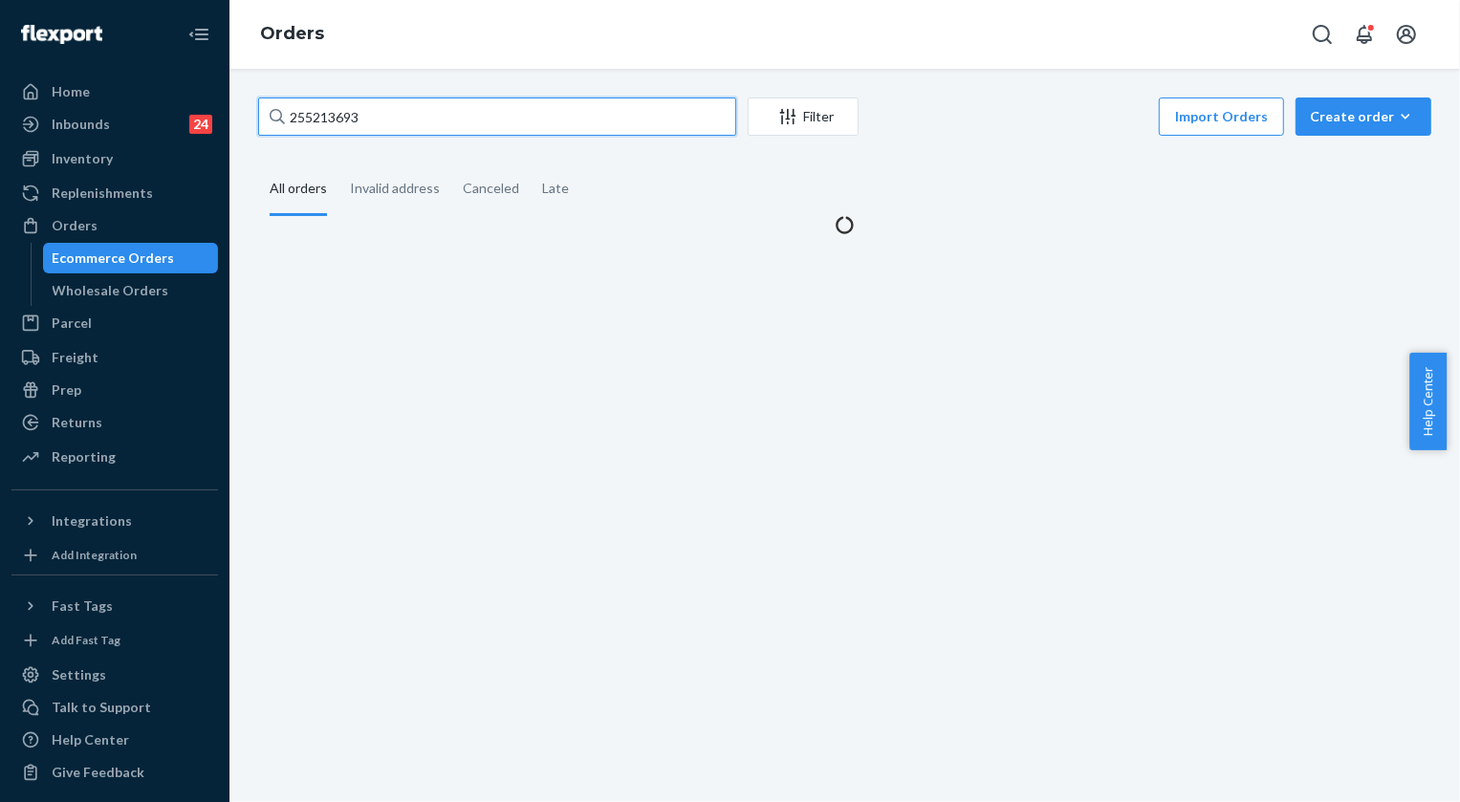
type input "255213693"
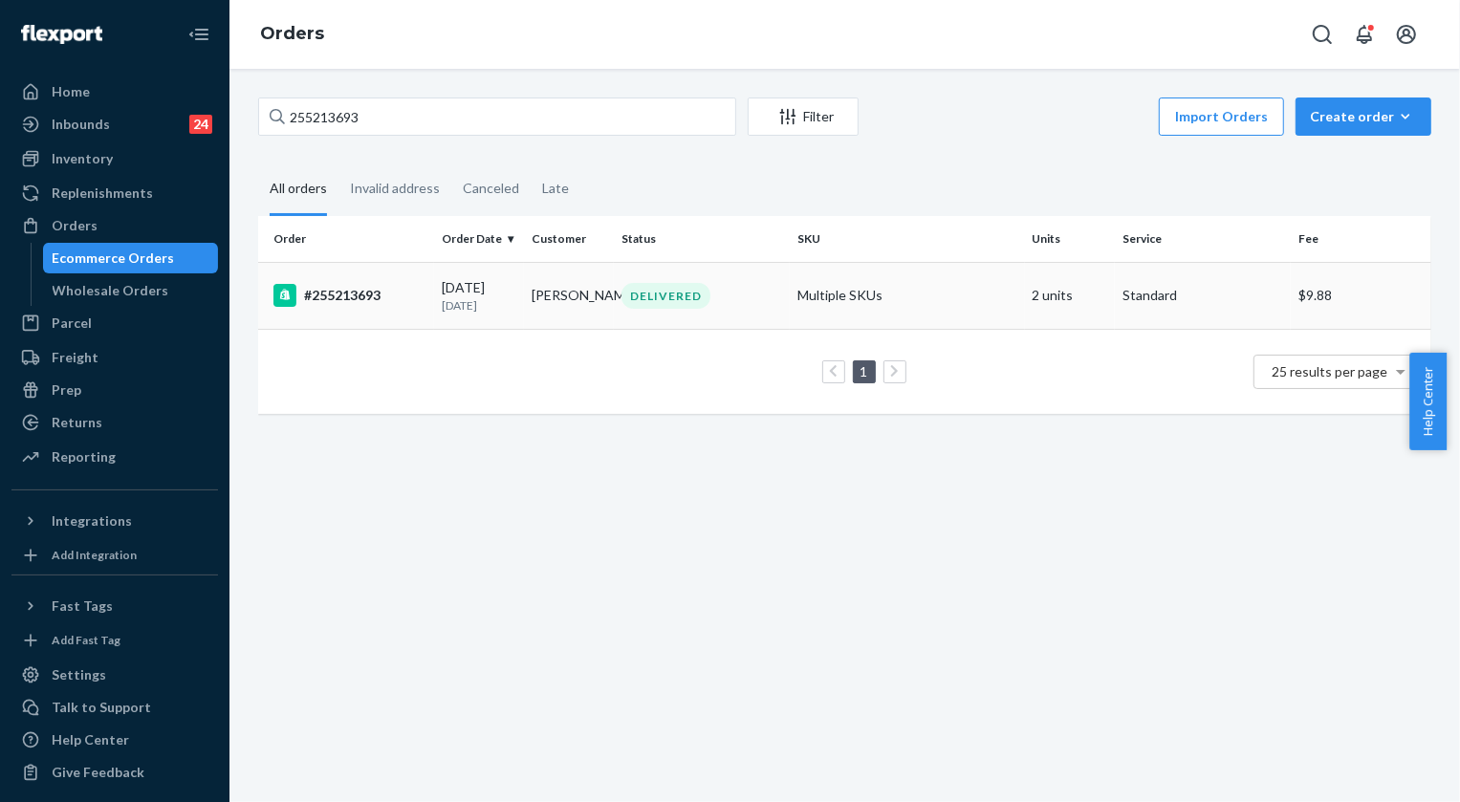
click at [661, 296] on div "DELIVERED" at bounding box center [666, 296] width 89 height 26
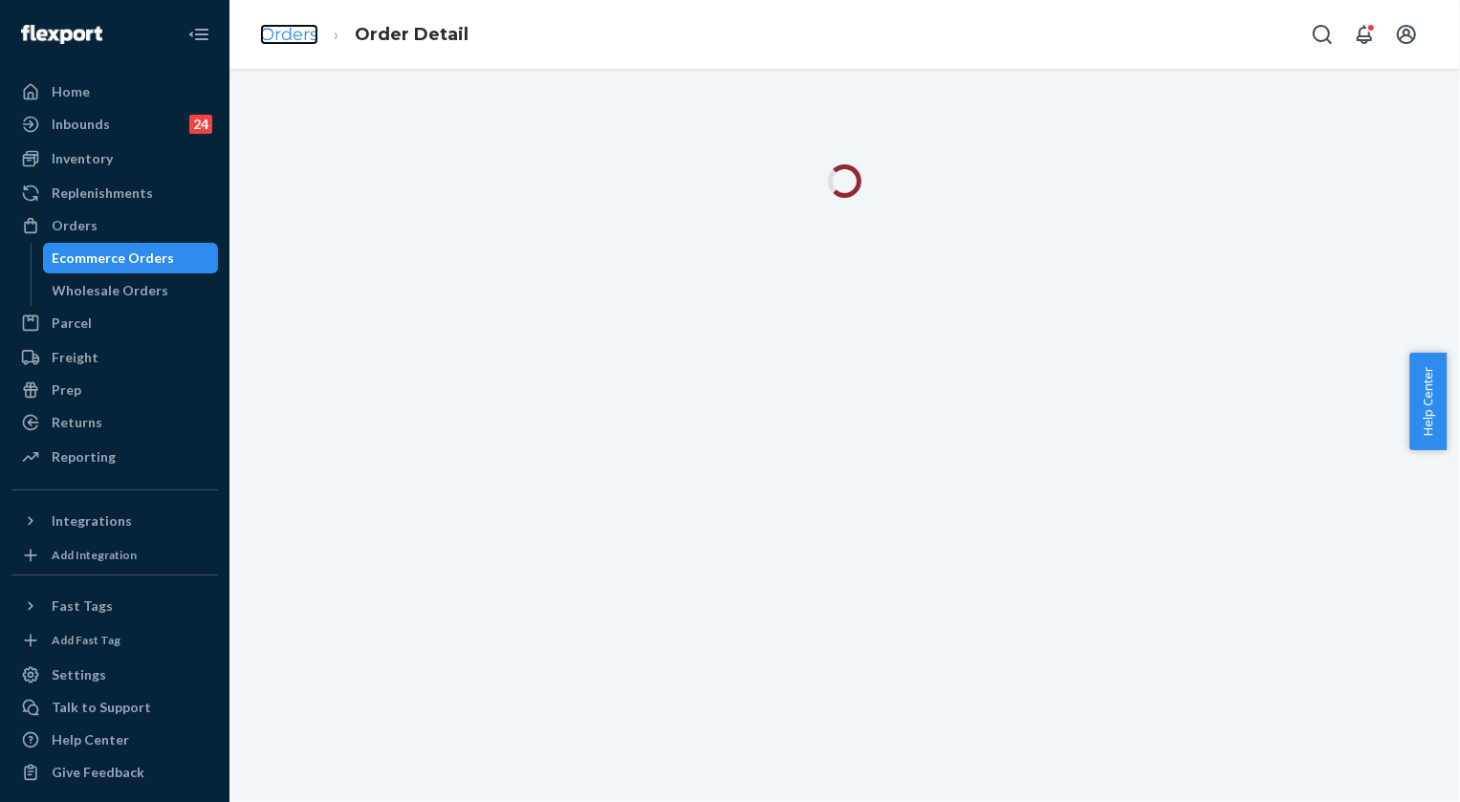
click at [305, 40] on link "Orders" at bounding box center [289, 34] width 58 height 21
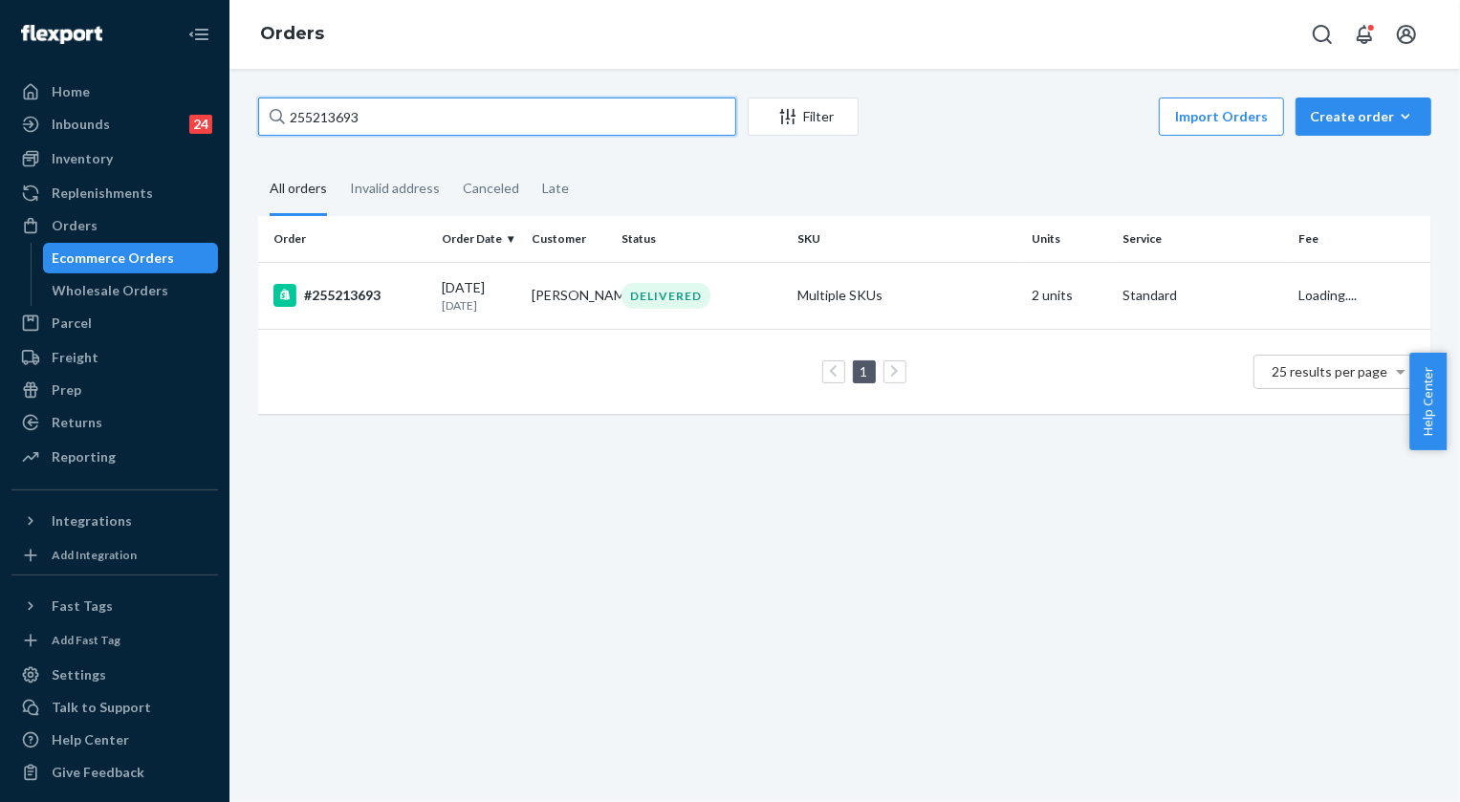
click at [451, 121] on input "255213693" at bounding box center [497, 117] width 478 height 38
paste input "[STREET_ADDRESS][PERSON_NAME]"
type input "[STREET_ADDRESS][PERSON_NAME]"
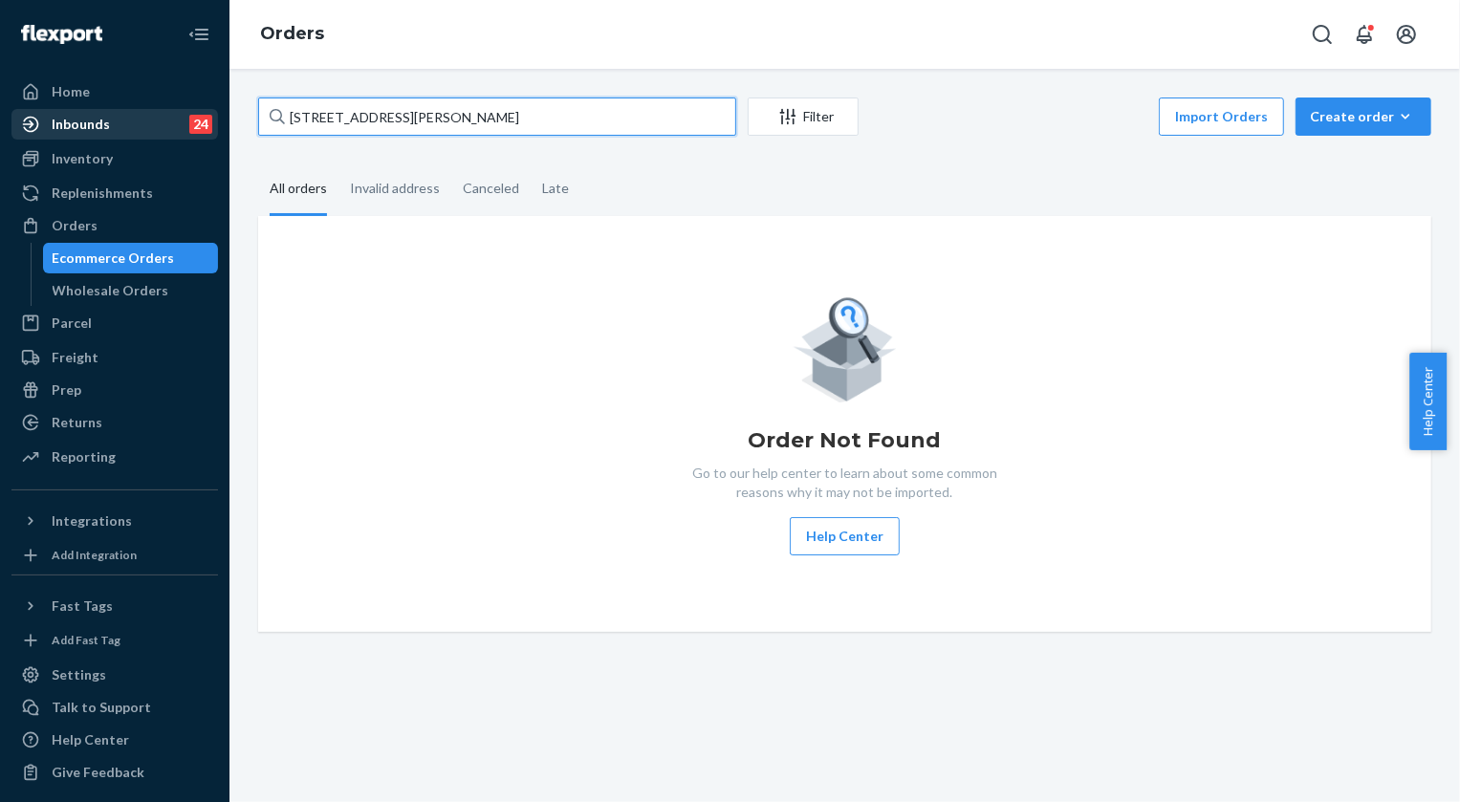
drag, startPoint x: 653, startPoint y: 123, endPoint x: 99, endPoint y: 126, distance: 554.7
click at [99, 126] on div "Home Inbounds 24 Shipping Plans Problems 24 Inventory Products Replenishments O…" at bounding box center [730, 401] width 1460 height 802
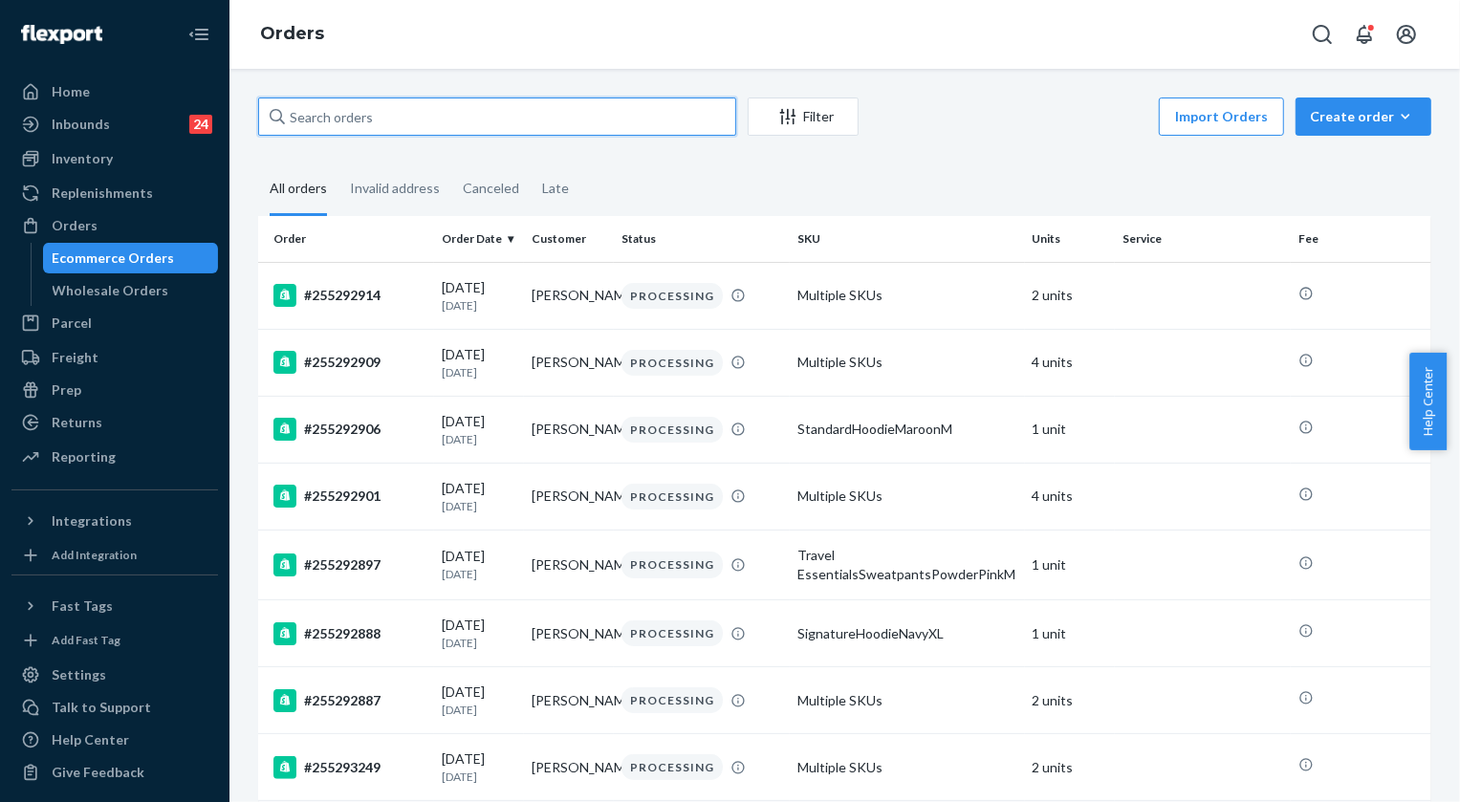
click at [418, 113] on input "text" at bounding box center [497, 117] width 478 height 38
paste input "255168472"
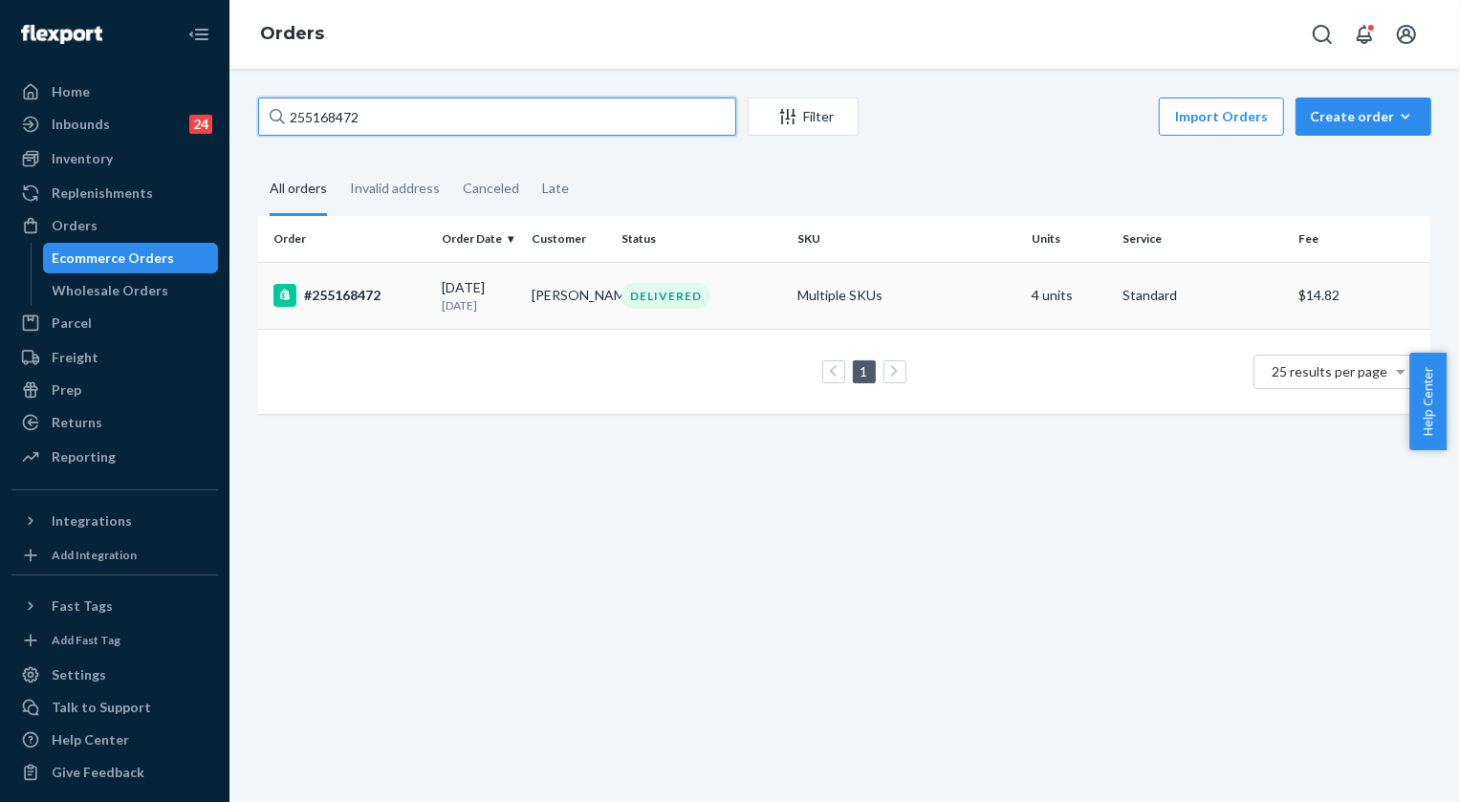
type input "255168472"
click at [699, 287] on div "DELIVERED" at bounding box center [666, 296] width 89 height 26
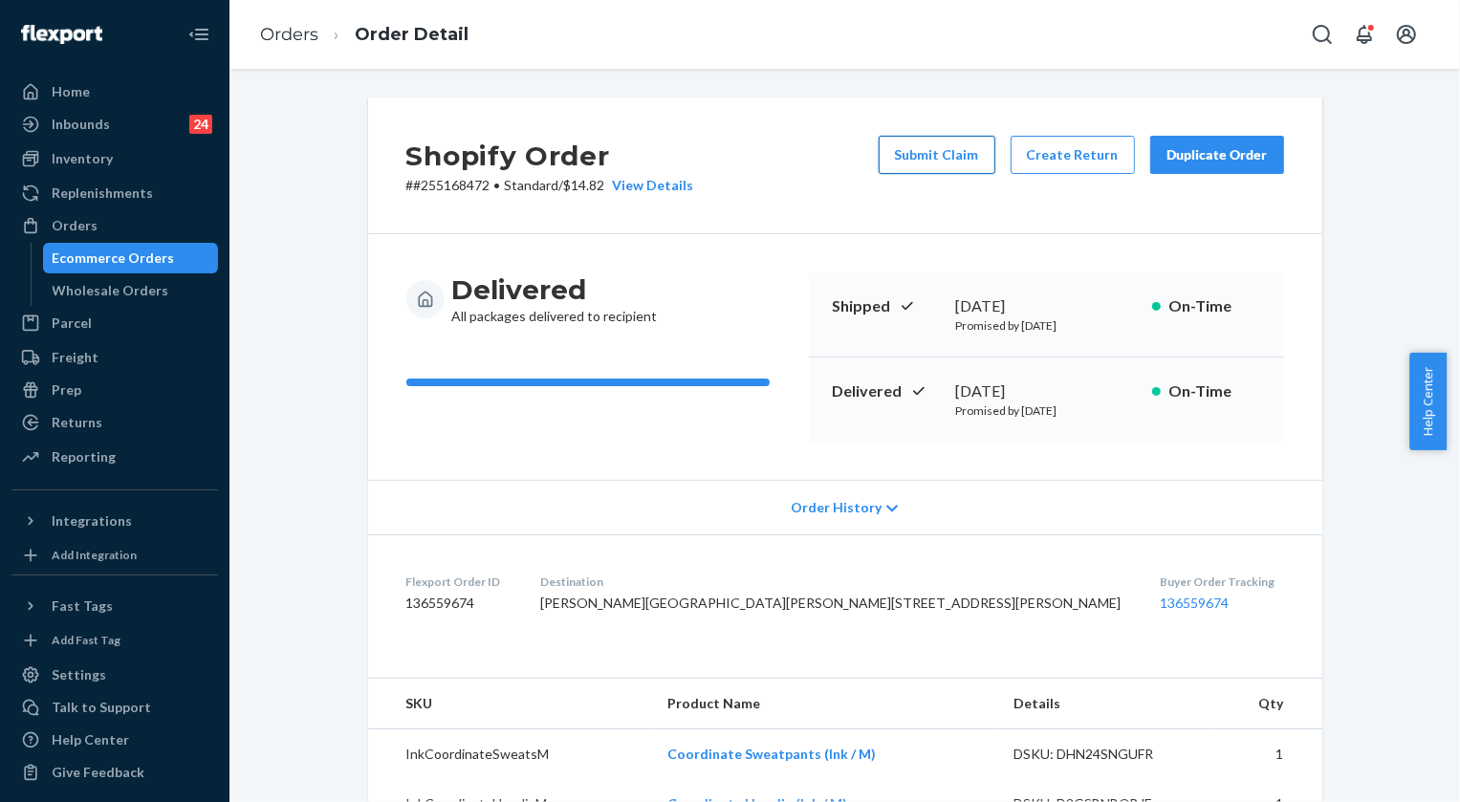
click at [924, 152] on button "Submit Claim" at bounding box center [937, 155] width 117 height 38
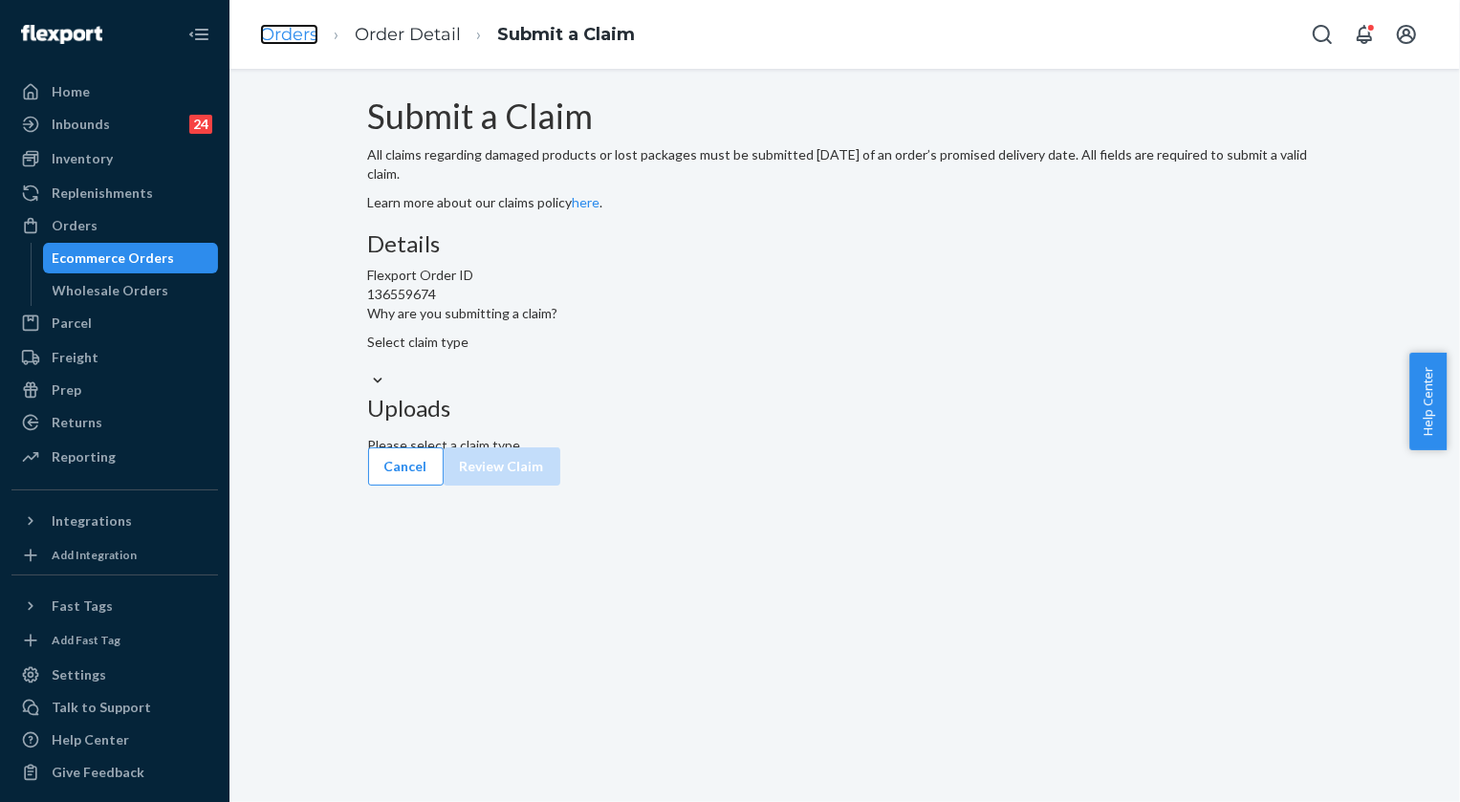
click at [282, 33] on link "Orders" at bounding box center [289, 34] width 58 height 21
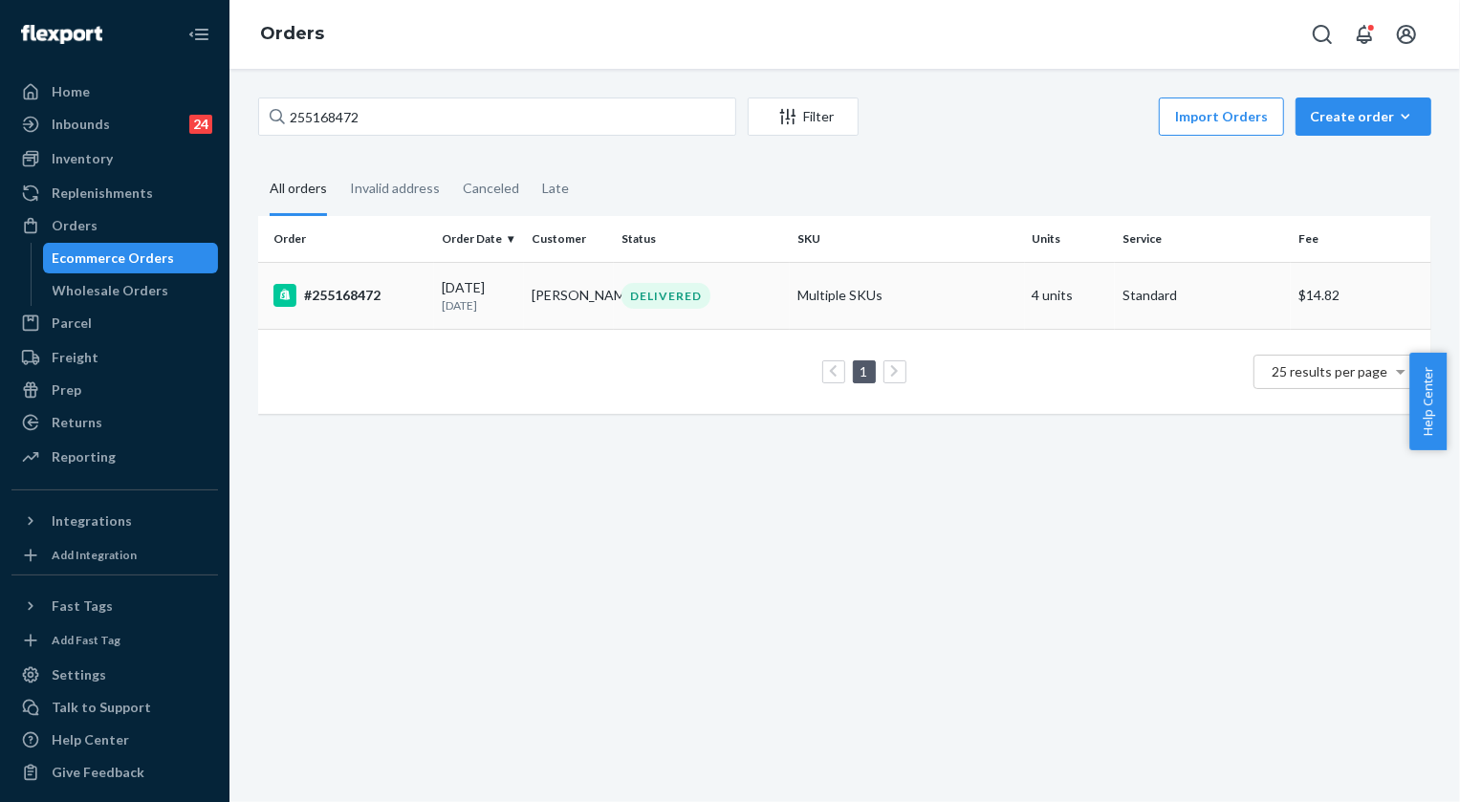
click at [688, 288] on div "DELIVERED" at bounding box center [666, 296] width 89 height 26
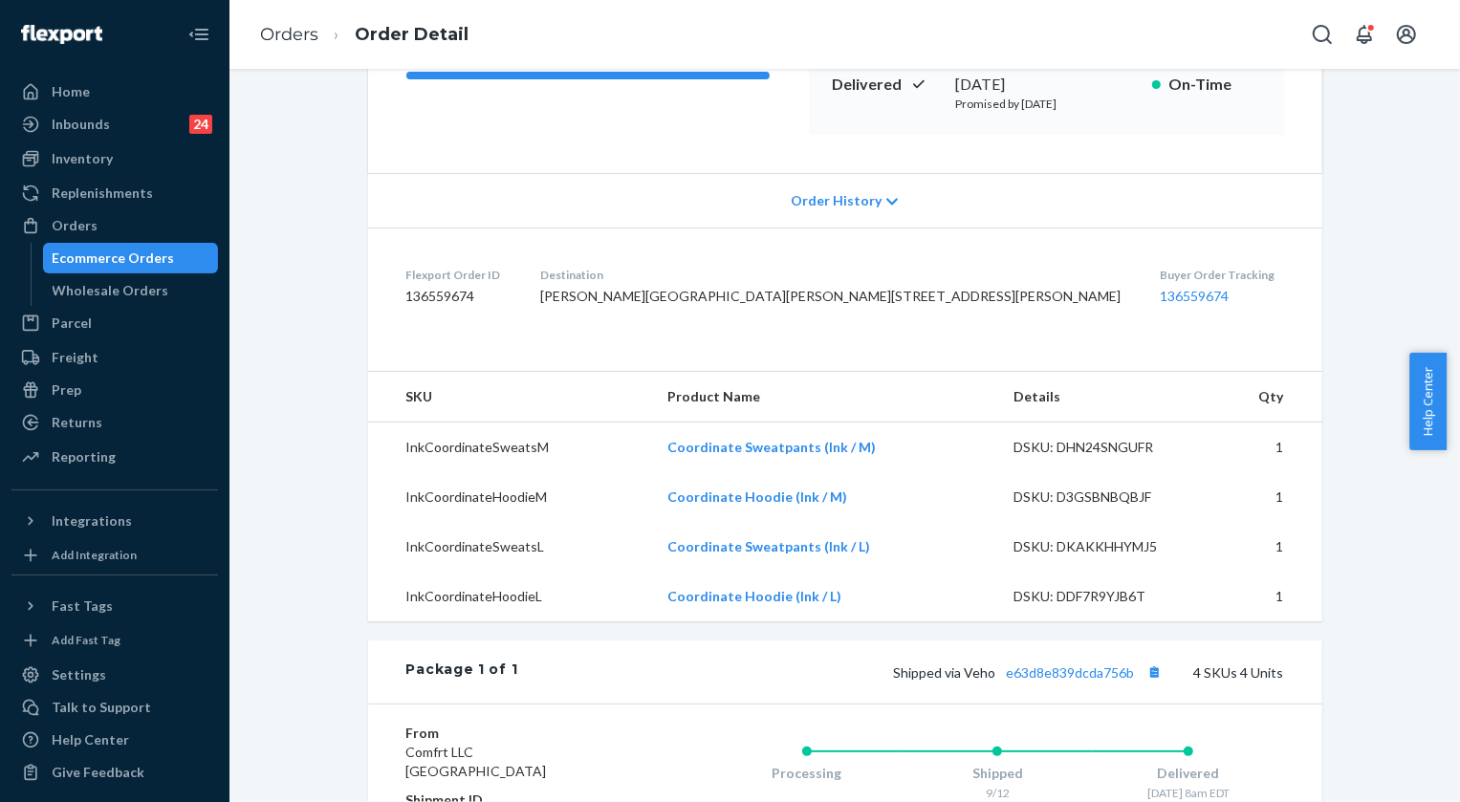
scroll to position [434, 0]
